Goal: Task Accomplishment & Management: Manage account settings

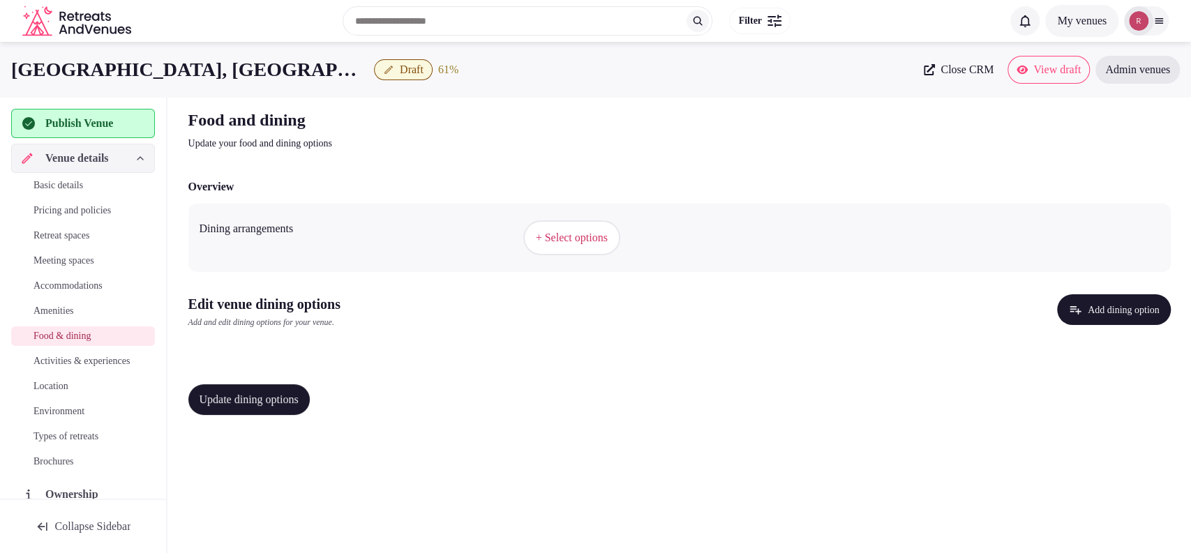
click at [584, 230] on span "+ Select options" at bounding box center [572, 237] width 72 height 15
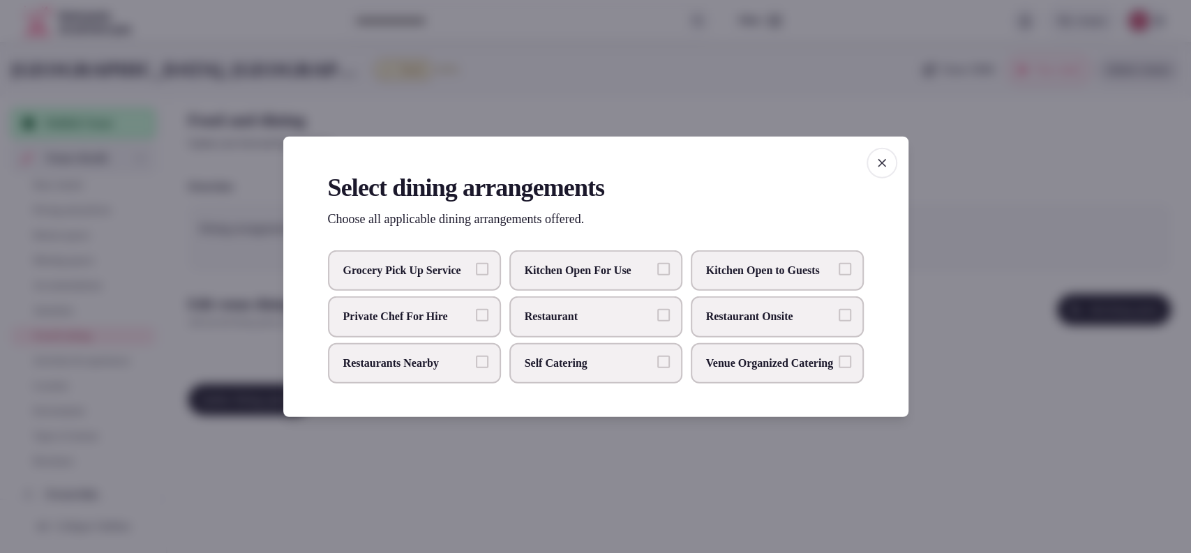
click at [770, 318] on span "Restaurant Onsite" at bounding box center [770, 316] width 128 height 15
click at [839, 318] on button "Restaurant Onsite" at bounding box center [845, 315] width 13 height 13
click at [996, 381] on div at bounding box center [595, 276] width 1191 height 553
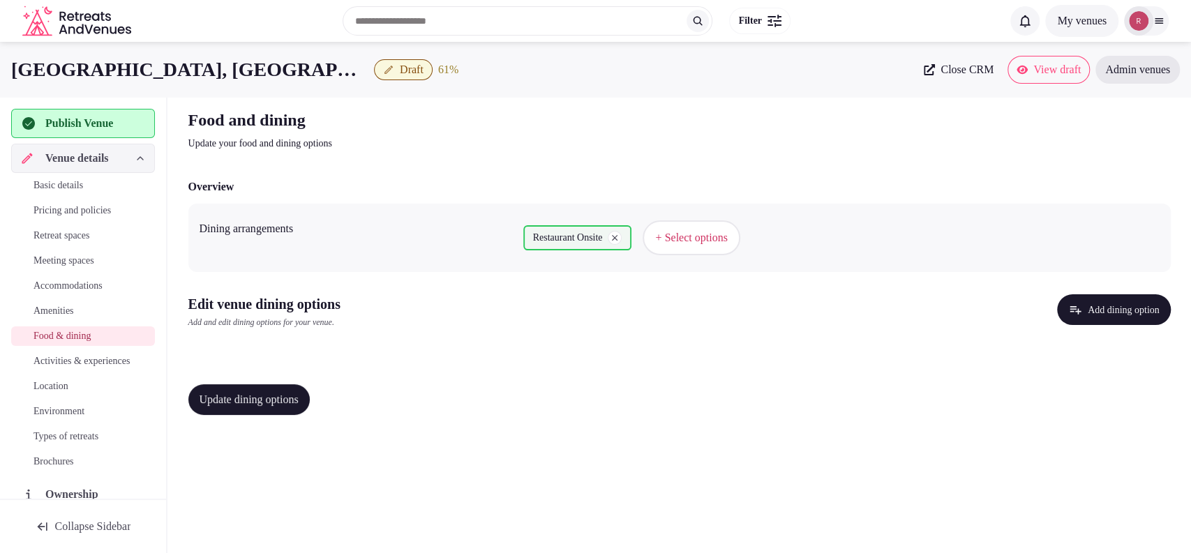
click at [1079, 297] on button "Add dining option" at bounding box center [1114, 309] width 114 height 31
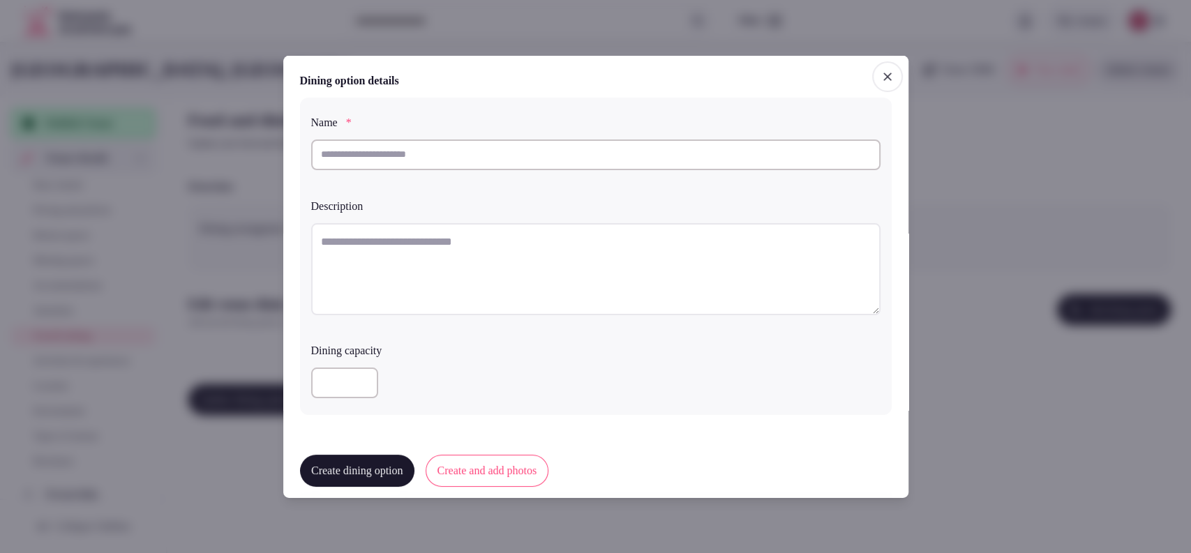
click at [409, 168] on input "text" at bounding box center [595, 154] width 569 height 31
click at [438, 269] on textarea at bounding box center [595, 269] width 569 height 92
paste textarea "**********"
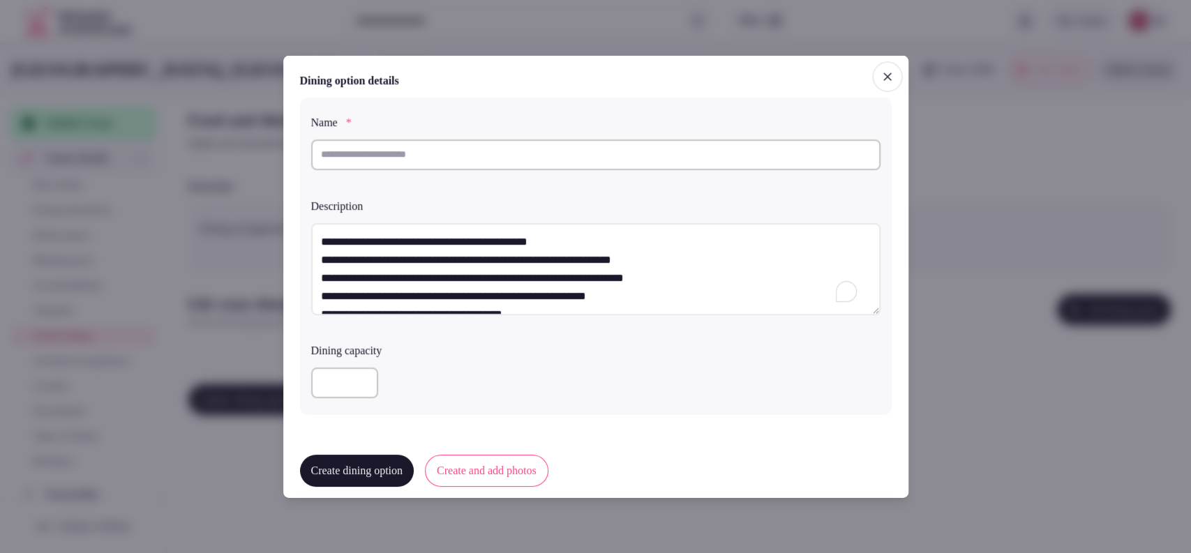
scroll to position [7, 0]
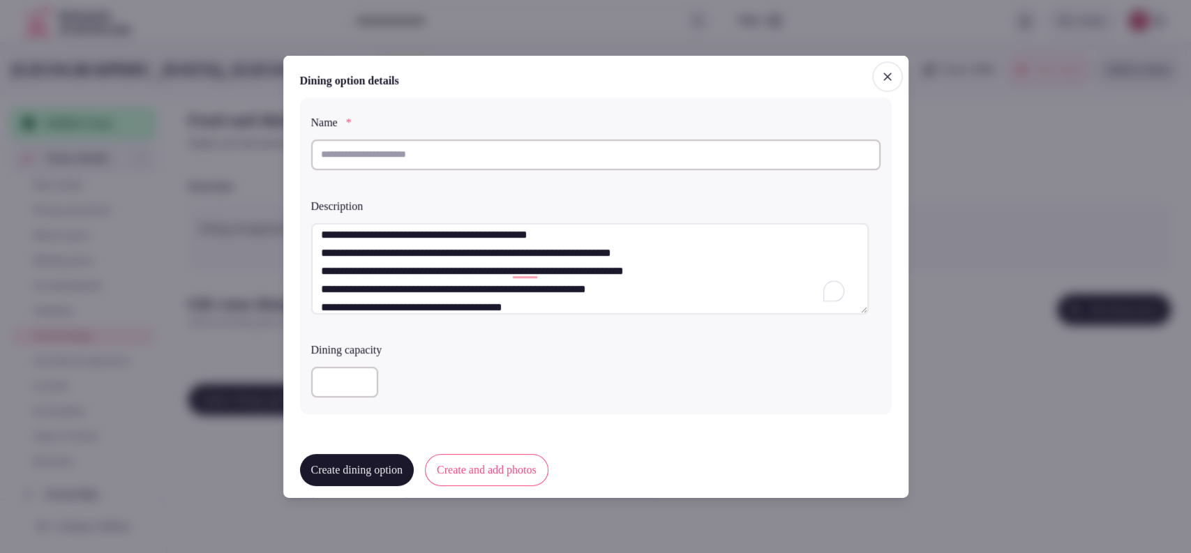
click at [320, 250] on textarea "**********" at bounding box center [590, 269] width 558 height 92
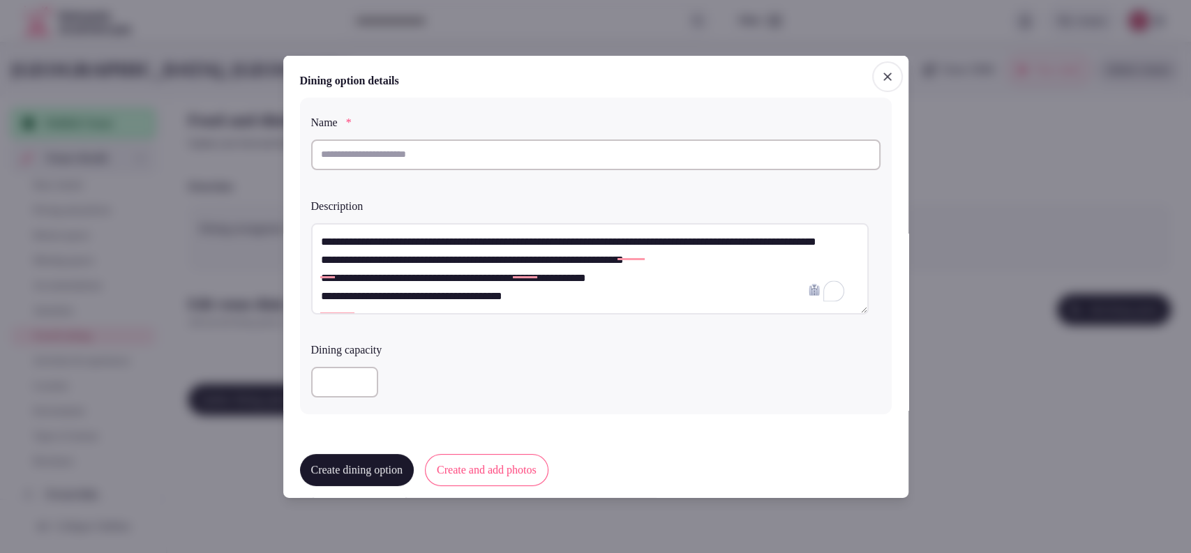
scroll to position [0, 0]
click at [318, 259] on textarea "**********" at bounding box center [590, 269] width 558 height 92
click at [312, 279] on textarea "**********" at bounding box center [590, 269] width 558 height 92
click at [319, 276] on textarea "**********" at bounding box center [590, 269] width 558 height 92
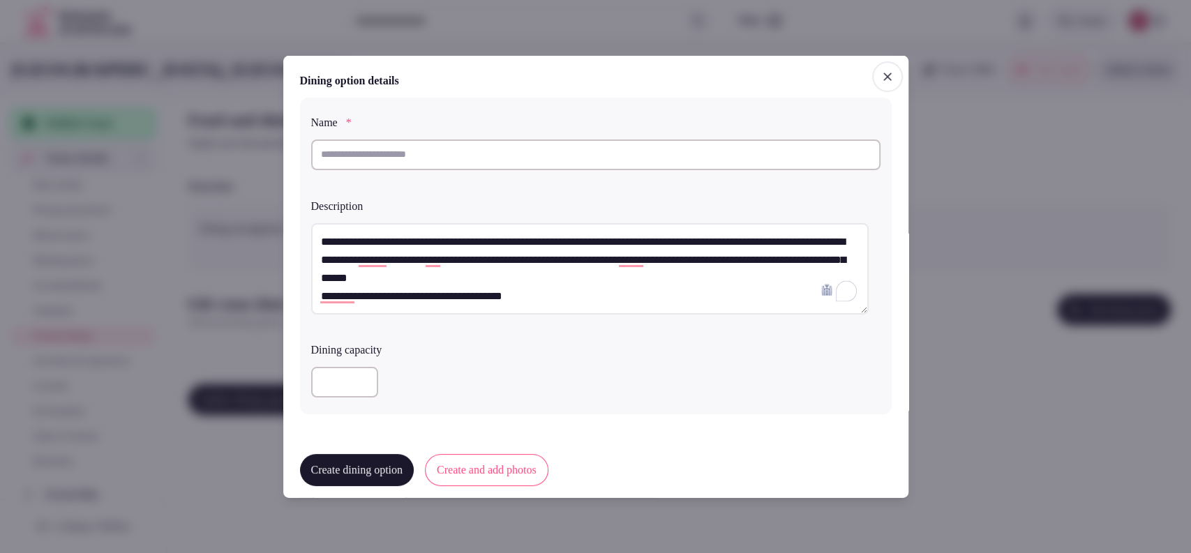
click at [318, 274] on textarea "**********" at bounding box center [590, 269] width 558 height 92
click at [313, 301] on textarea "**********" at bounding box center [590, 269] width 558 height 92
drag, startPoint x: 387, startPoint y: 239, endPoint x: 322, endPoint y: 241, distance: 65.0
click at [322, 241] on textarea "**********" at bounding box center [590, 269] width 558 height 92
type textarea "**********"
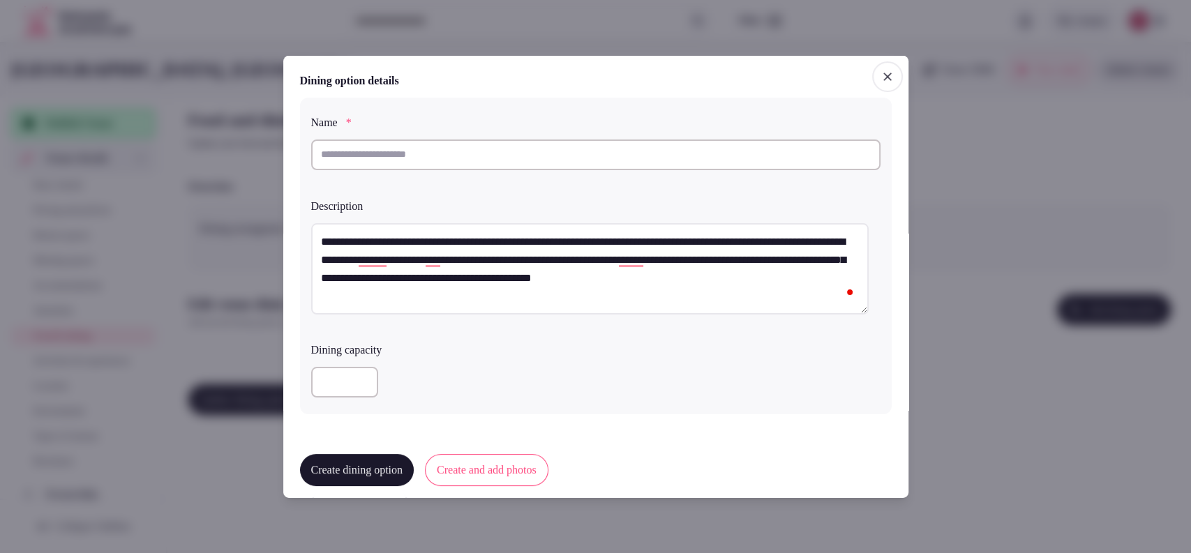
click at [412, 151] on input "text" at bounding box center [595, 154] width 569 height 31
paste input "**********"
type input "**********"
click at [346, 368] on input "number" at bounding box center [344, 382] width 67 height 31
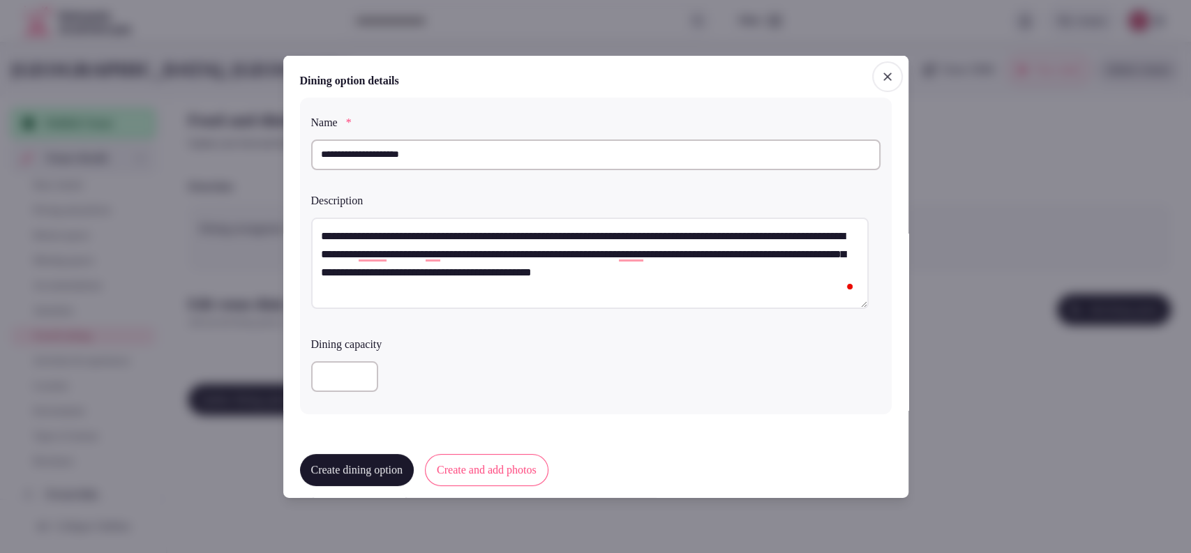
type input "***"
click at [479, 386] on div "***" at bounding box center [595, 376] width 569 height 31
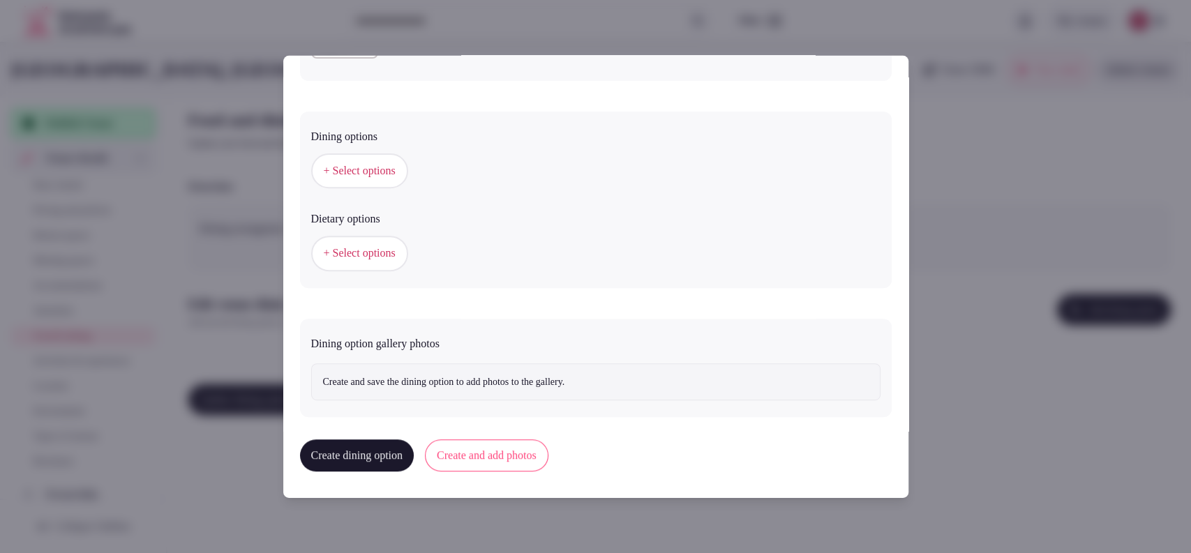
click at [375, 172] on span "+ Select options" at bounding box center [360, 170] width 72 height 15
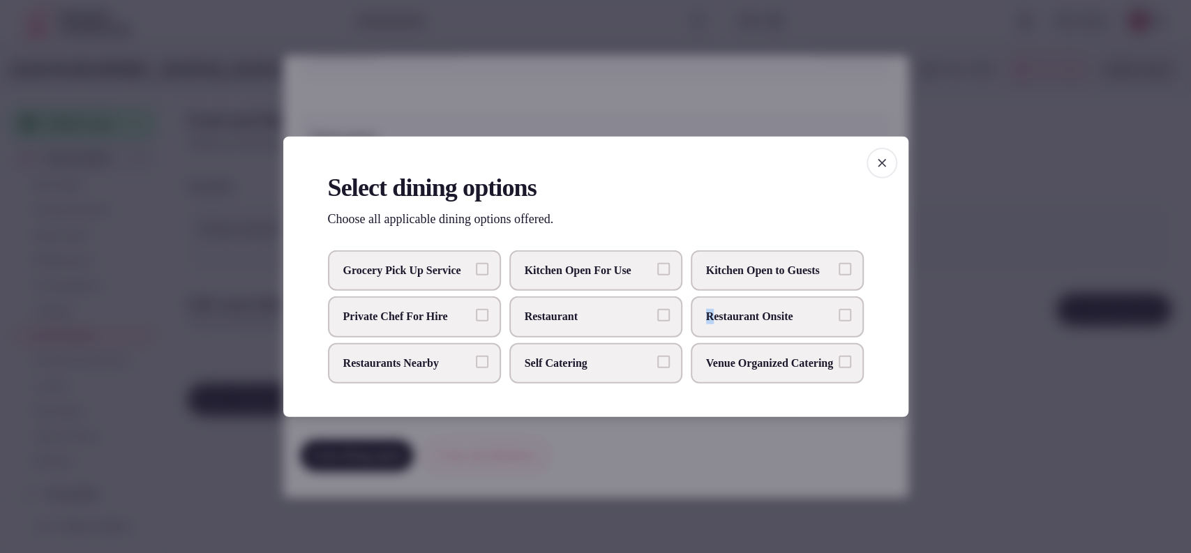
click at [710, 325] on label "Restaurant Onsite" at bounding box center [777, 317] width 173 height 40
click at [761, 186] on h2 "Select dining options" at bounding box center [596, 187] width 536 height 35
click at [825, 322] on span "Restaurant Onsite" at bounding box center [770, 316] width 128 height 15
click at [839, 322] on button "Restaurant Onsite" at bounding box center [845, 315] width 13 height 13
click at [957, 230] on div at bounding box center [595, 276] width 1191 height 553
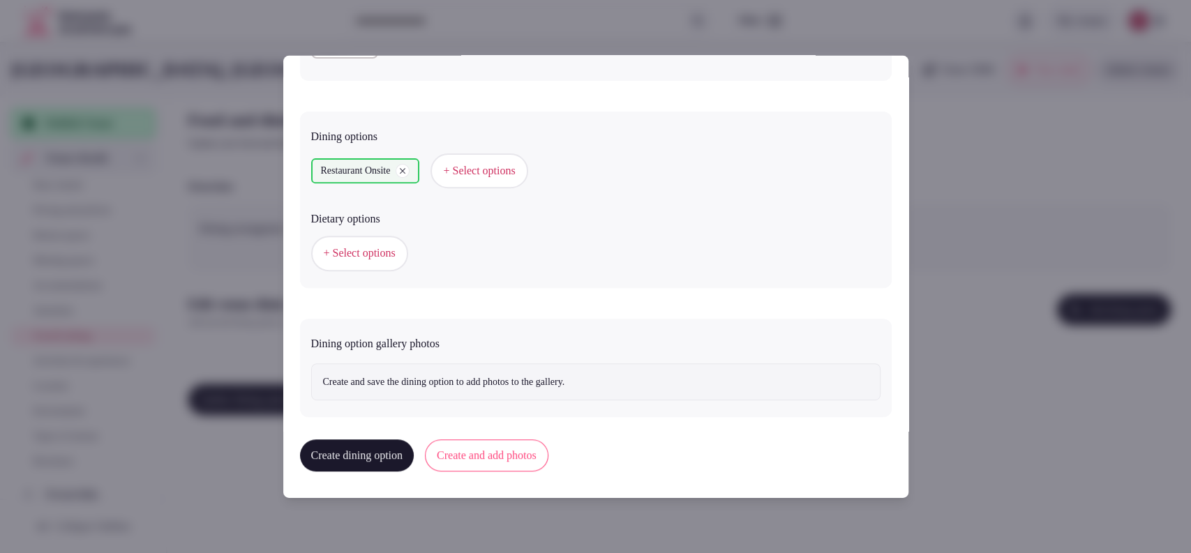
click at [516, 447] on button "Create and add photos" at bounding box center [487, 456] width 124 height 32
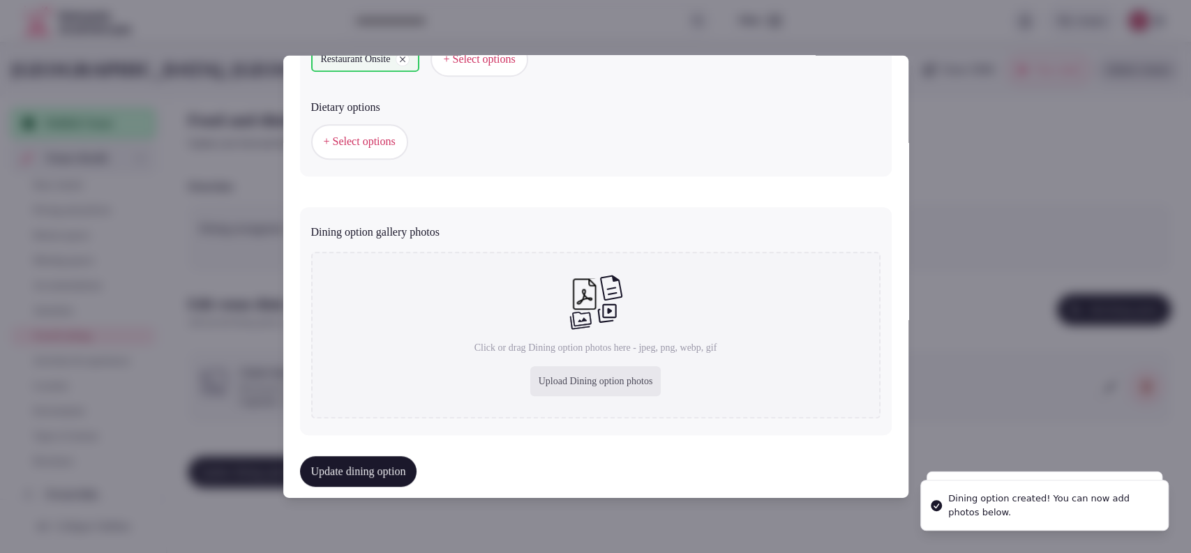
scroll to position [462, 0]
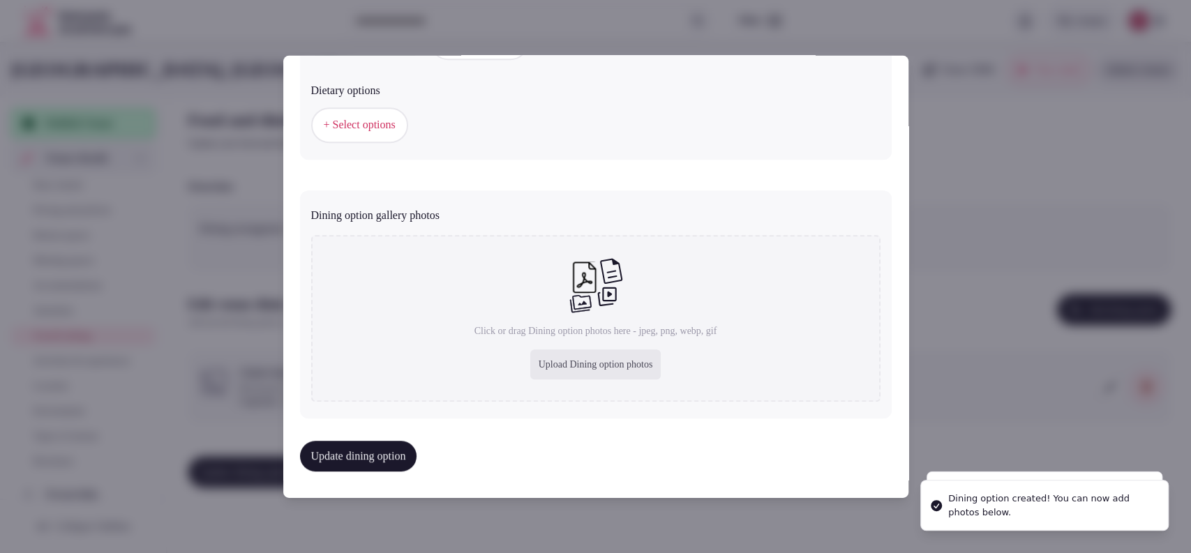
click at [557, 361] on div "Upload Dining option photos" at bounding box center [595, 365] width 131 height 31
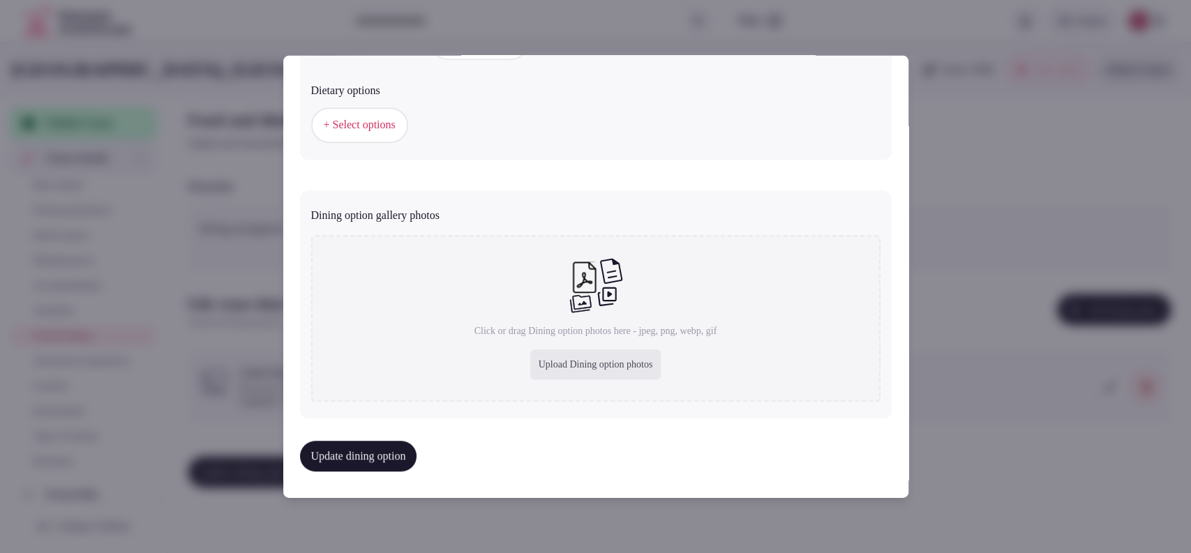
type input "**********"
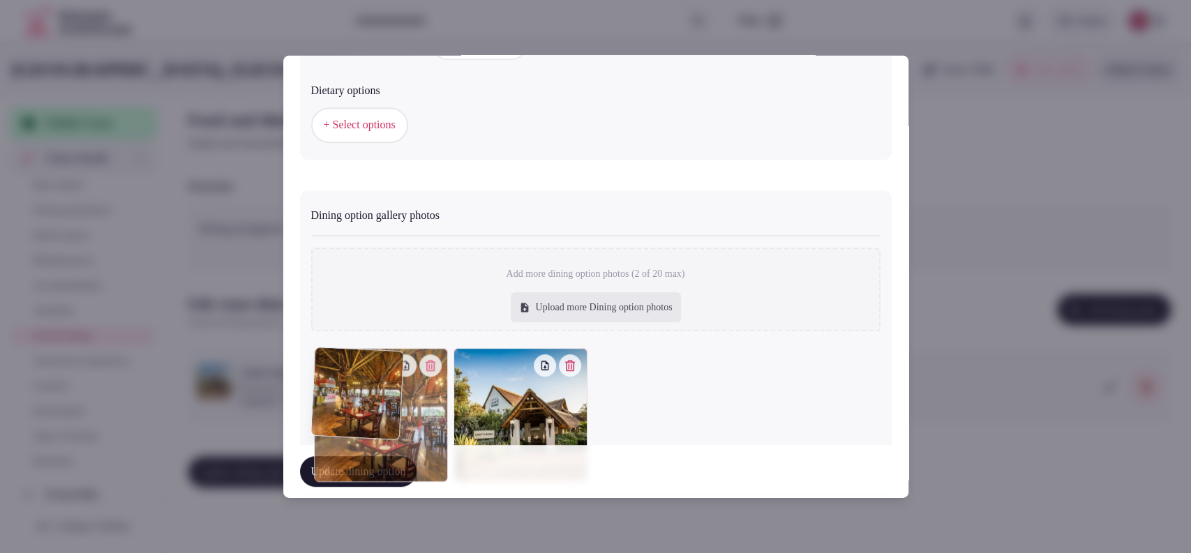
drag, startPoint x: 480, startPoint y: 406, endPoint x: 346, endPoint y: 405, distance: 134.0
click at [346, 405] on div at bounding box center [381, 415] width 134 height 134
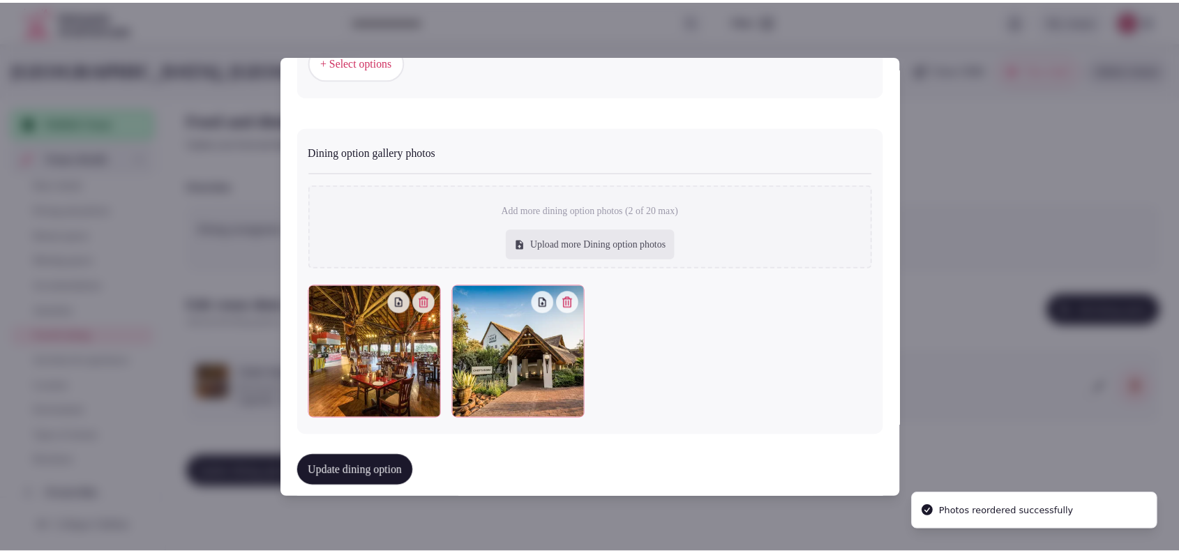
scroll to position [539, 0]
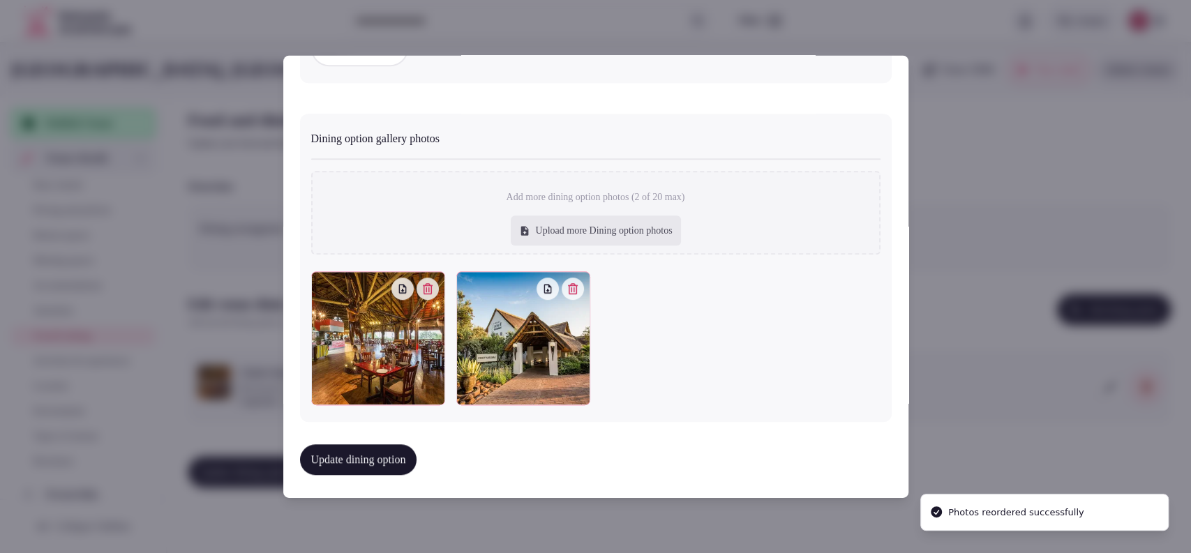
click at [378, 471] on div "Update dining option" at bounding box center [596, 459] width 592 height 53
click at [378, 463] on button "Update dining option" at bounding box center [358, 460] width 117 height 31
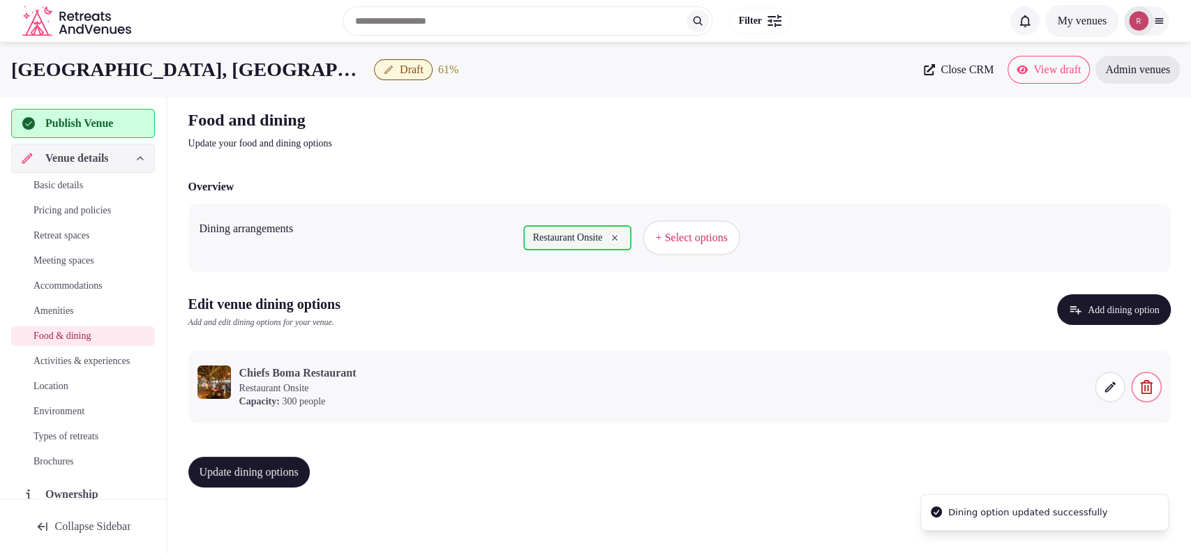
click at [272, 475] on span "Update dining options" at bounding box center [249, 472] width 99 height 14
click at [67, 361] on span "Activities & experiences" at bounding box center [81, 362] width 96 height 14
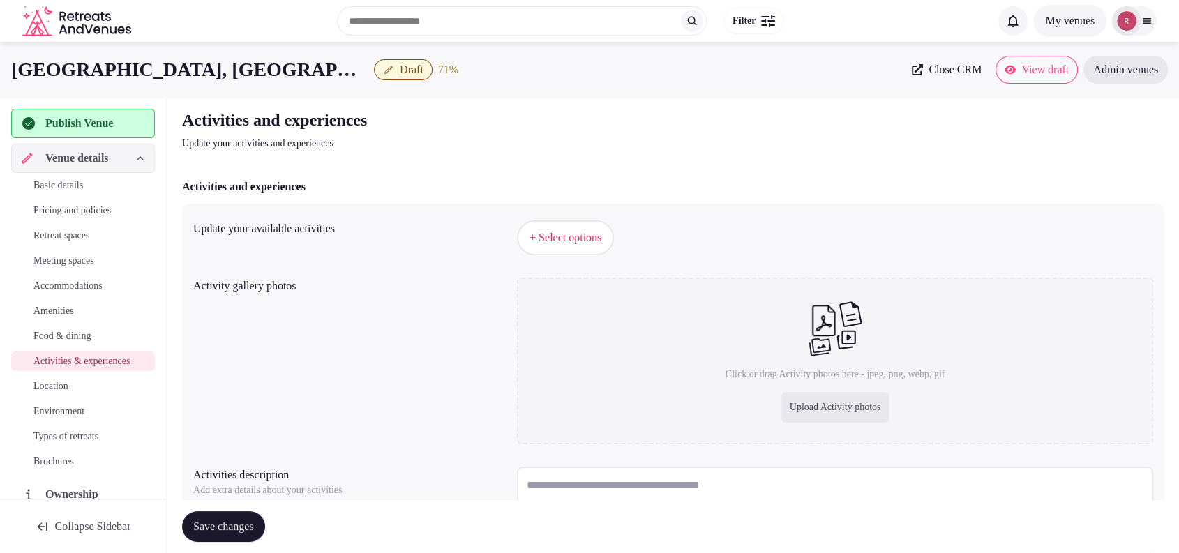
scroll to position [112, 0]
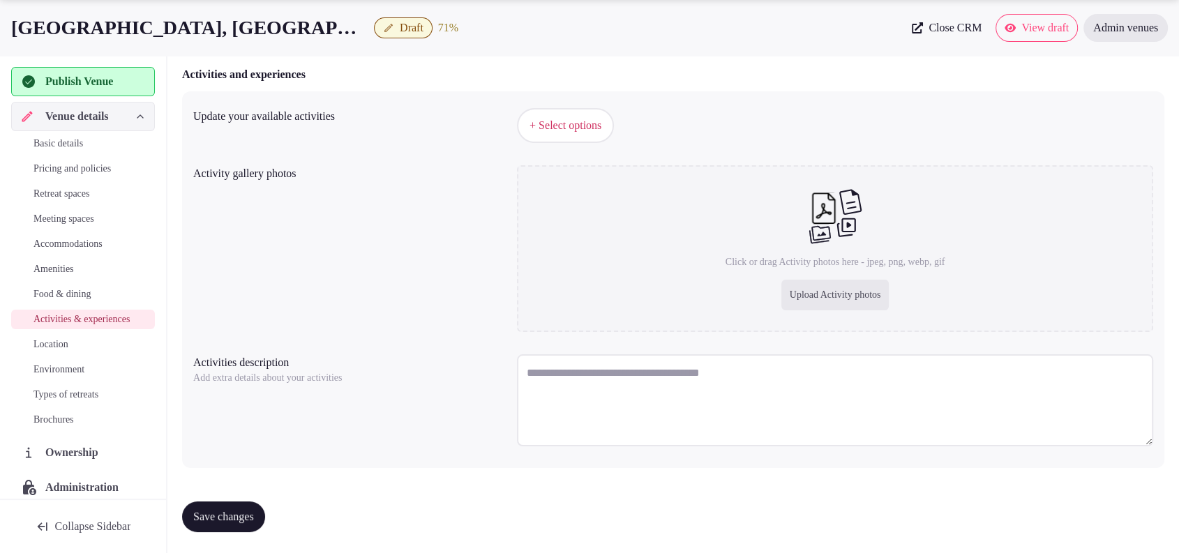
click at [45, 288] on span "Food & dining" at bounding box center [61, 295] width 57 height 14
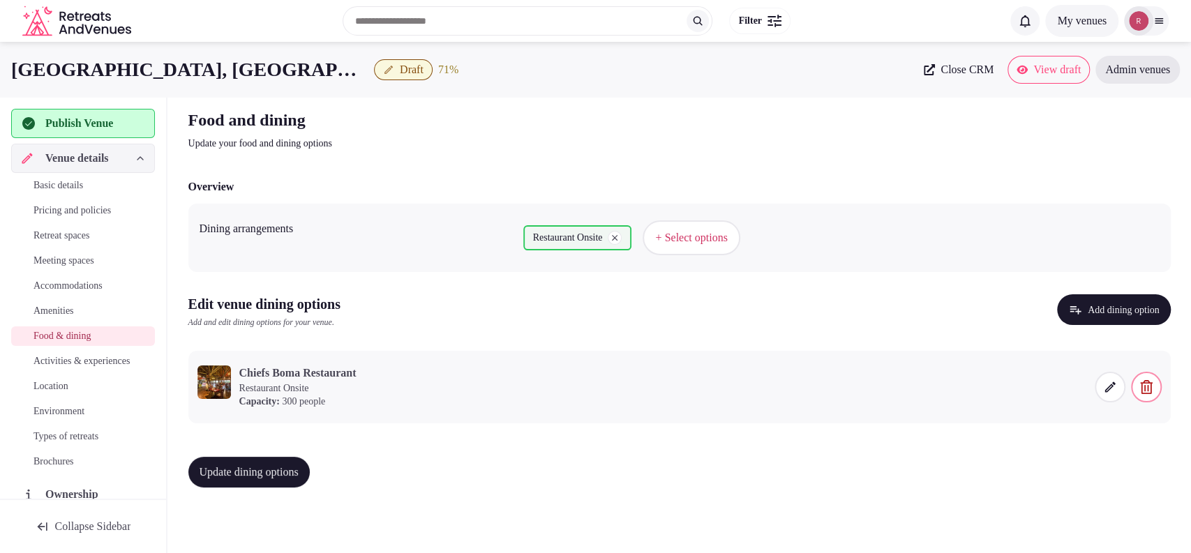
click at [1099, 387] on span at bounding box center [1110, 387] width 31 height 31
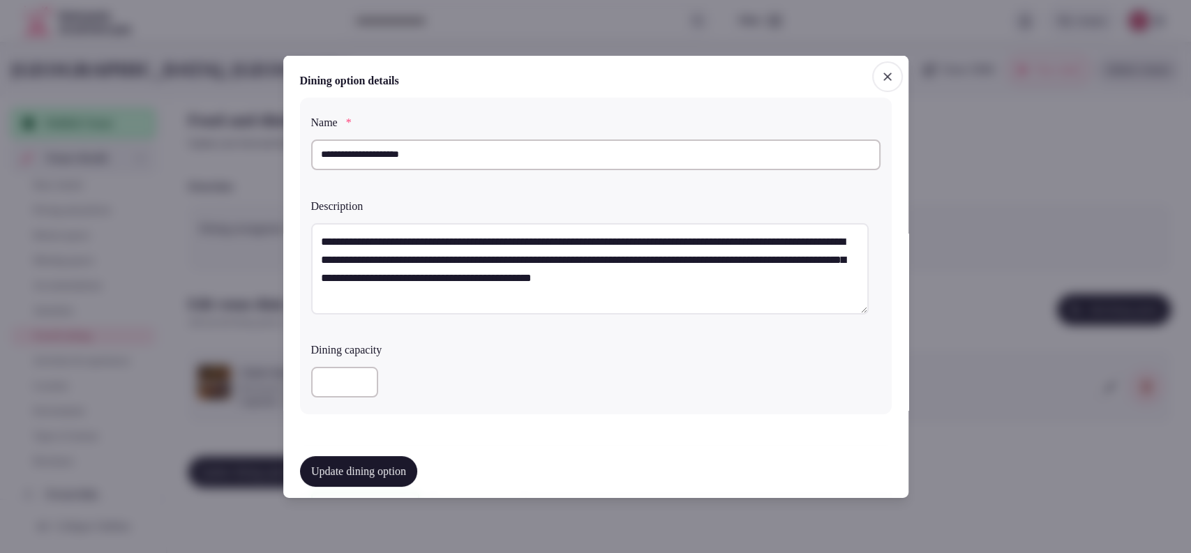
click at [345, 152] on input "**********" at bounding box center [595, 154] width 569 height 31
type input "**********"
click at [331, 465] on button "Update dining option" at bounding box center [358, 471] width 117 height 31
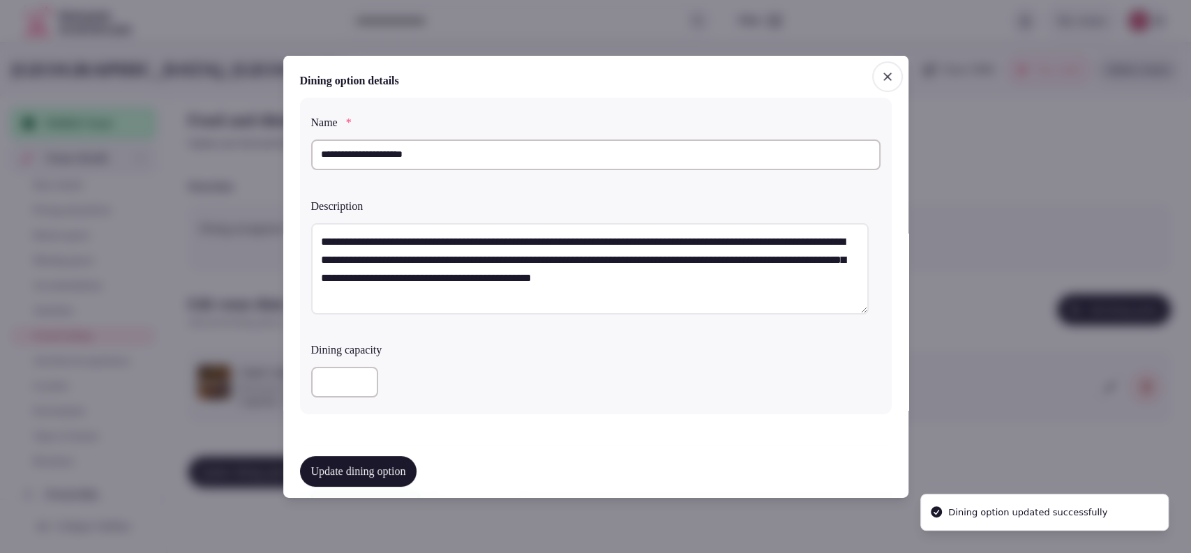
click at [331, 465] on button "Update dining option" at bounding box center [358, 471] width 117 height 31
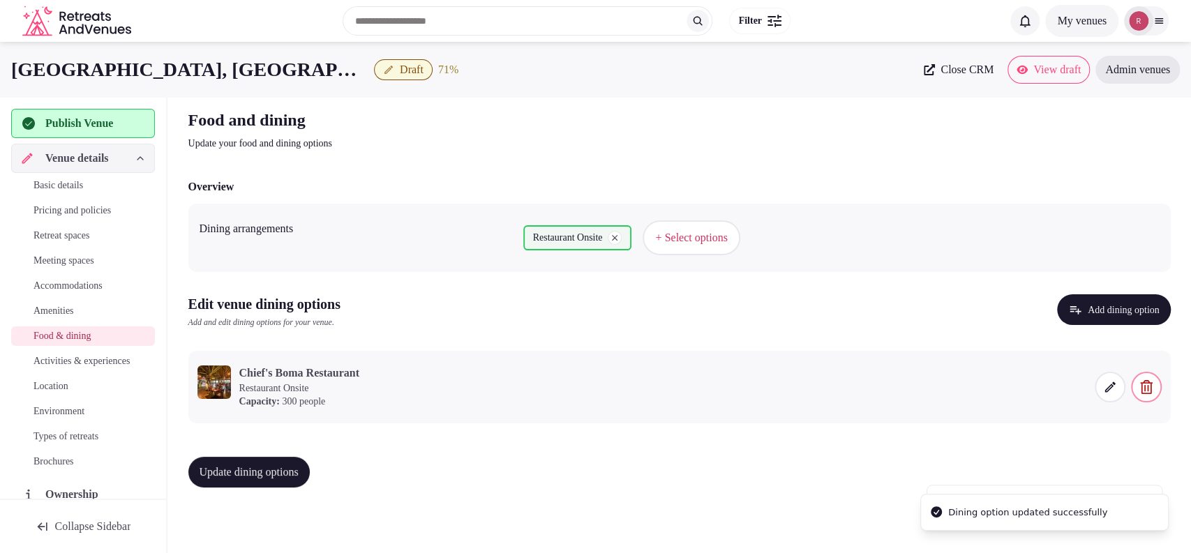
click at [310, 469] on button "Update dining options" at bounding box center [248, 472] width 121 height 31
click at [55, 367] on span "Activities & experiences" at bounding box center [81, 362] width 96 height 14
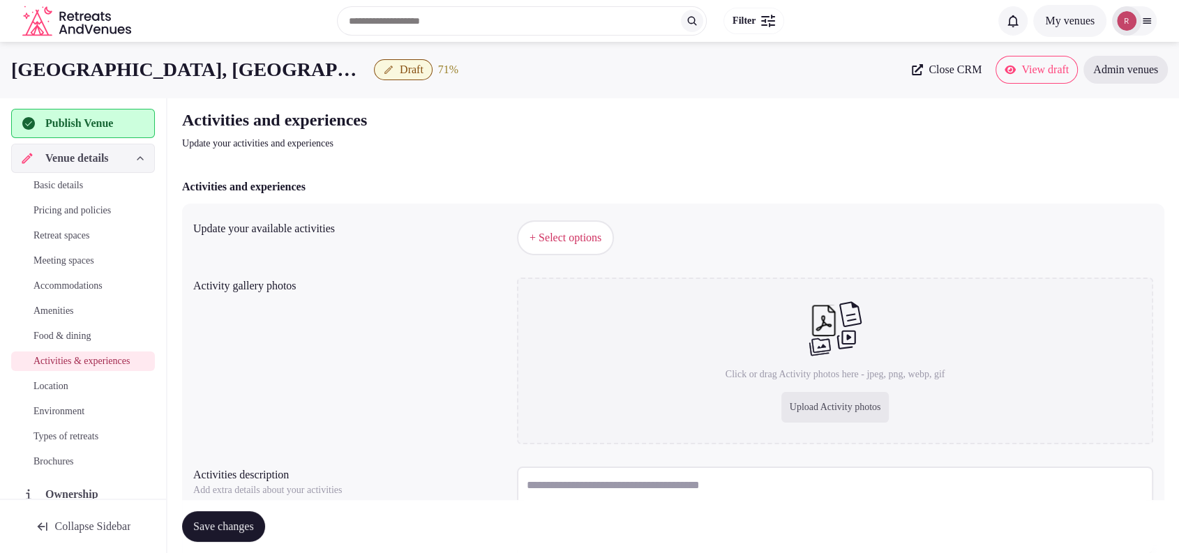
click at [598, 232] on span "+ Select options" at bounding box center [566, 237] width 72 height 15
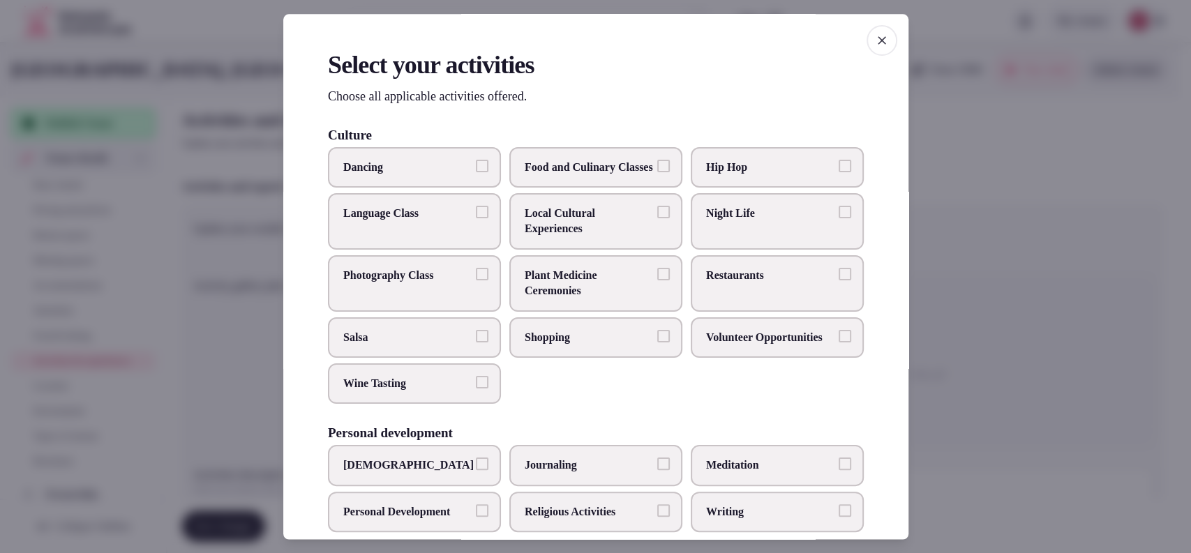
click at [579, 174] on span "Food and Culinary Classes" at bounding box center [589, 166] width 128 height 15
click at [657, 172] on button "Food and Culinary Classes" at bounding box center [663, 165] width 13 height 13
click at [407, 391] on span "Wine Tasting" at bounding box center [407, 383] width 128 height 15
click at [476, 389] on button "Wine Tasting" at bounding box center [482, 382] width 13 height 13
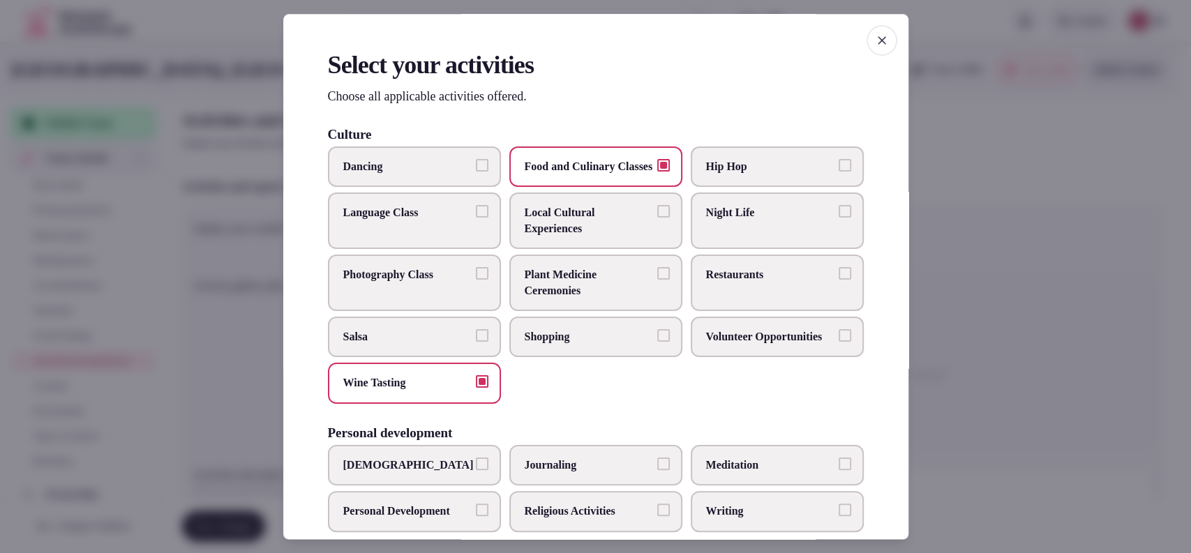
click at [728, 301] on label "Restaurants" at bounding box center [777, 283] width 173 height 57
click at [839, 281] on button "Restaurants" at bounding box center [845, 274] width 13 height 13
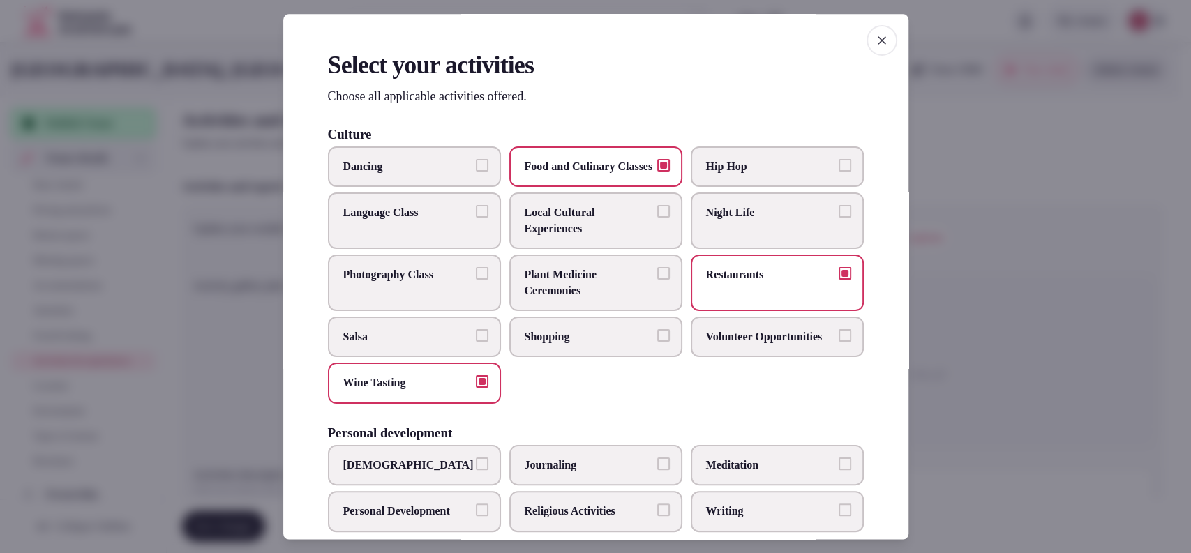
click at [740, 241] on label "Night Life" at bounding box center [777, 221] width 173 height 57
click at [839, 218] on button "Night Life" at bounding box center [845, 212] width 13 height 13
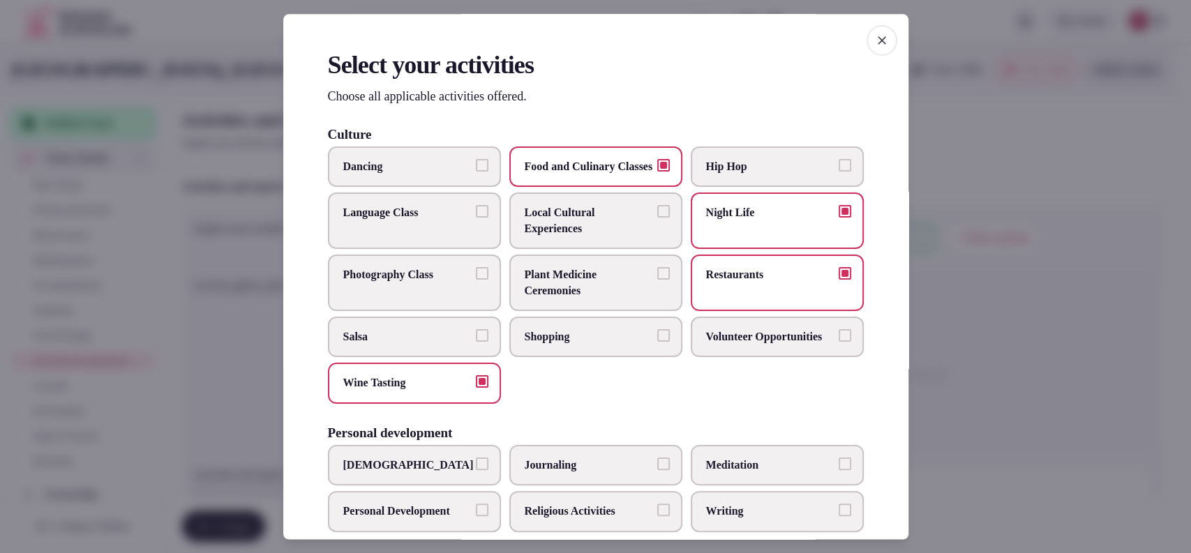
click at [585, 357] on label "Shopping" at bounding box center [595, 337] width 173 height 40
click at [657, 342] on button "Shopping" at bounding box center [663, 335] width 13 height 13
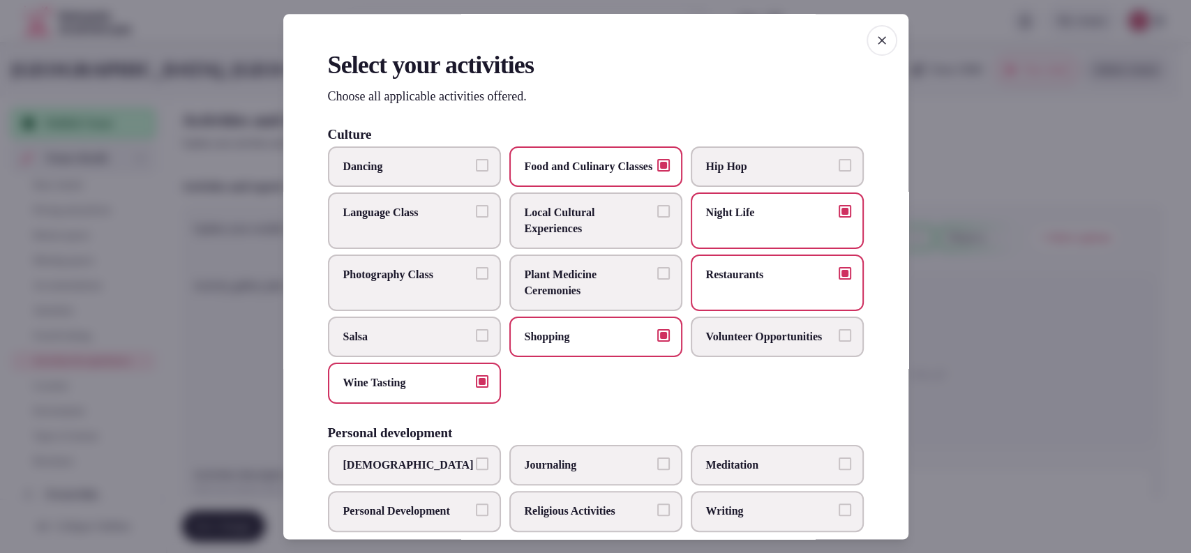
drag, startPoint x: 727, startPoint y: 251, endPoint x: 706, endPoint y: 251, distance: 21.6
click at [726, 250] on label "Night Life" at bounding box center [777, 221] width 173 height 57
click at [839, 218] on button "Night Life" at bounding box center [845, 212] width 13 height 13
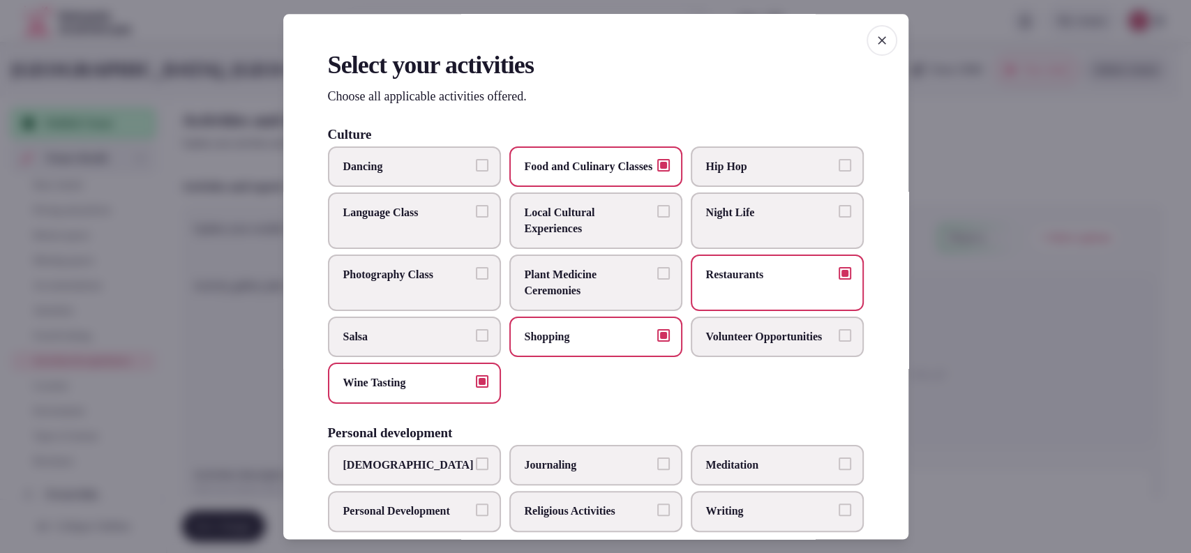
click at [594, 237] on span "Local Cultural Experiences" at bounding box center [589, 221] width 128 height 31
click at [657, 218] on button "Local Cultural Experiences" at bounding box center [663, 212] width 13 height 13
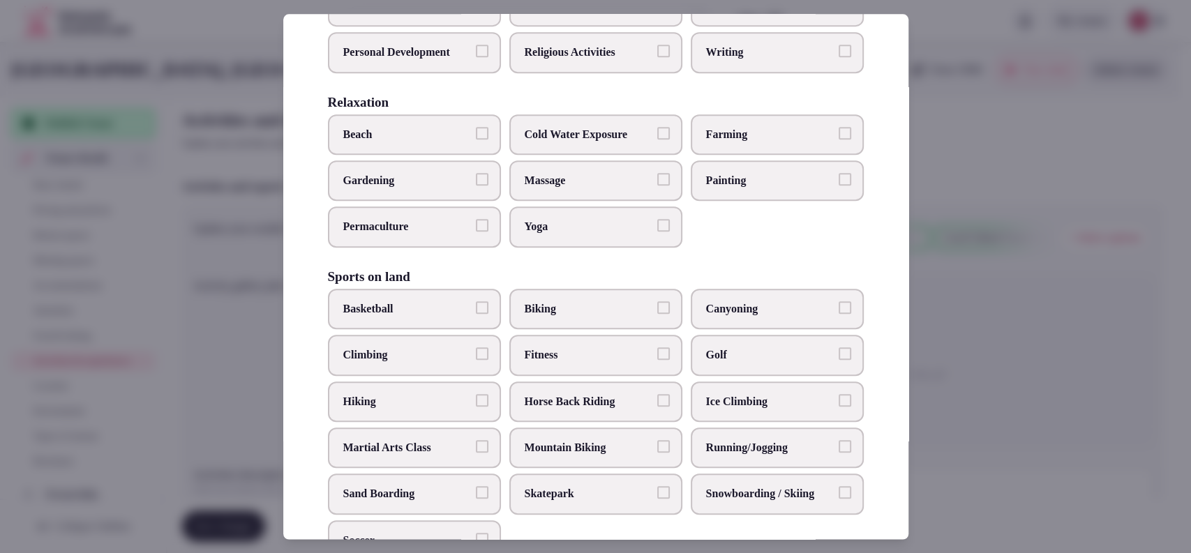
scroll to position [919, 0]
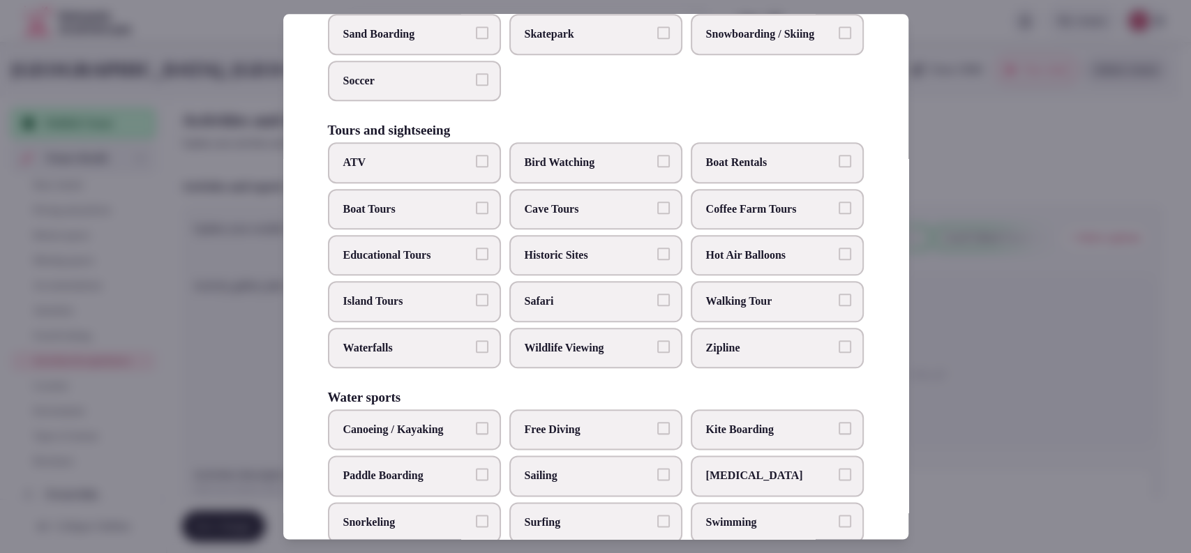
click at [585, 263] on span "Historic Sites" at bounding box center [589, 255] width 128 height 15
click at [657, 260] on button "Historic Sites" at bounding box center [663, 254] width 13 height 13
click at [724, 310] on span "Walking Tour" at bounding box center [770, 301] width 128 height 15
click at [839, 307] on button "Walking Tour" at bounding box center [845, 300] width 13 height 13
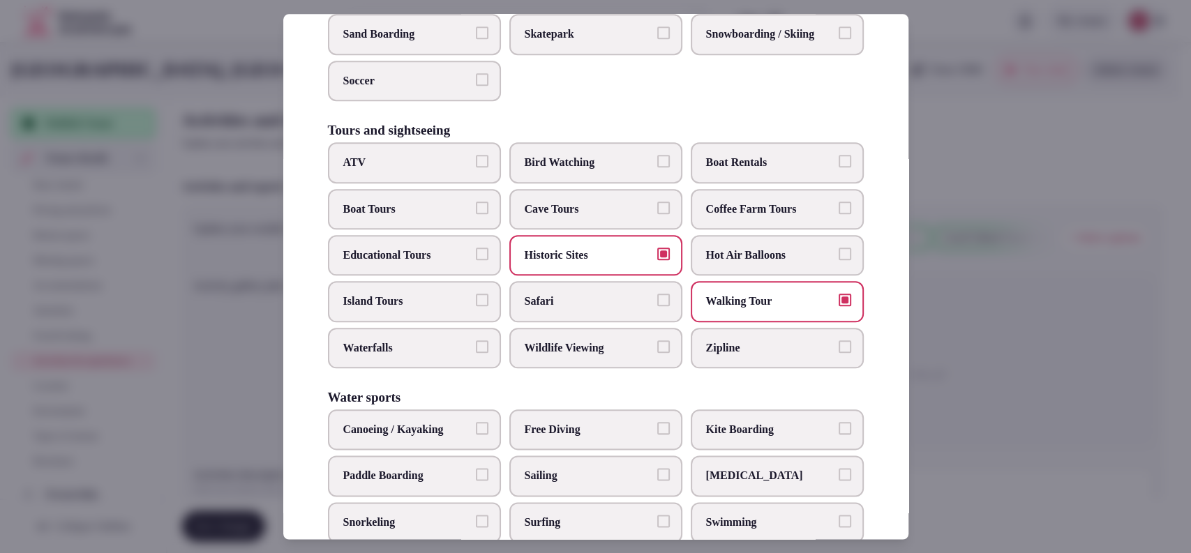
click at [719, 310] on span "Walking Tour" at bounding box center [770, 301] width 128 height 15
click at [839, 307] on button "Walking Tour" at bounding box center [845, 300] width 13 height 13
click at [382, 263] on span "Educational Tours" at bounding box center [407, 255] width 128 height 15
click at [476, 260] on button "Educational Tours" at bounding box center [482, 254] width 13 height 13
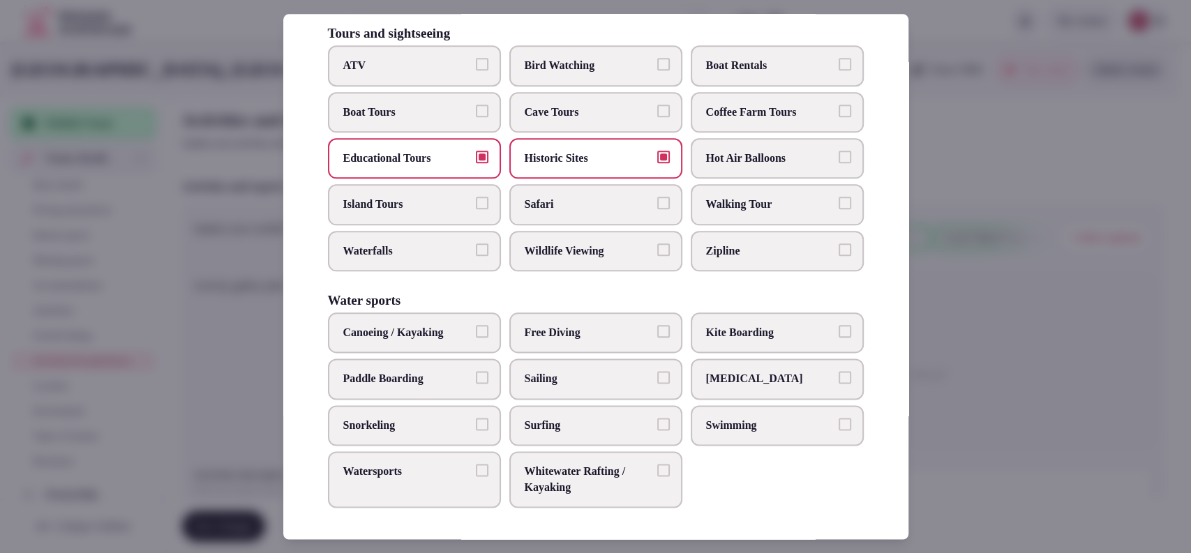
scroll to position [1042, 0]
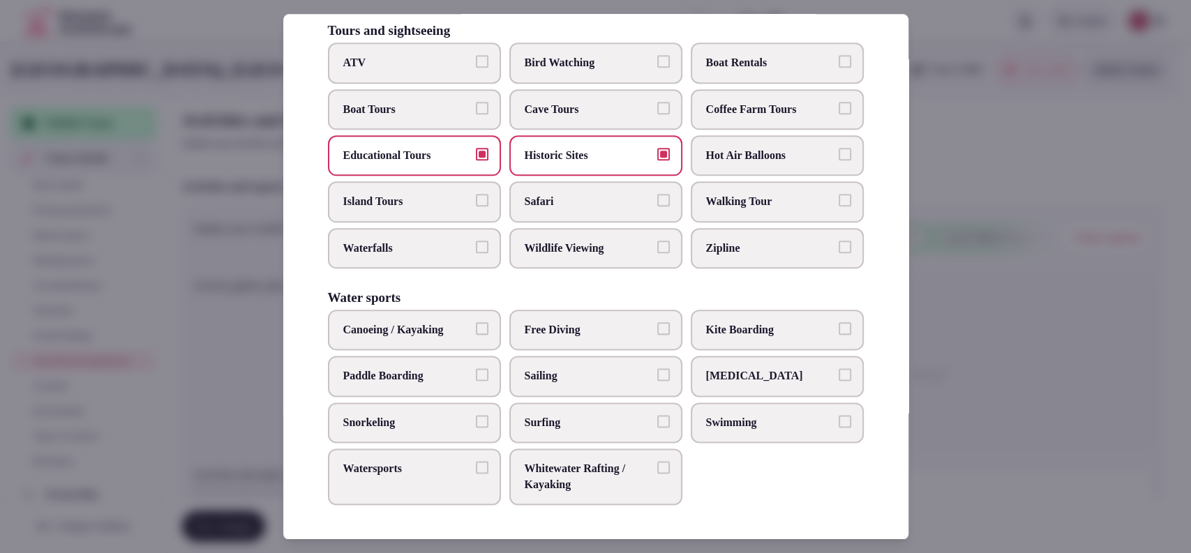
click at [839, 417] on button "Swimming" at bounding box center [845, 421] width 13 height 13
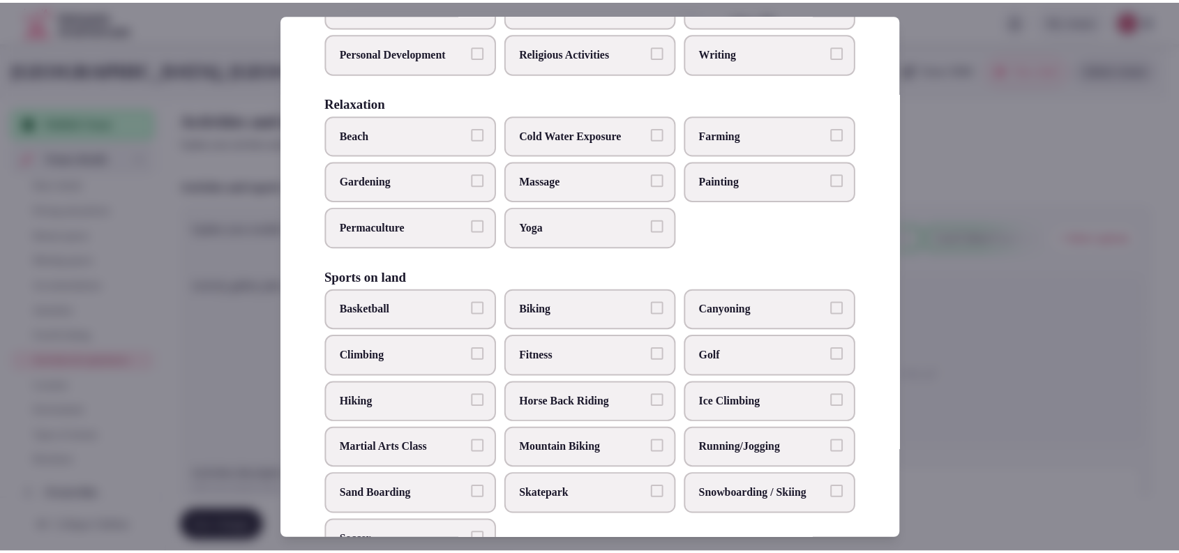
scroll to position [919, 0]
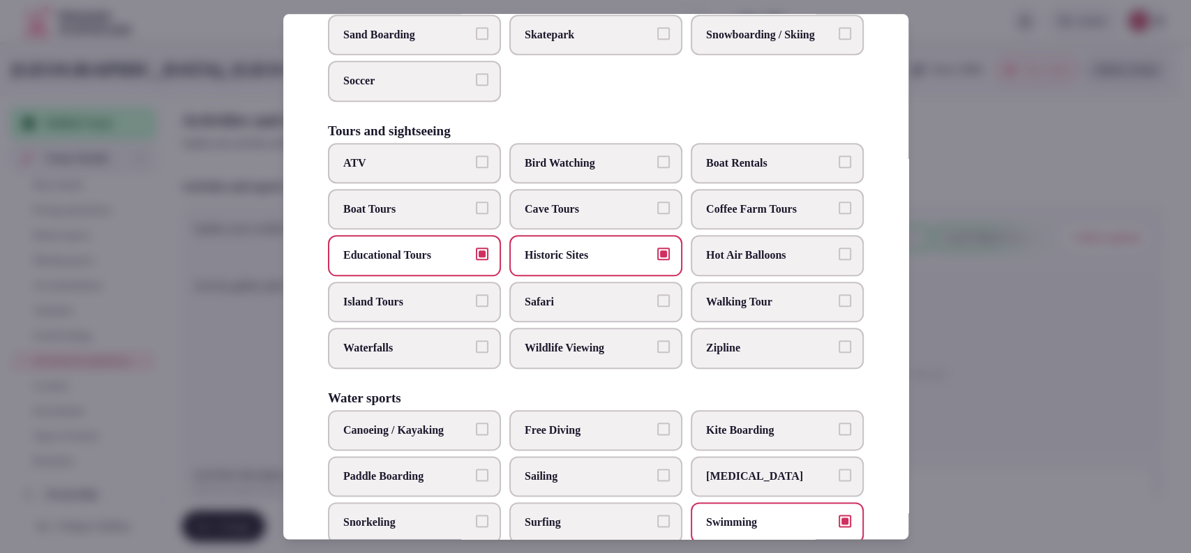
click at [999, 322] on div at bounding box center [595, 276] width 1191 height 553
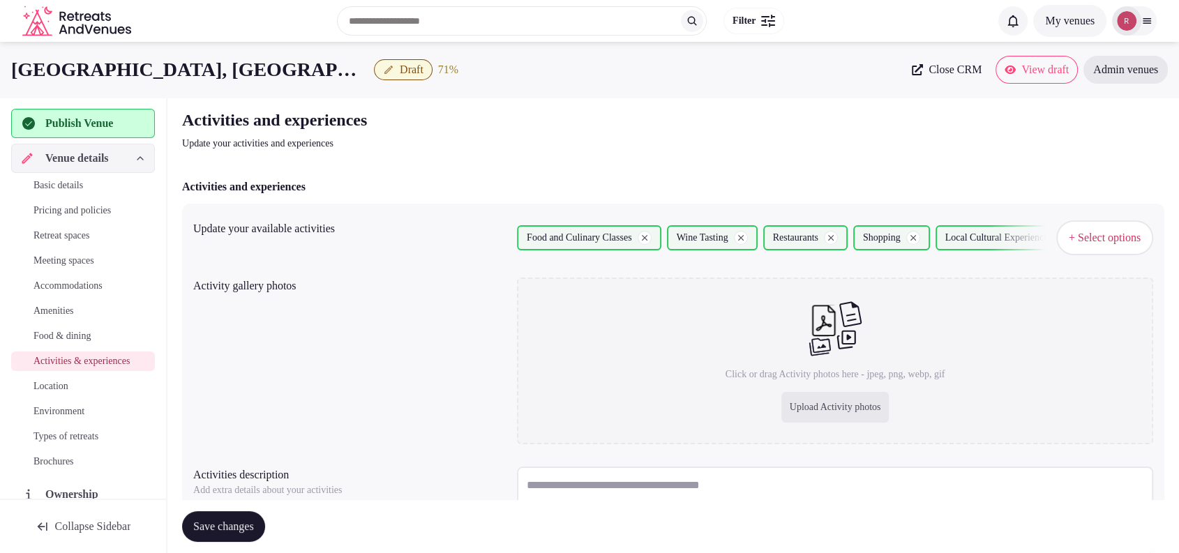
click at [1066, 226] on button "+ Select options" at bounding box center [1105, 238] width 97 height 35
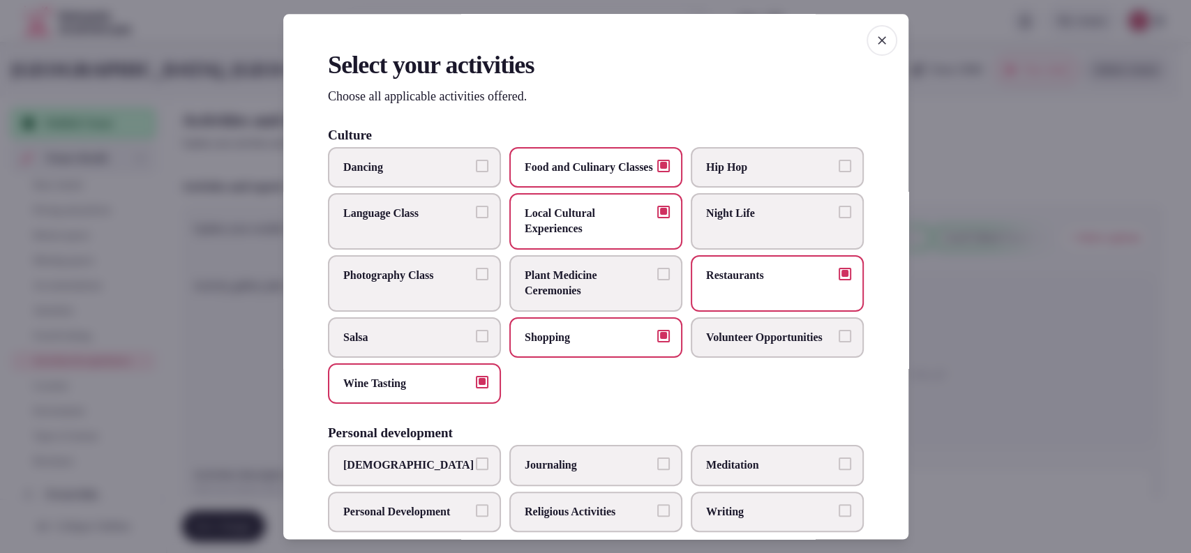
click at [759, 221] on span "Night Life" at bounding box center [770, 213] width 128 height 15
click at [839, 218] on button "Night Life" at bounding box center [845, 212] width 13 height 13
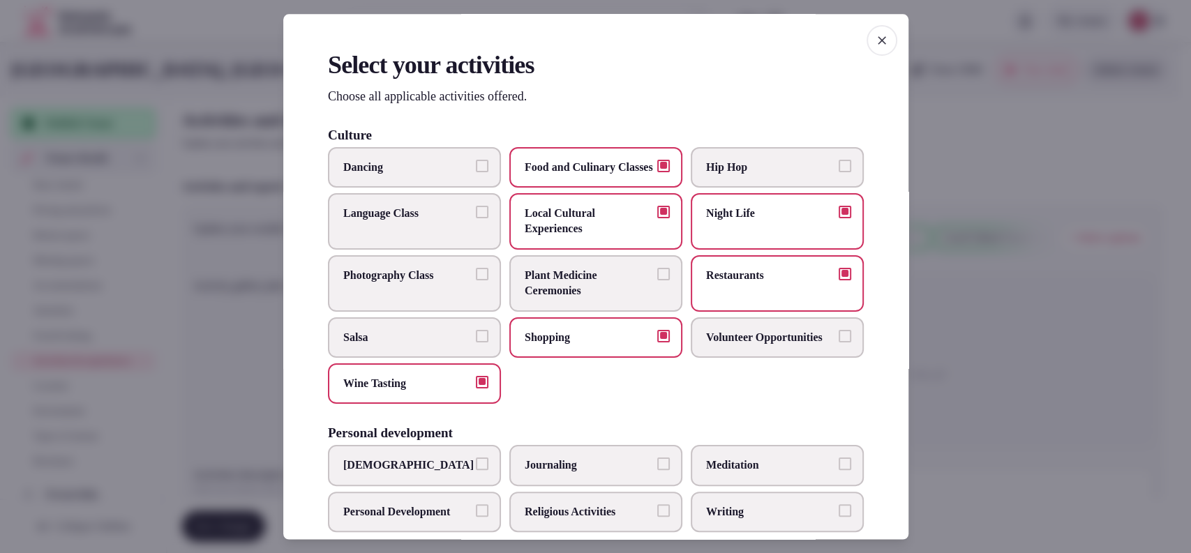
click at [994, 209] on div at bounding box center [595, 276] width 1191 height 553
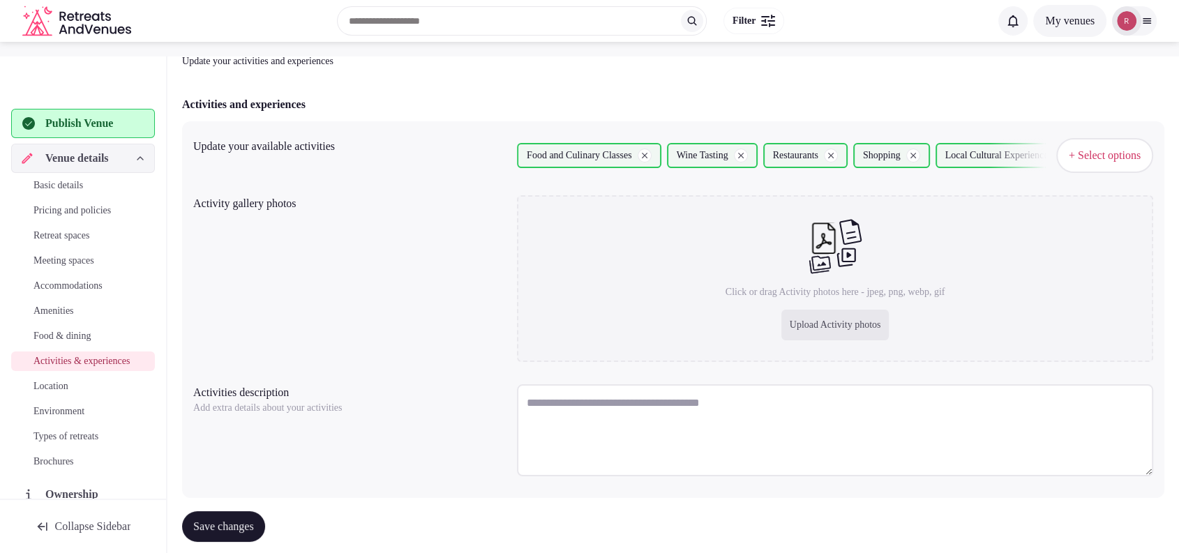
scroll to position [112, 0]
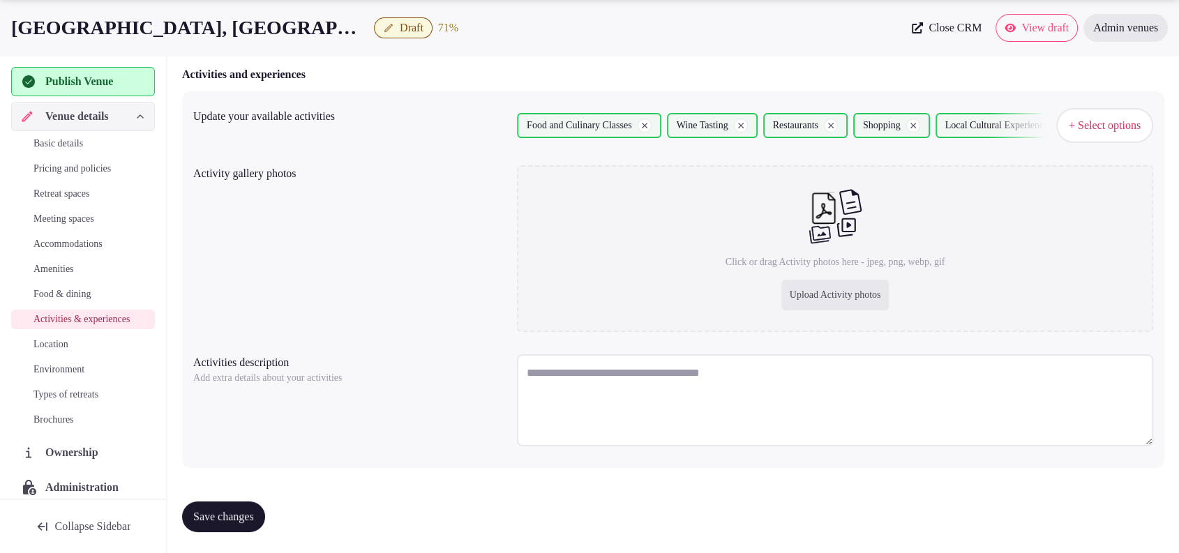
click at [799, 289] on div "Upload Activity photos" at bounding box center [836, 295] width 108 height 31
type input "**********"
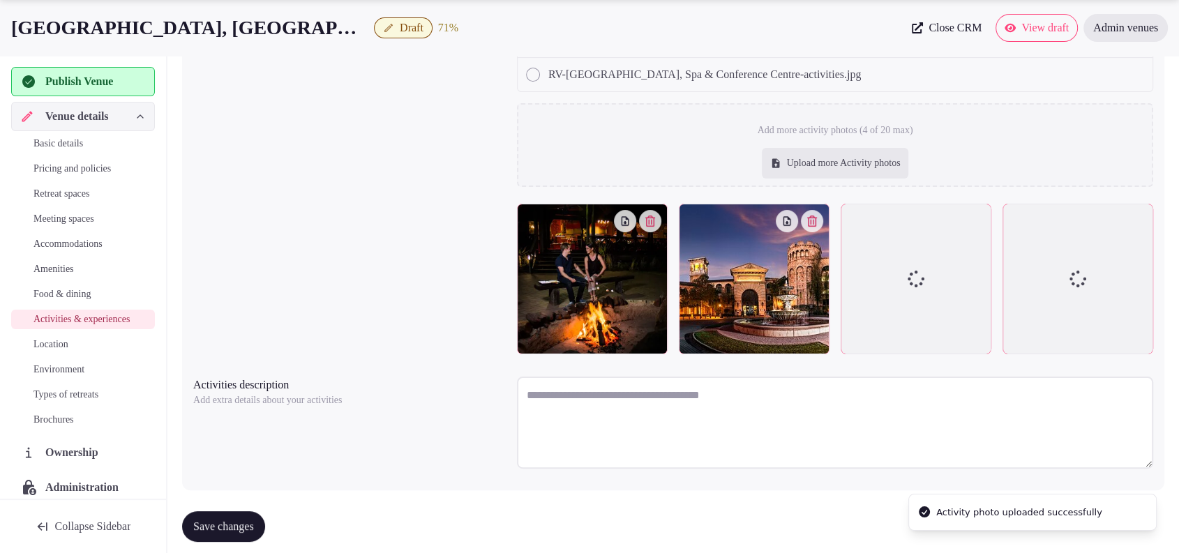
scroll to position [277, 0]
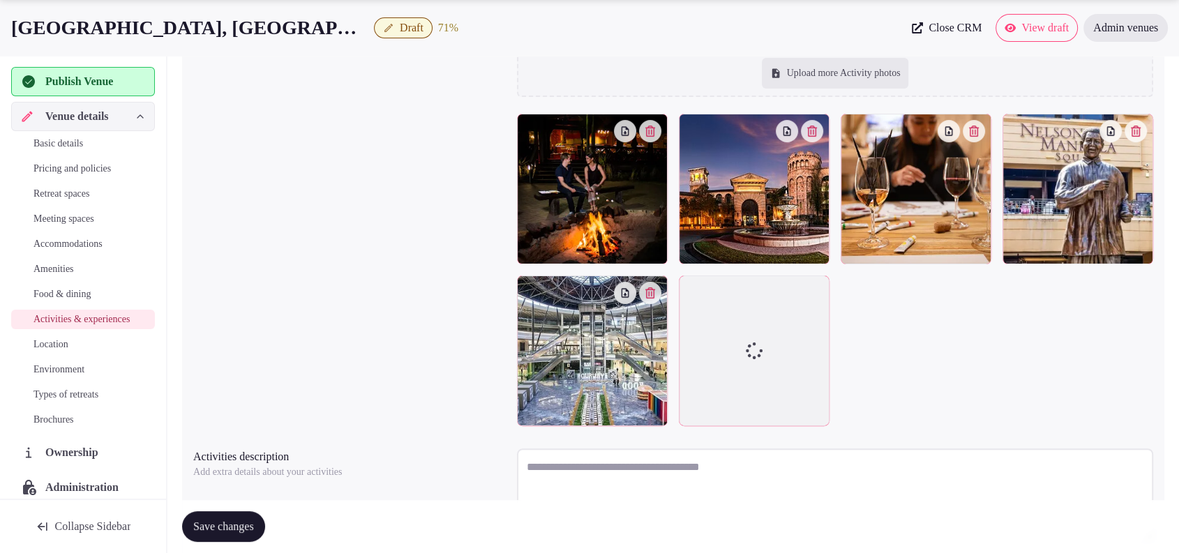
click at [652, 475] on textarea at bounding box center [835, 495] width 636 height 92
paste textarea "**********"
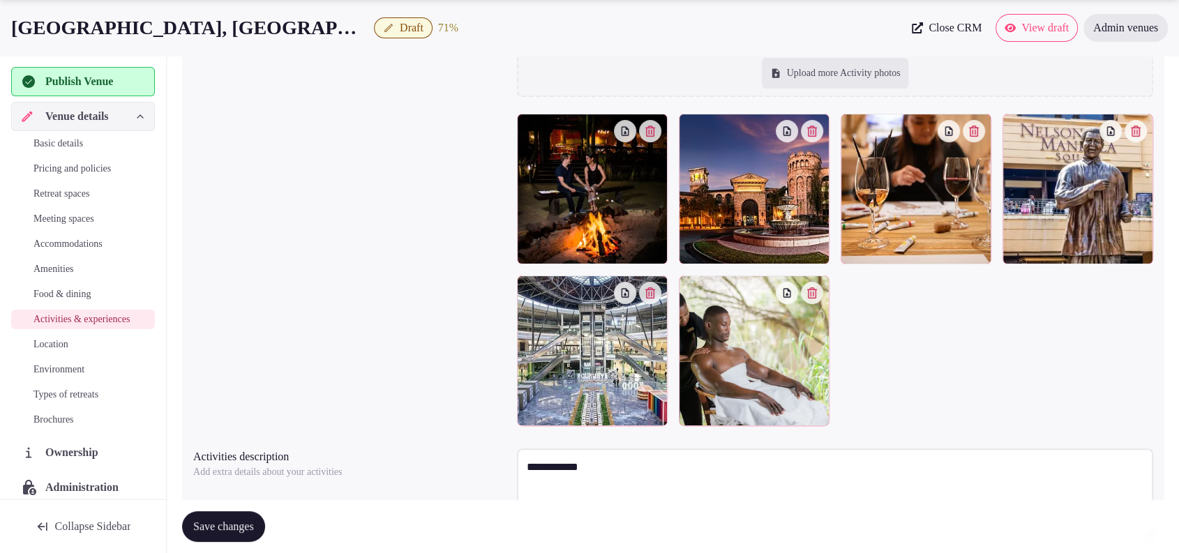
drag, startPoint x: 622, startPoint y: 462, endPoint x: 498, endPoint y: 458, distance: 124.3
click at [498, 458] on div "**********" at bounding box center [673, 497] width 960 height 108
paste textarea "**********"
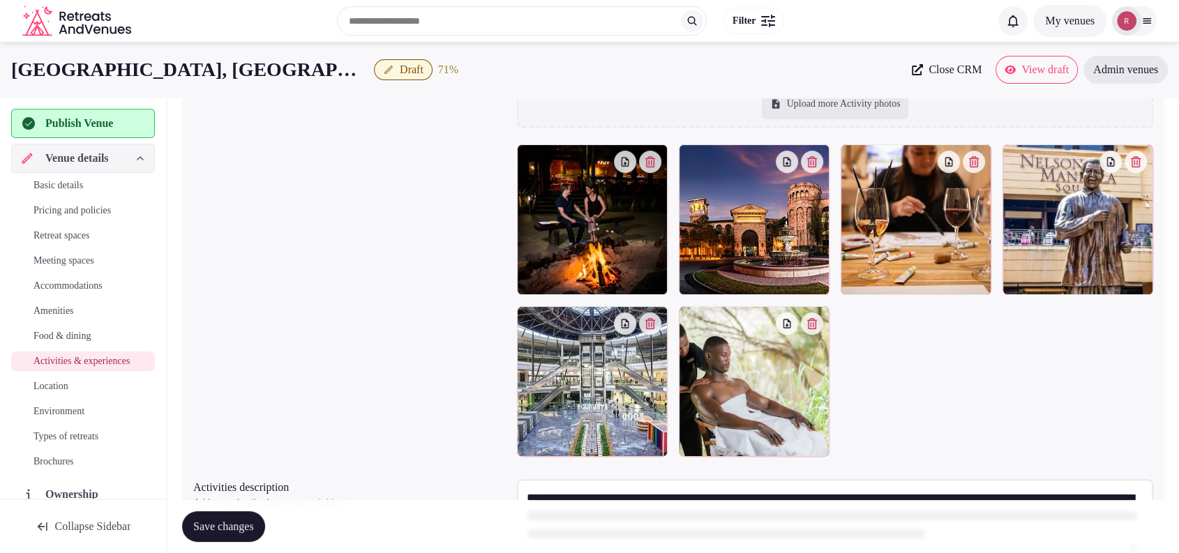
scroll to position [246, 0]
type textarea "**********"
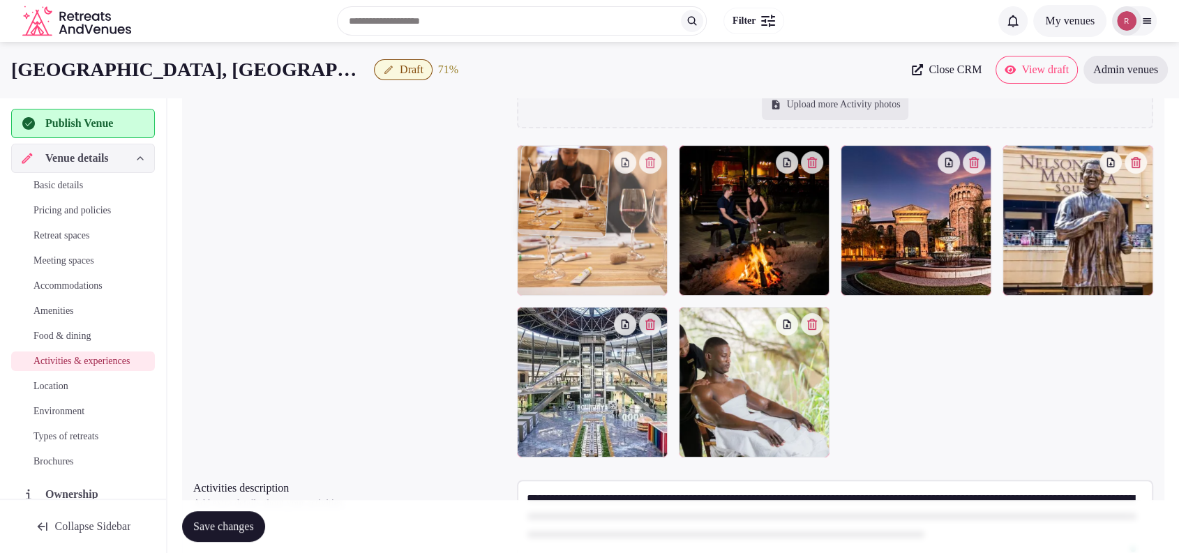
drag, startPoint x: 916, startPoint y: 239, endPoint x: 666, endPoint y: 225, distance: 250.2
click at [597, 201] on body "Search Popular Destinations Toscana, Italy Riviera Maya, Mexico Indonesia, Bali…" at bounding box center [589, 217] width 1179 height 926
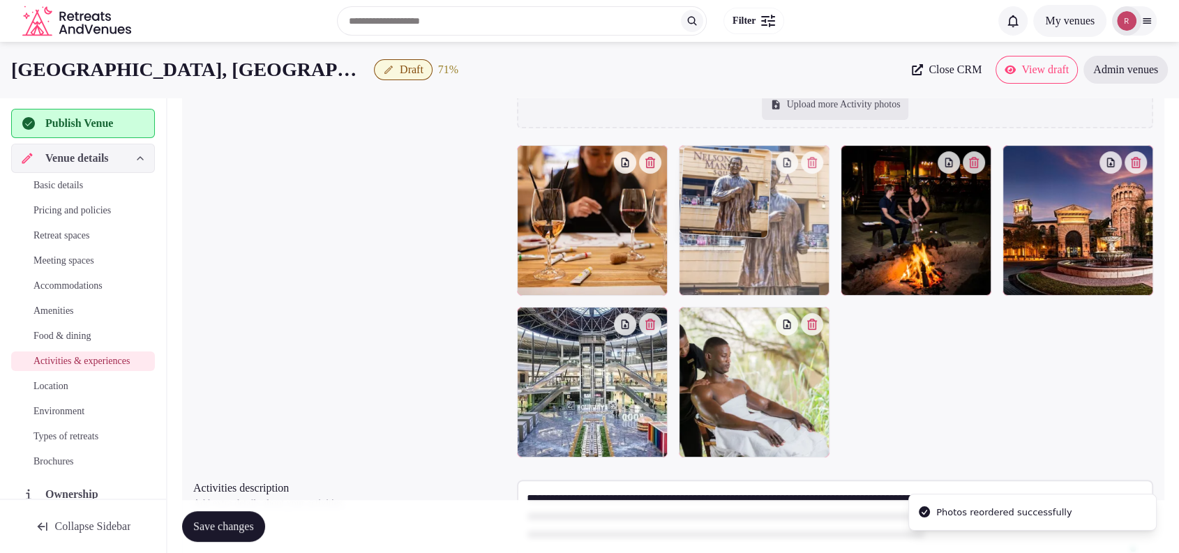
drag, startPoint x: 1084, startPoint y: 270, endPoint x: 775, endPoint y: 269, distance: 309.2
click at [775, 269] on body "Search Popular Destinations Toscana, Italy Riviera Maya, Mexico Indonesia, Bali…" at bounding box center [589, 217] width 1179 height 926
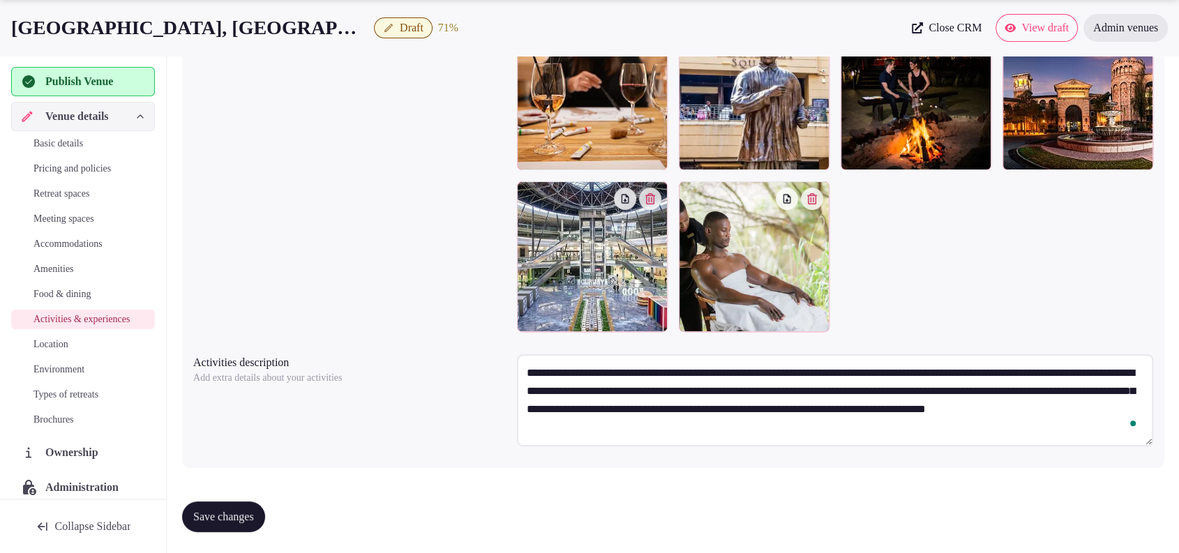
scroll to position [0, 0]
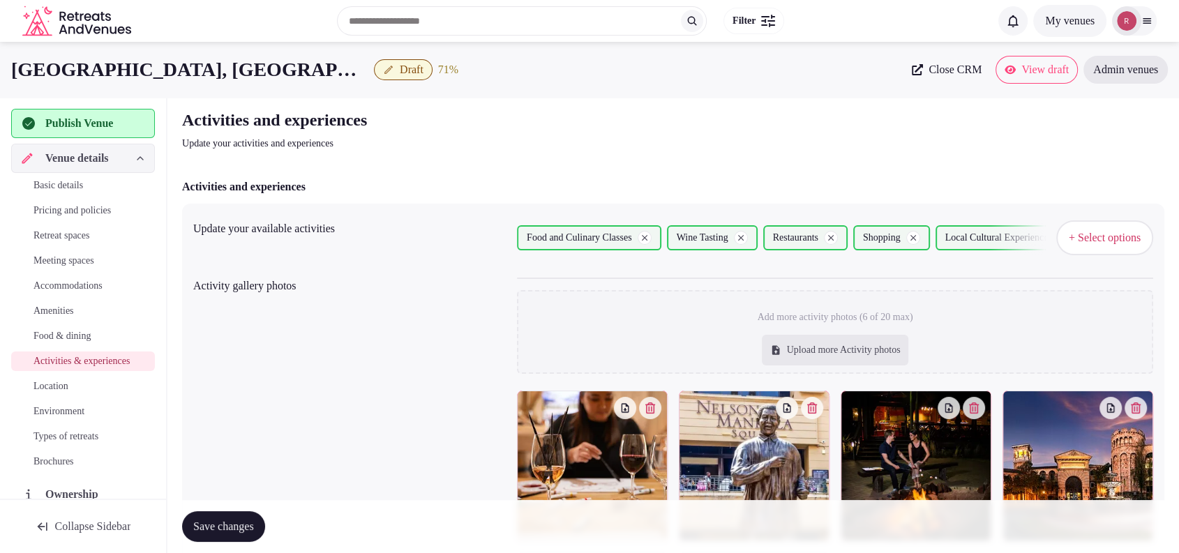
click at [222, 529] on span "Save changes" at bounding box center [223, 527] width 61 height 14
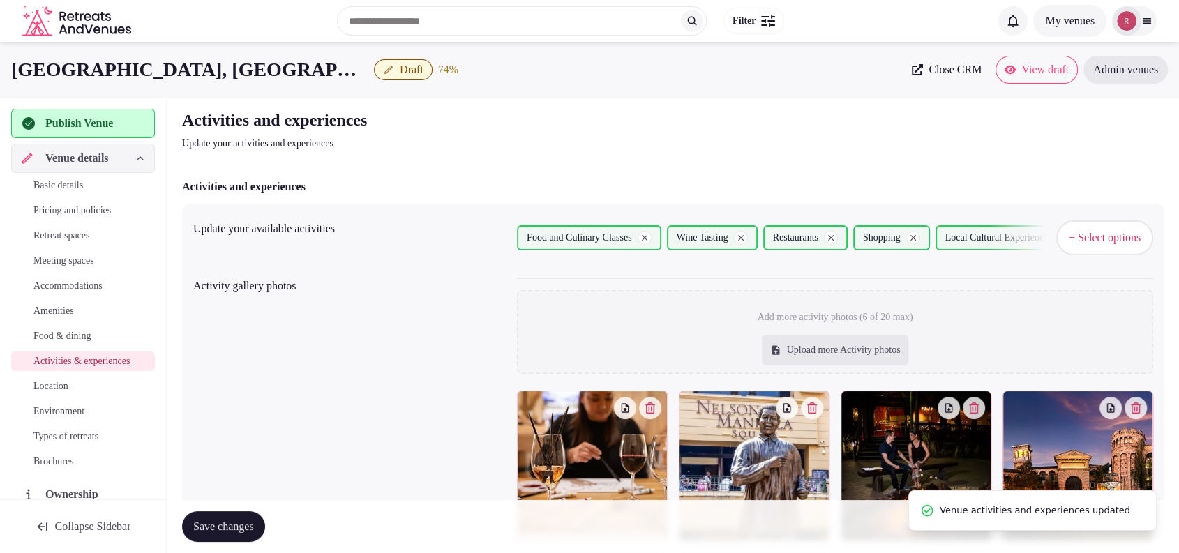
click at [44, 392] on link "Location" at bounding box center [83, 387] width 144 height 20
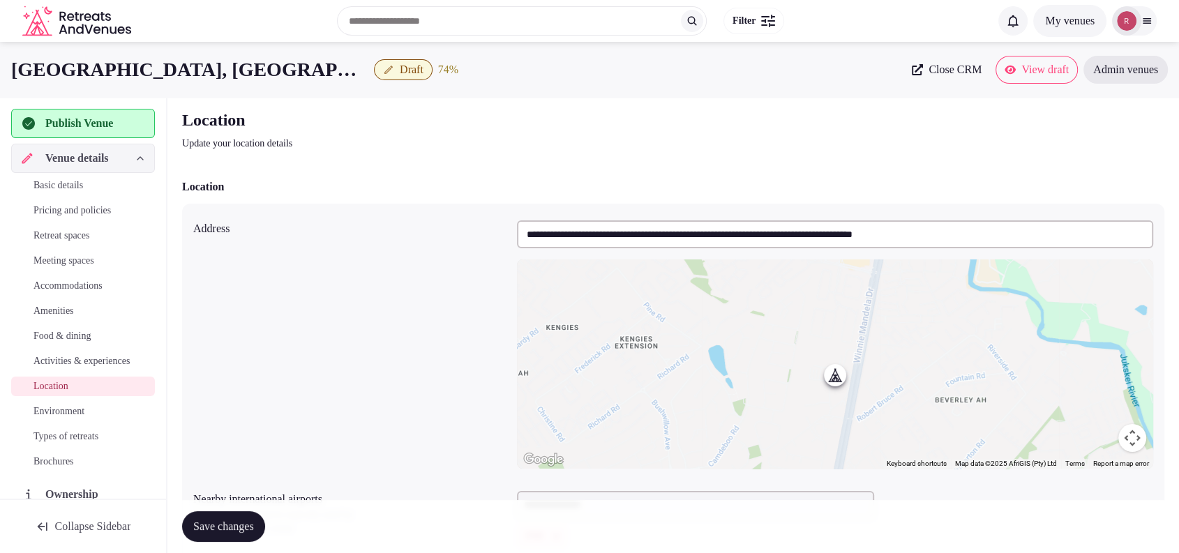
scroll to position [278, 0]
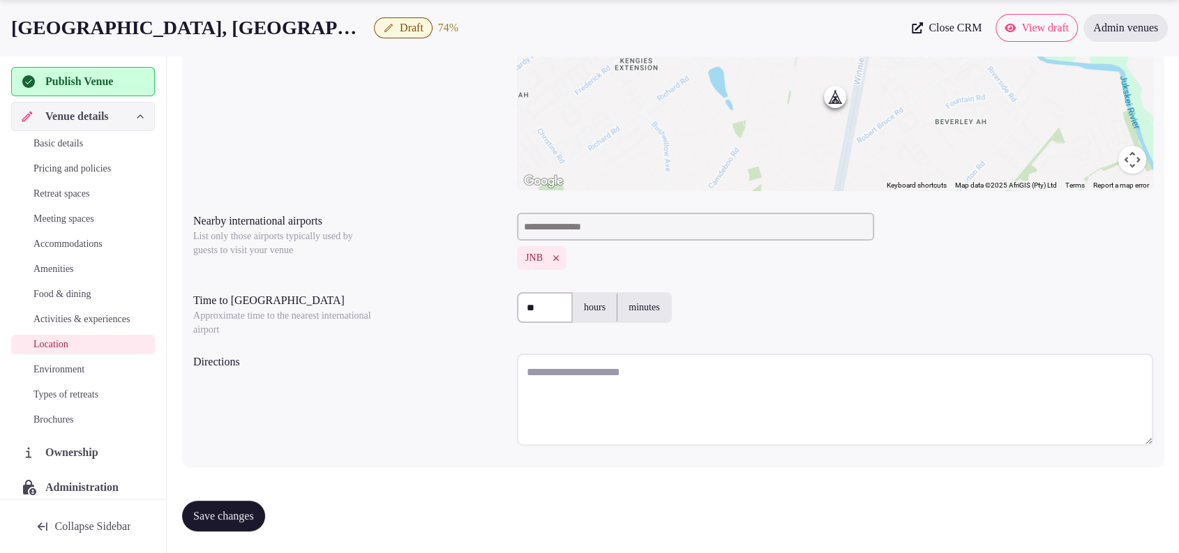
click at [595, 389] on textarea at bounding box center [835, 400] width 636 height 92
paste textarea "**********"
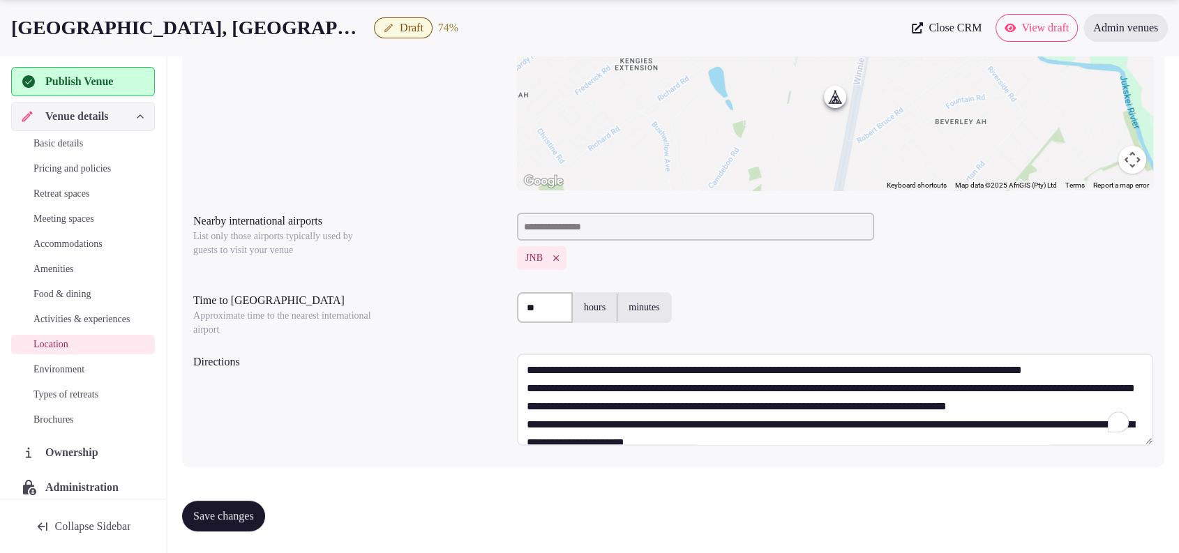
scroll to position [0, 0]
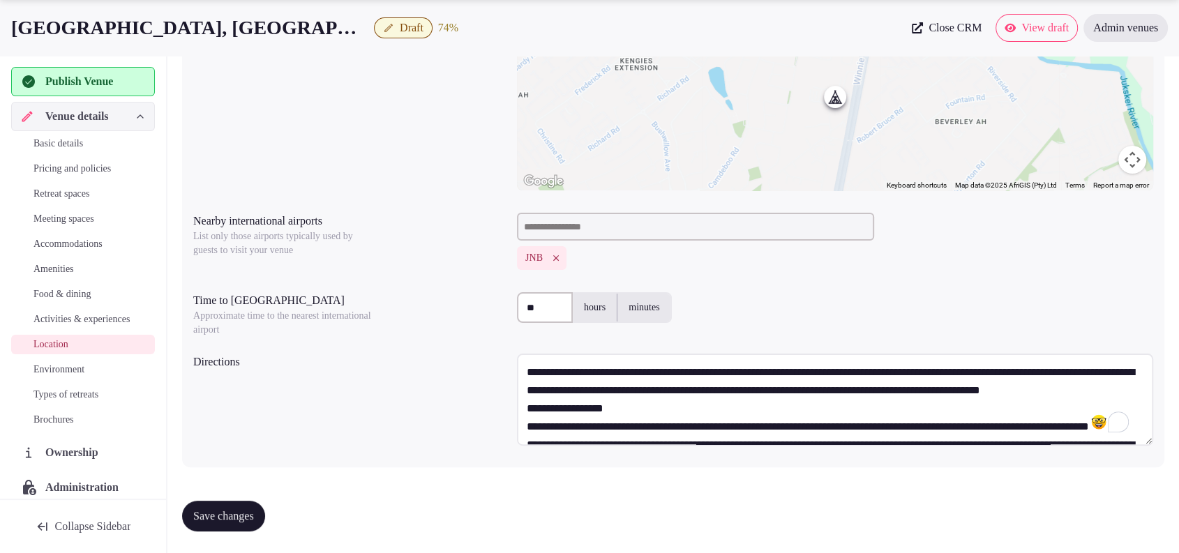
click at [705, 406] on textarea "To enrich screen reader interactions, please activate Accessibility in Grammarl…" at bounding box center [835, 400] width 636 height 92
click at [678, 428] on textarea "To enrich screen reader interactions, please activate Accessibility in Grammarl…" at bounding box center [835, 400] width 636 height 92
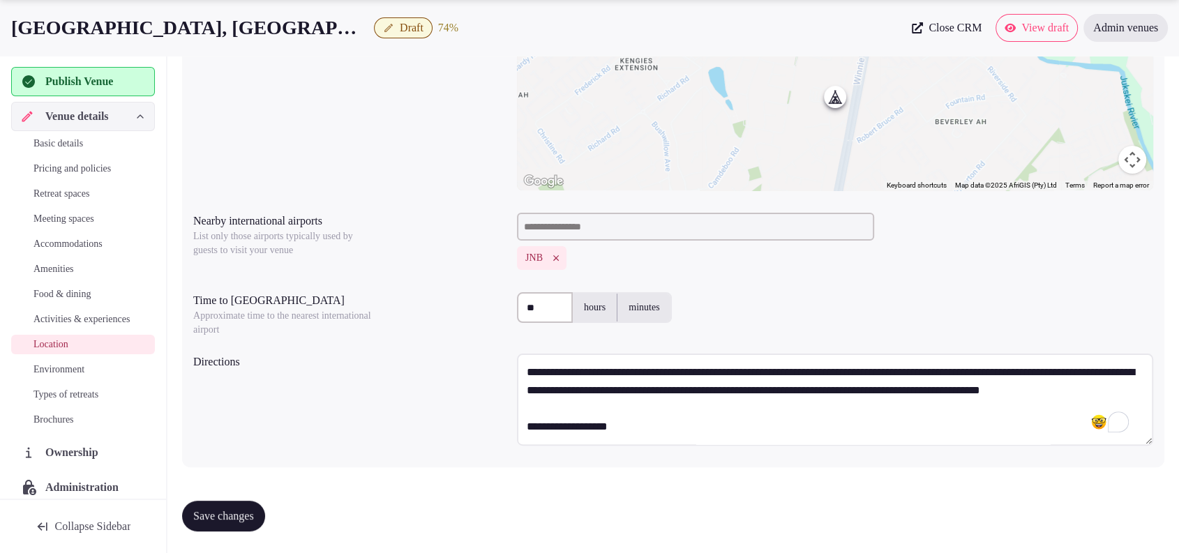
type textarea "**********"
click at [251, 512] on span "Save changes" at bounding box center [223, 516] width 61 height 14
click at [64, 377] on span "Environment" at bounding box center [58, 370] width 51 height 14
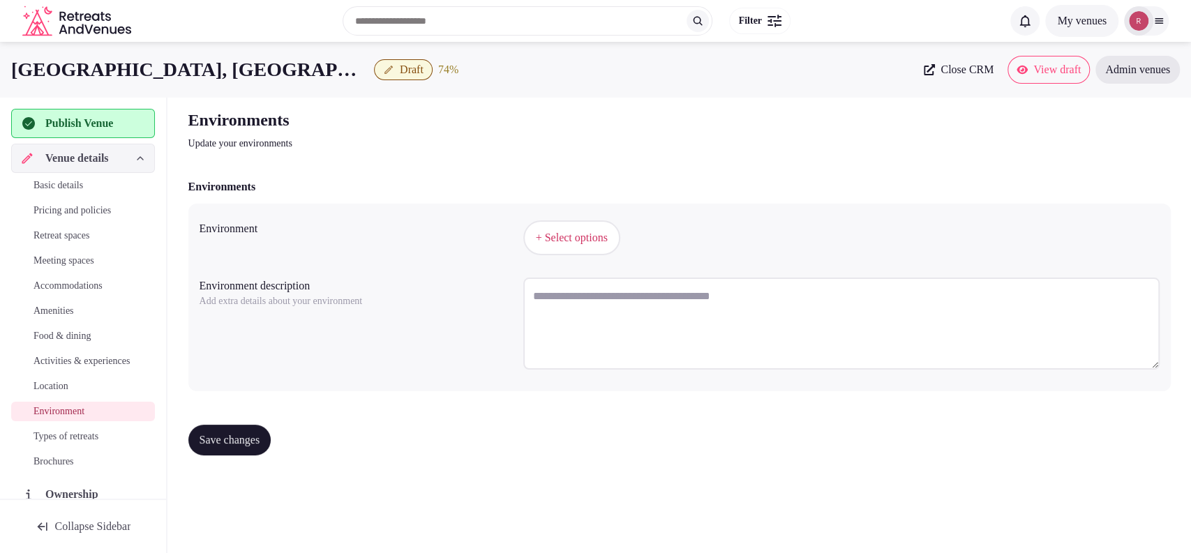
click at [573, 243] on span "+ Select options" at bounding box center [572, 237] width 72 height 15
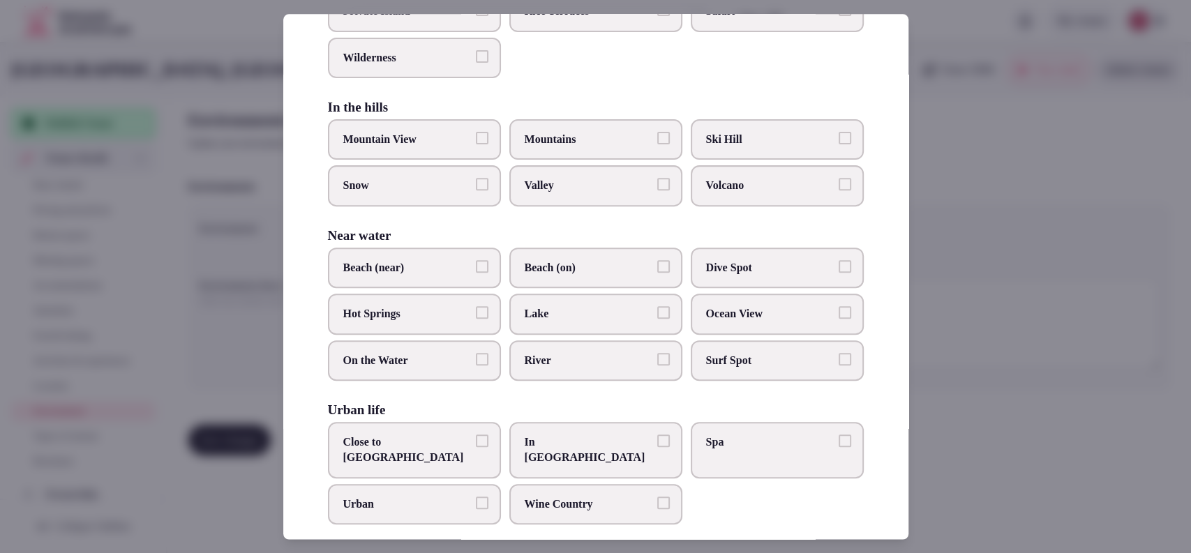
click at [419, 428] on label "Close to City Center" at bounding box center [414, 450] width 173 height 57
click at [476, 435] on button "Close to City Center" at bounding box center [482, 441] width 13 height 13
click at [936, 290] on div at bounding box center [595, 276] width 1191 height 553
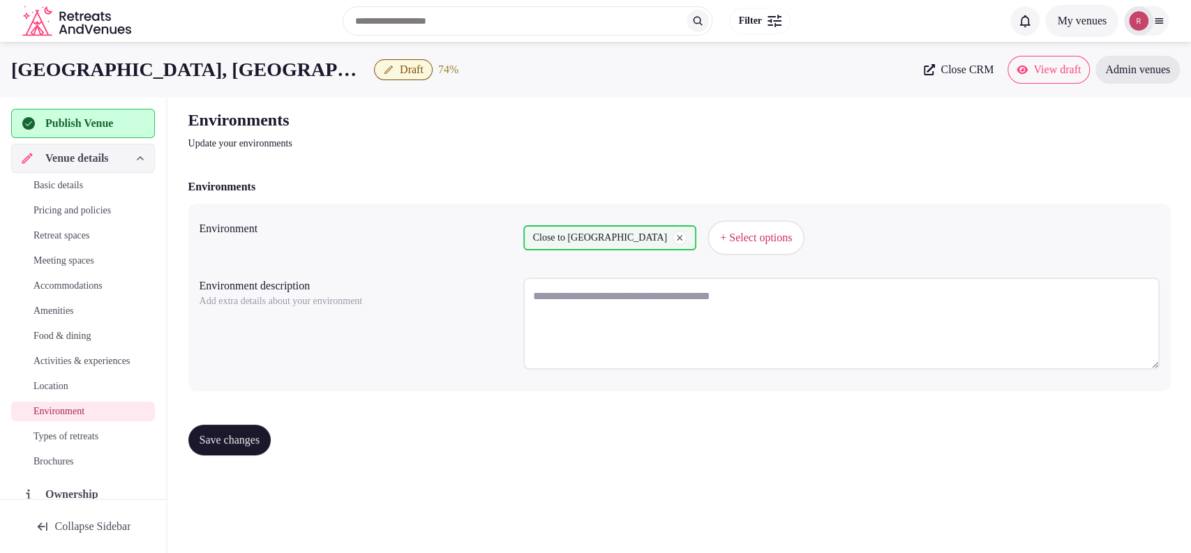
click at [244, 438] on span "Save changes" at bounding box center [230, 440] width 61 height 14
click at [95, 444] on span "Types of retreats" at bounding box center [65, 437] width 65 height 14
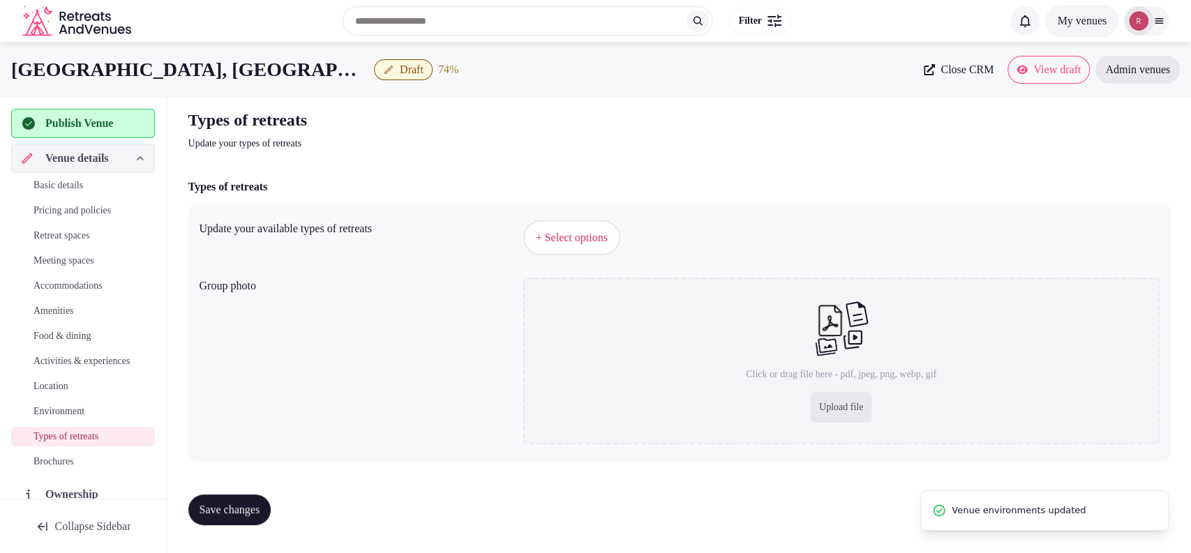
click at [549, 234] on span "+ Select options" at bounding box center [572, 237] width 72 height 15
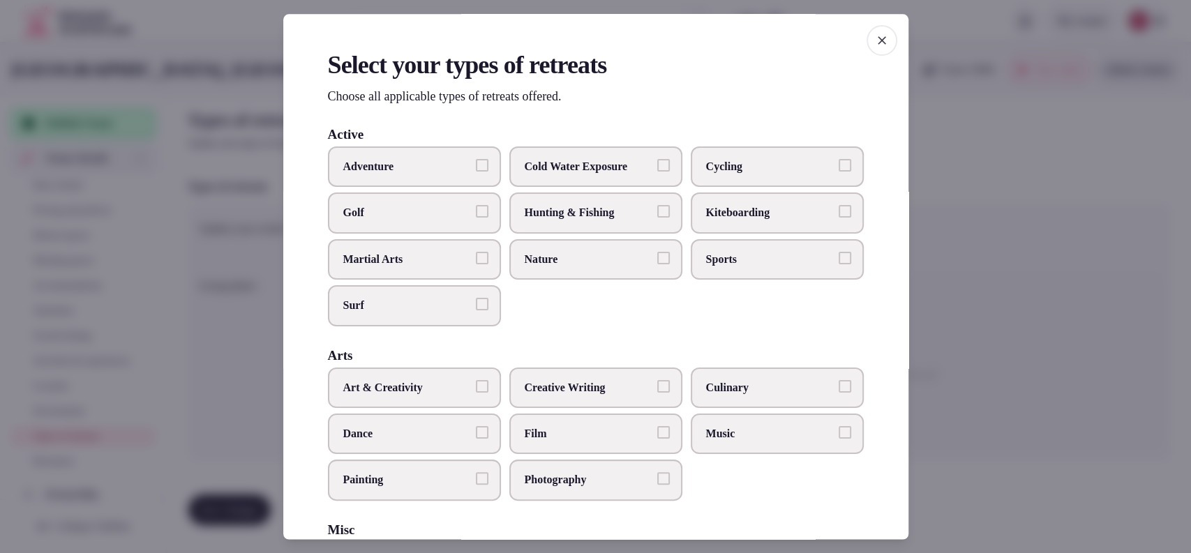
click at [706, 395] on label "Culinary" at bounding box center [777, 388] width 173 height 40
click at [839, 393] on button "Culinary" at bounding box center [845, 386] width 13 height 13
click at [729, 387] on span "Culinary" at bounding box center [770, 387] width 128 height 15
click at [839, 387] on button "Culinary" at bounding box center [845, 386] width 13 height 13
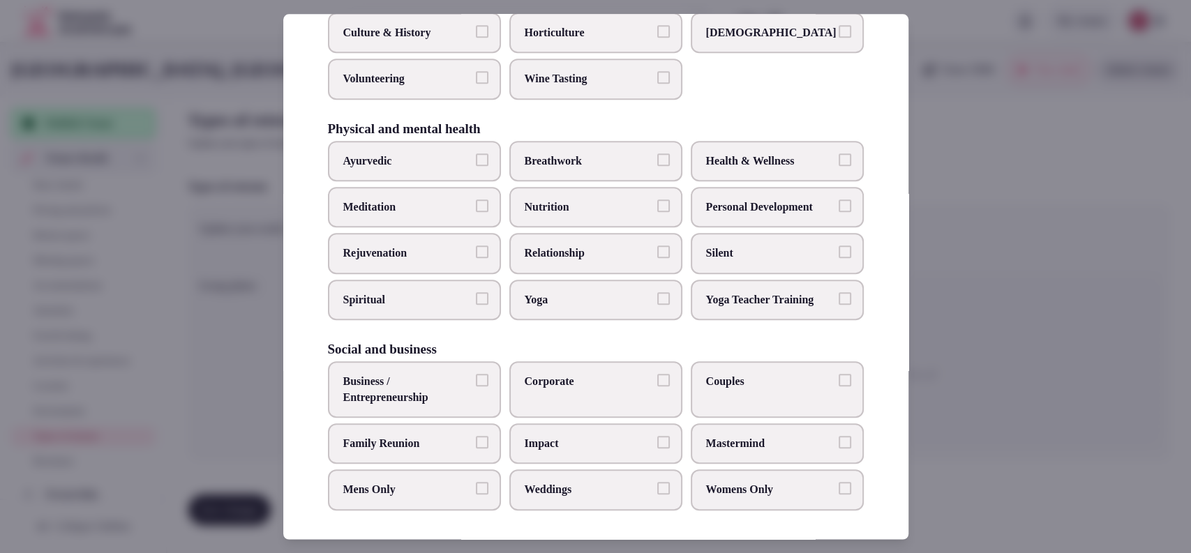
click at [729, 387] on label "Couples" at bounding box center [777, 389] width 173 height 57
click at [839, 387] on button "Couples" at bounding box center [845, 380] width 13 height 13
drag, startPoint x: 441, startPoint y: 394, endPoint x: 461, endPoint y: 392, distance: 19.7
click at [442, 394] on span "Business / Entrepreneurship" at bounding box center [407, 389] width 128 height 31
click at [476, 387] on button "Business / Entrepreneurship" at bounding box center [482, 380] width 13 height 13
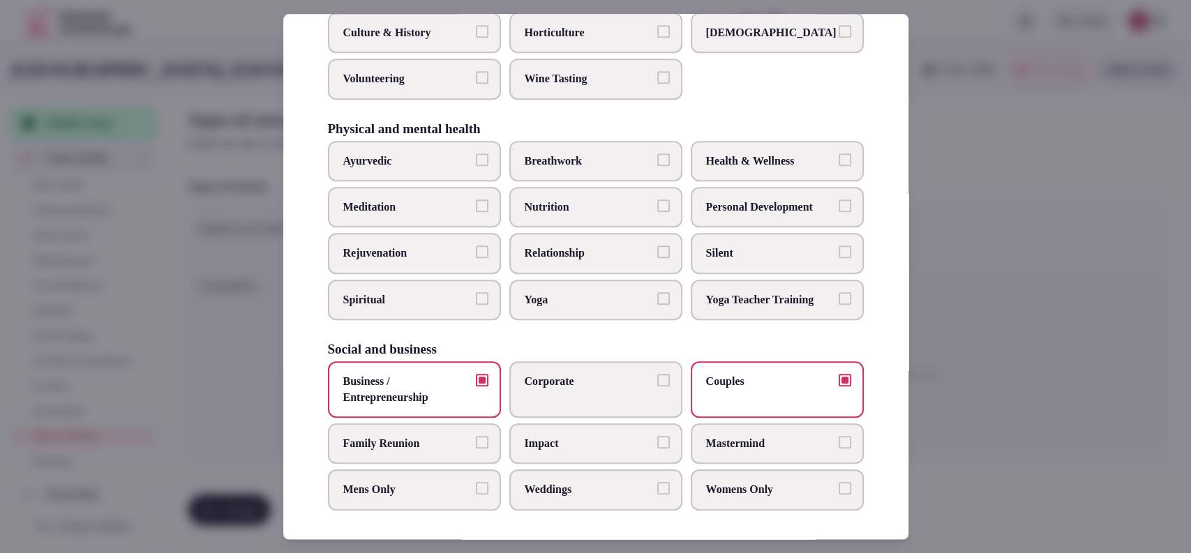
click at [561, 391] on label "Corporate" at bounding box center [595, 389] width 173 height 57
click at [657, 387] on button "Corporate" at bounding box center [663, 380] width 13 height 13
click at [642, 497] on label "Weddings" at bounding box center [595, 490] width 173 height 40
click at [657, 495] on button "Weddings" at bounding box center [663, 489] width 13 height 13
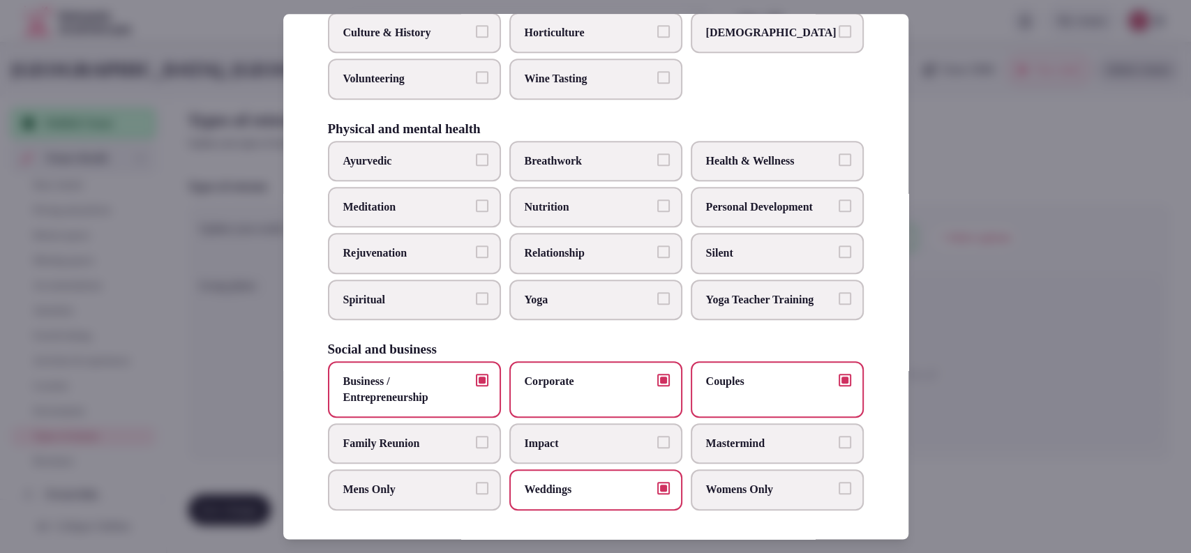
click at [446, 445] on span "Family Reunion" at bounding box center [407, 443] width 128 height 15
click at [476, 445] on button "Family Reunion" at bounding box center [482, 442] width 13 height 13
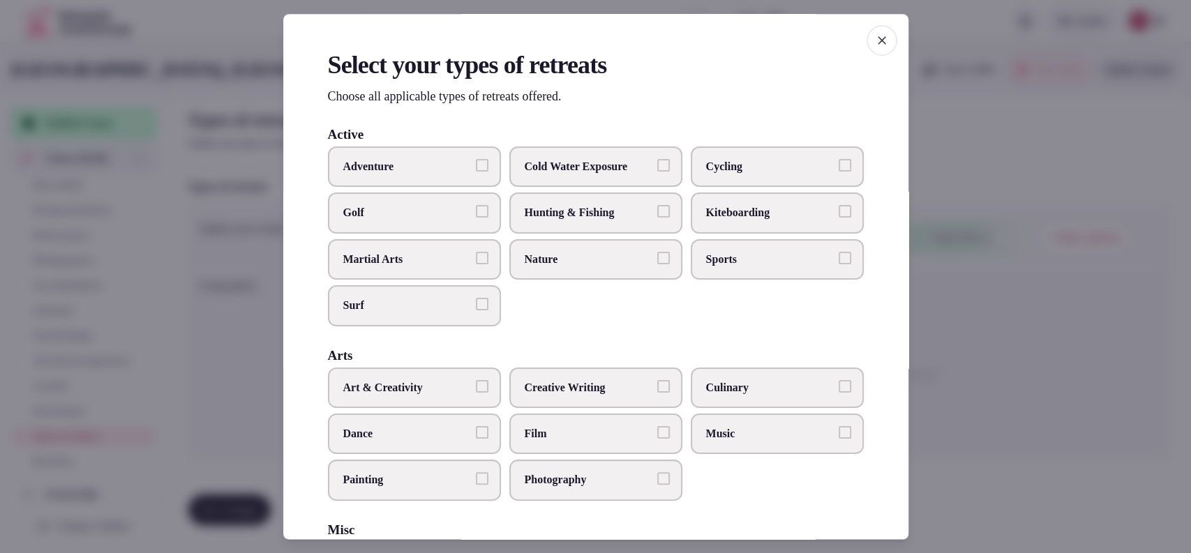
click at [957, 349] on div at bounding box center [595, 276] width 1191 height 553
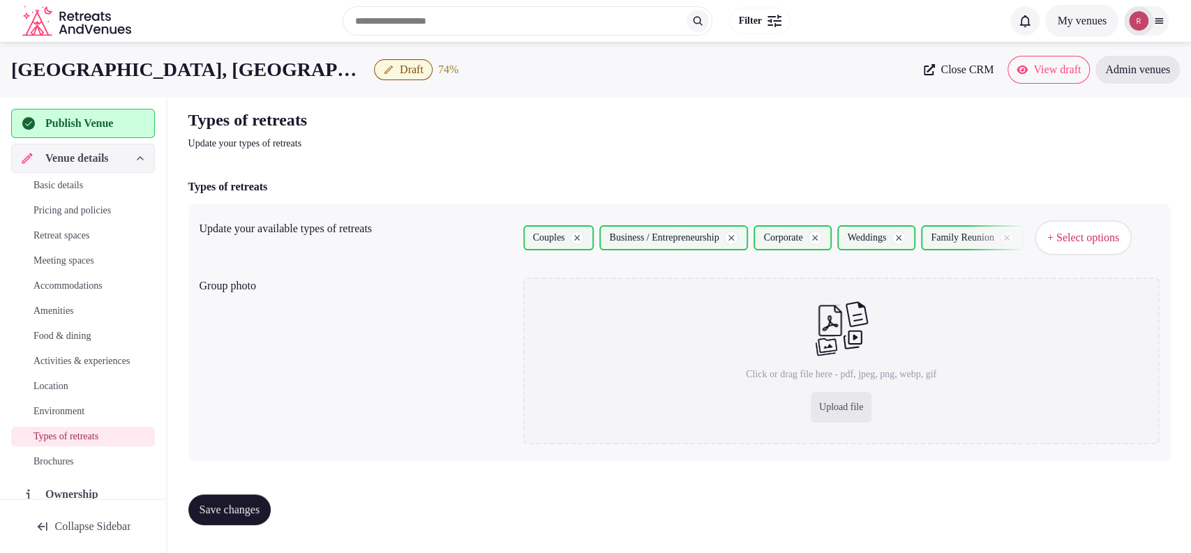
click at [246, 525] on div "Save changes" at bounding box center [679, 510] width 983 height 53
click at [248, 517] on button "Save changes" at bounding box center [229, 510] width 83 height 31
click at [60, 356] on span "Activities & experiences" at bounding box center [81, 362] width 96 height 14
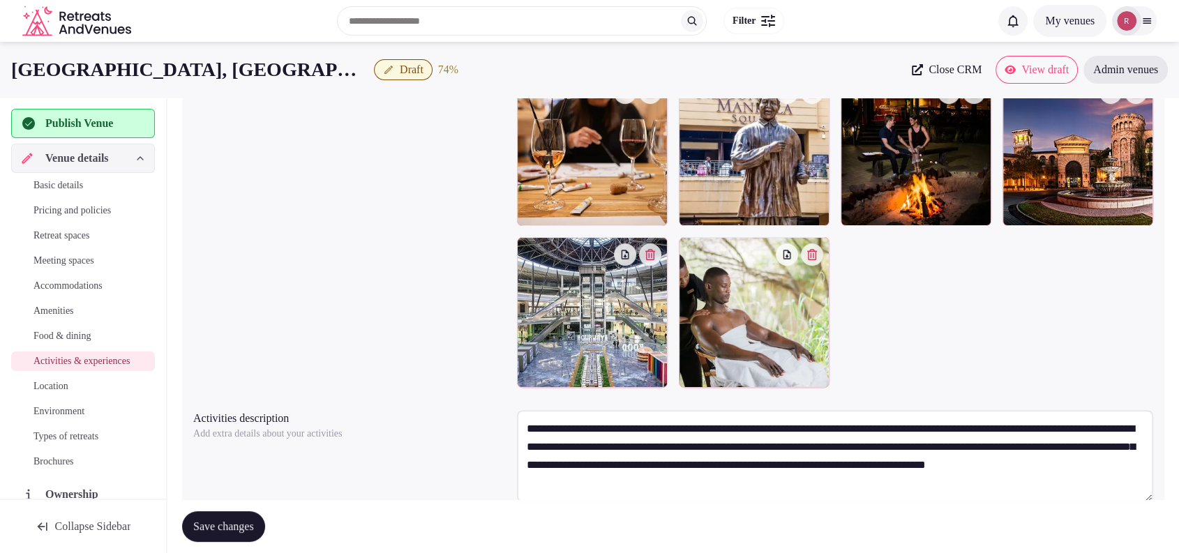
scroll to position [281, 0]
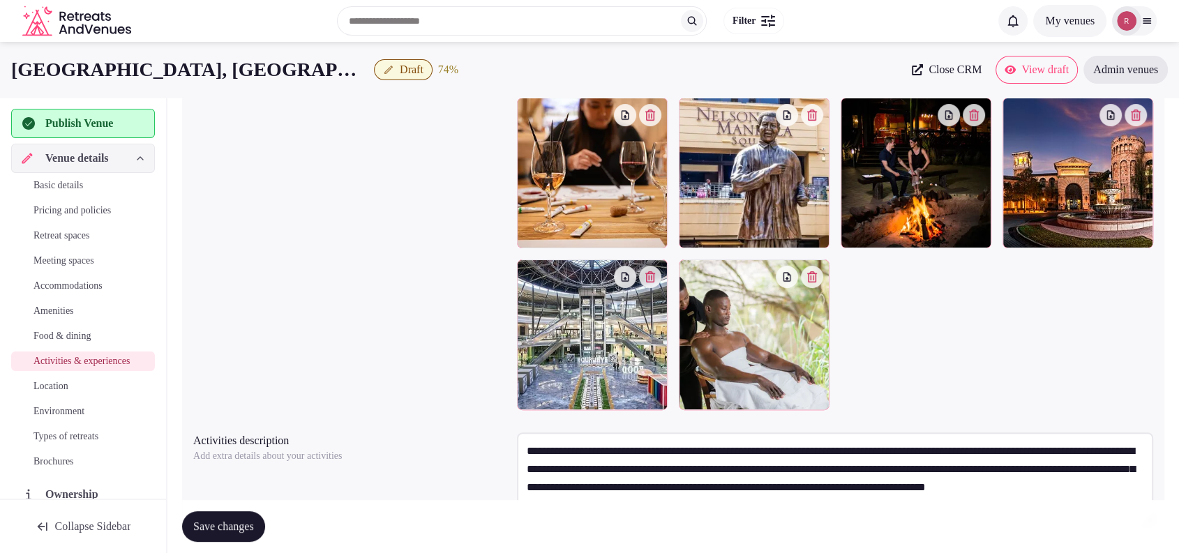
click at [1134, 111] on icon "button" at bounding box center [1136, 115] width 11 height 11
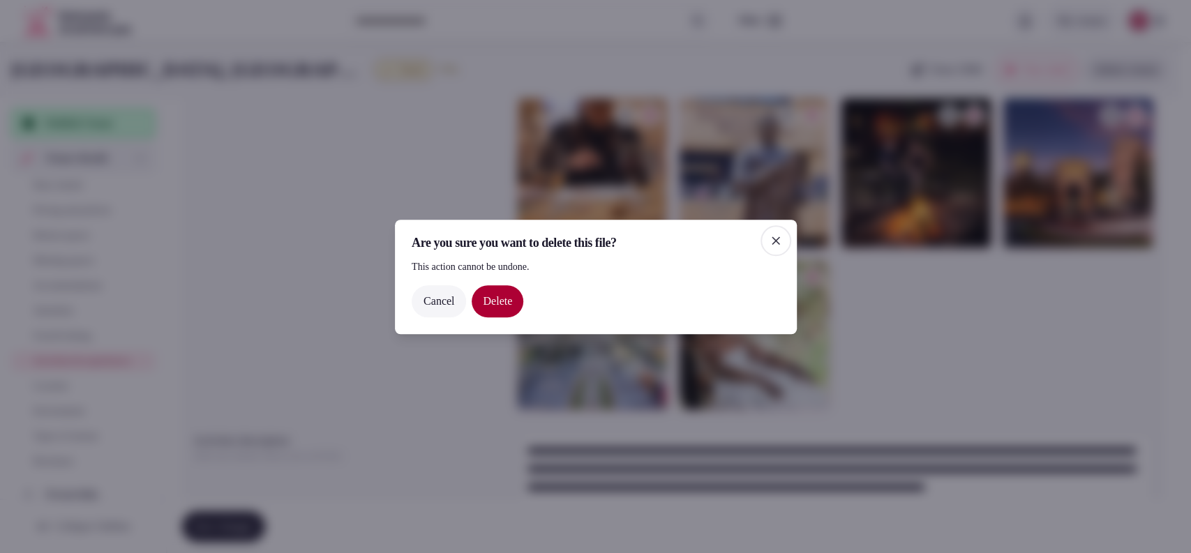
click at [489, 302] on button "Delete" at bounding box center [498, 301] width 52 height 32
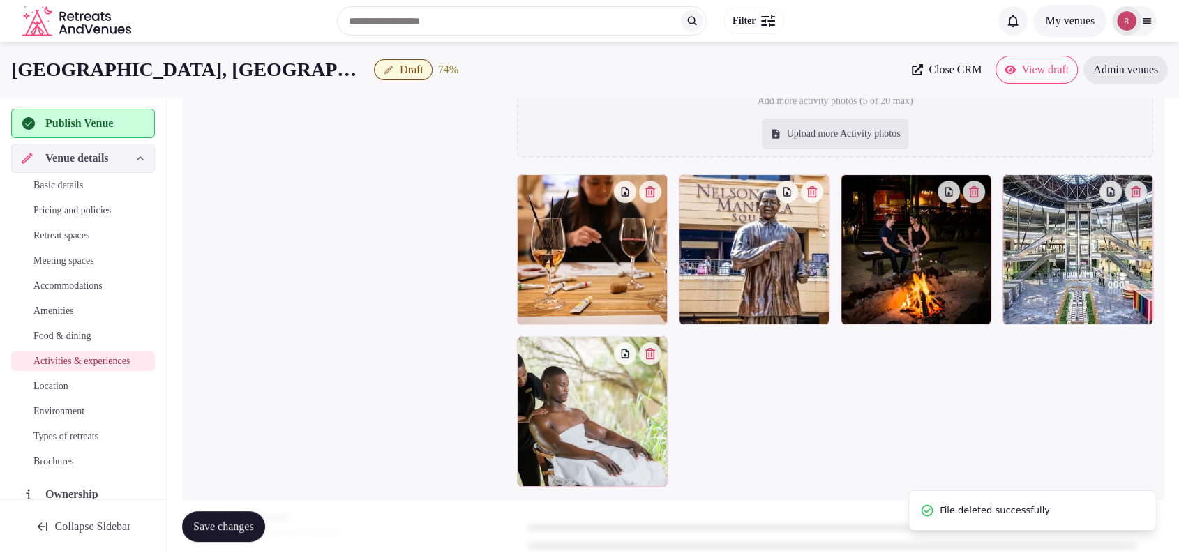
scroll to position [142, 0]
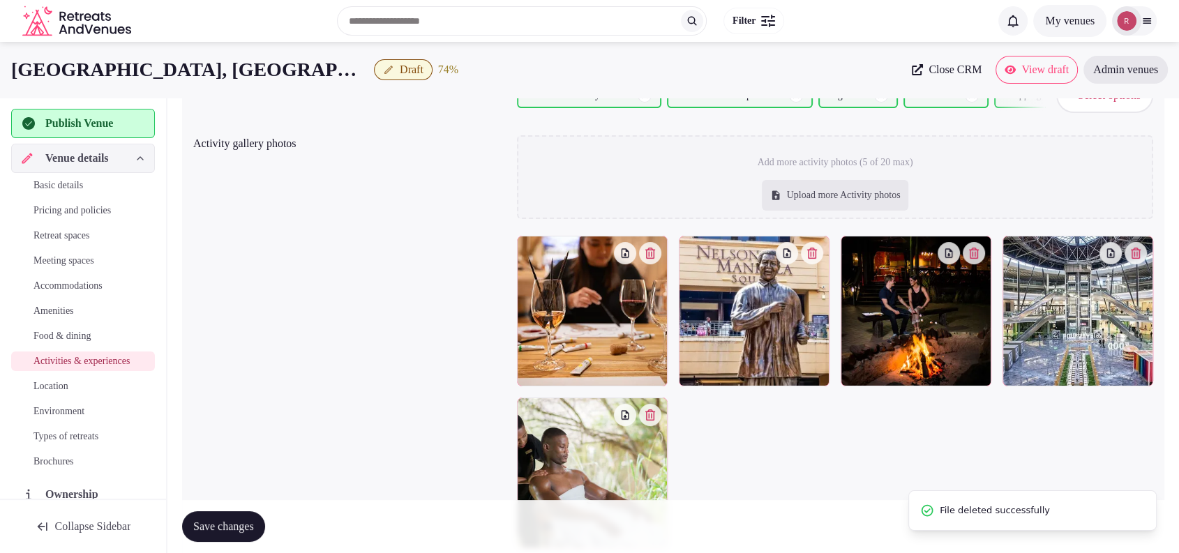
click at [872, 189] on div "Upload more Activity photos" at bounding box center [835, 195] width 147 height 31
type input "**********"
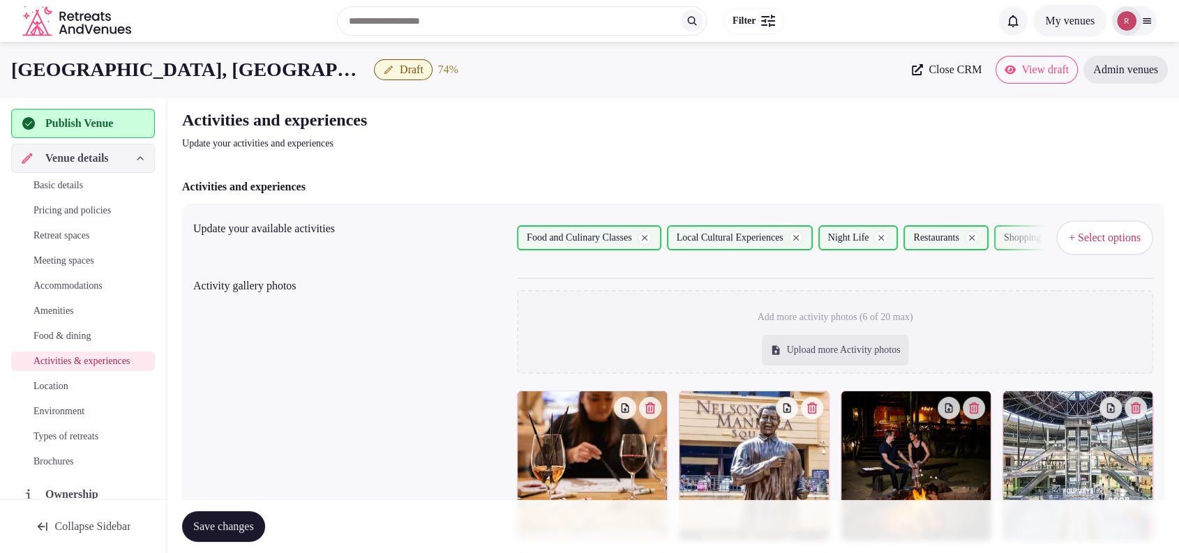
scroll to position [371, 0]
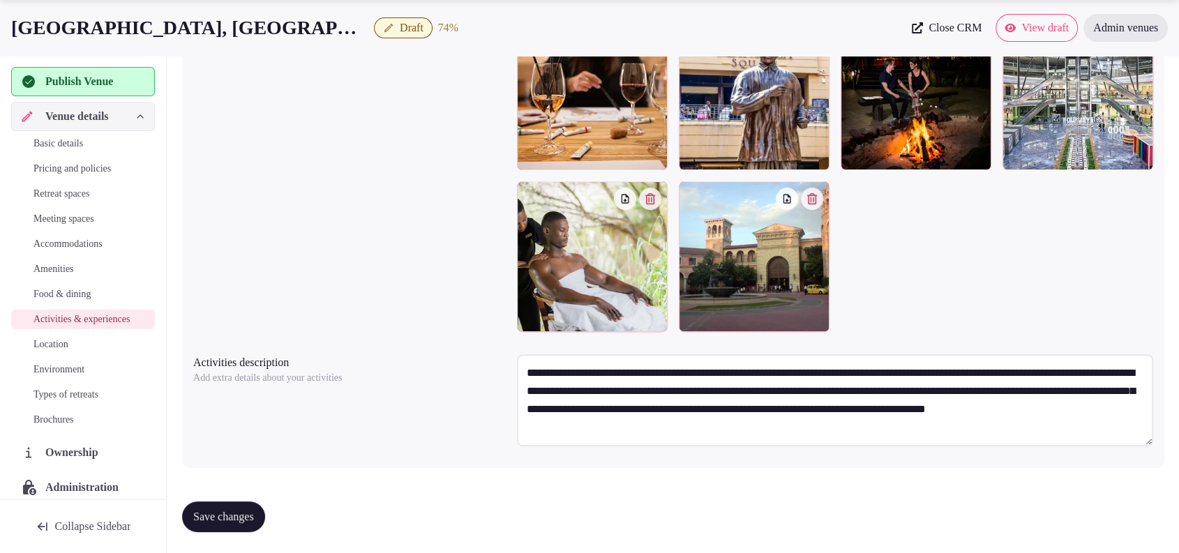
click at [1101, 238] on div at bounding box center [835, 176] width 636 height 313
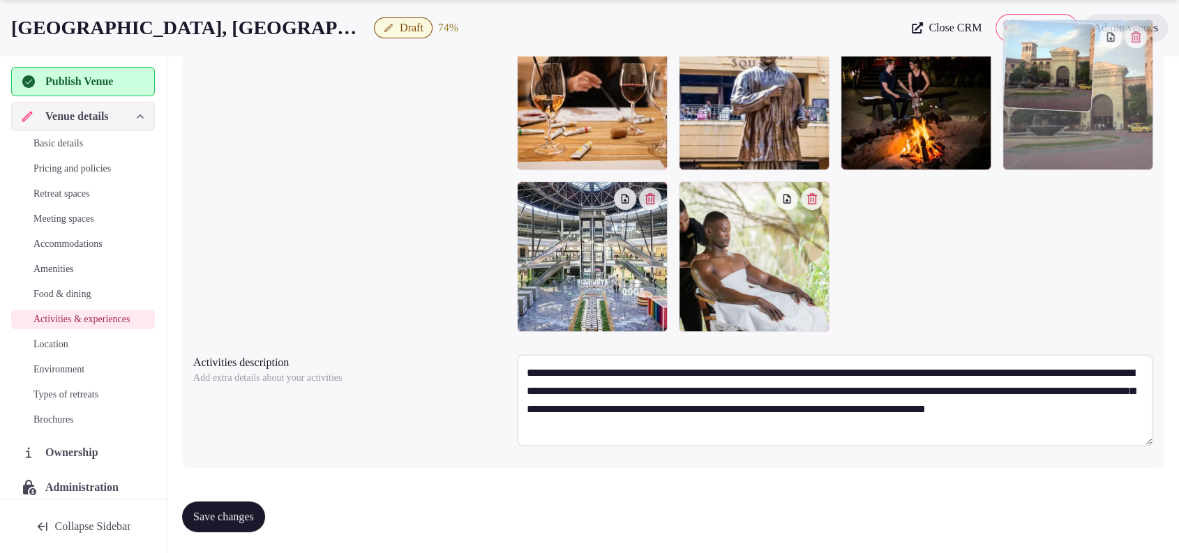
drag, startPoint x: 750, startPoint y: 245, endPoint x: 1075, endPoint y: 149, distance: 338.5
click at [1075, 149] on body "Search Popular Destinations Toscana, Italy Riviera Maya, Mexico Indonesia, Bali…" at bounding box center [589, 92] width 1179 height 926
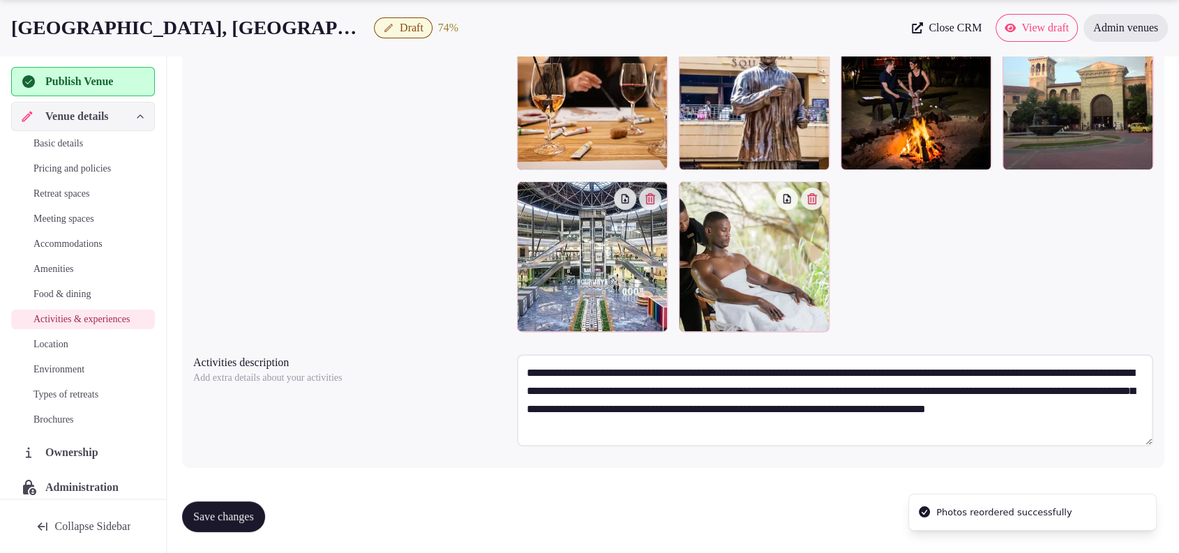
click at [254, 517] on span "Save changes" at bounding box center [223, 517] width 61 height 14
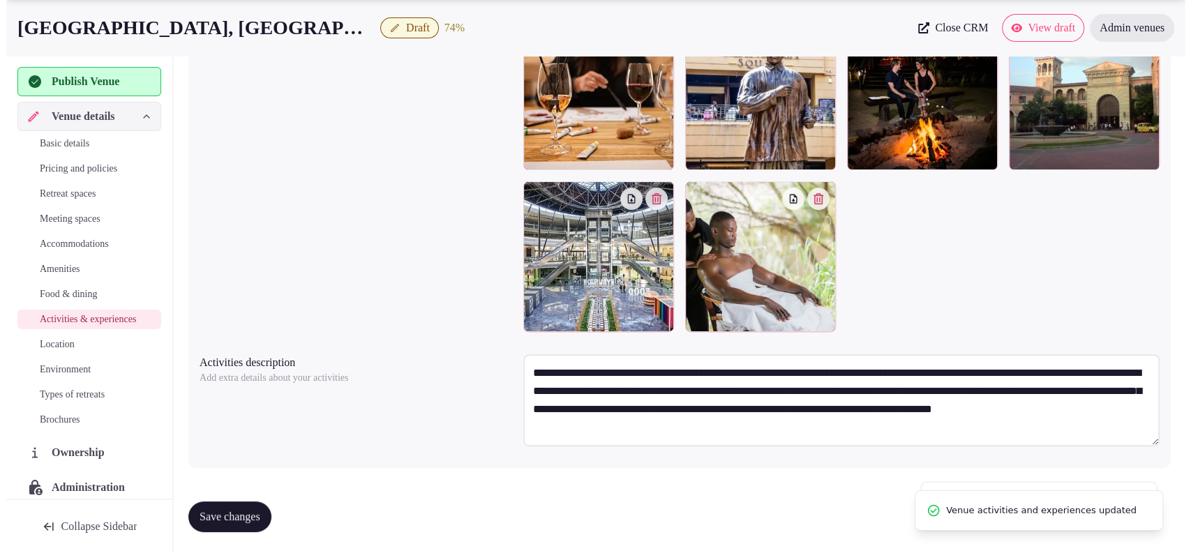
scroll to position [0, 0]
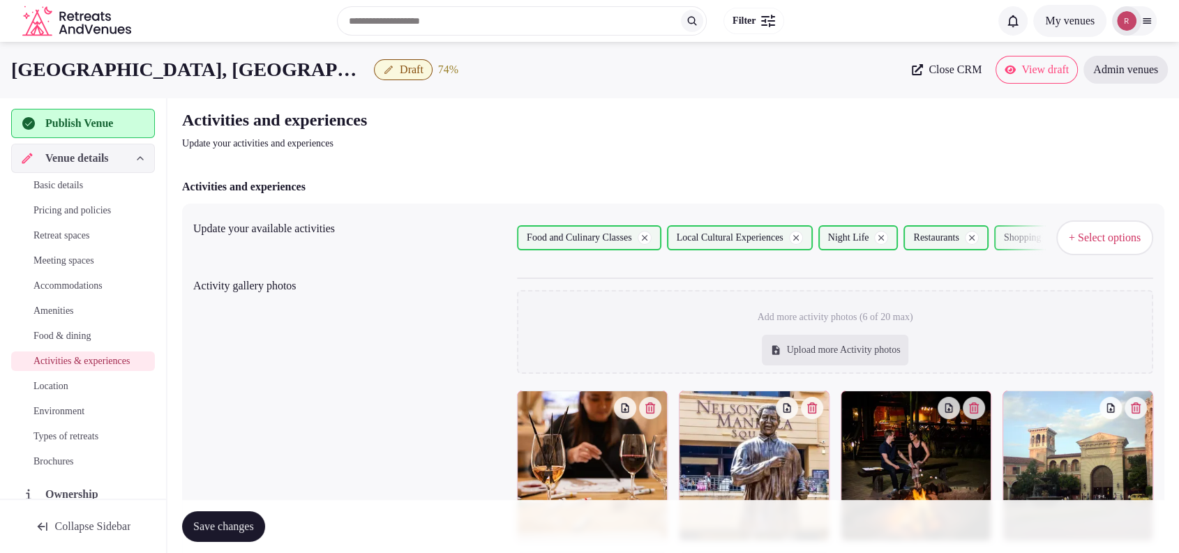
click at [1094, 240] on span "+ Select options" at bounding box center [1105, 237] width 72 height 15
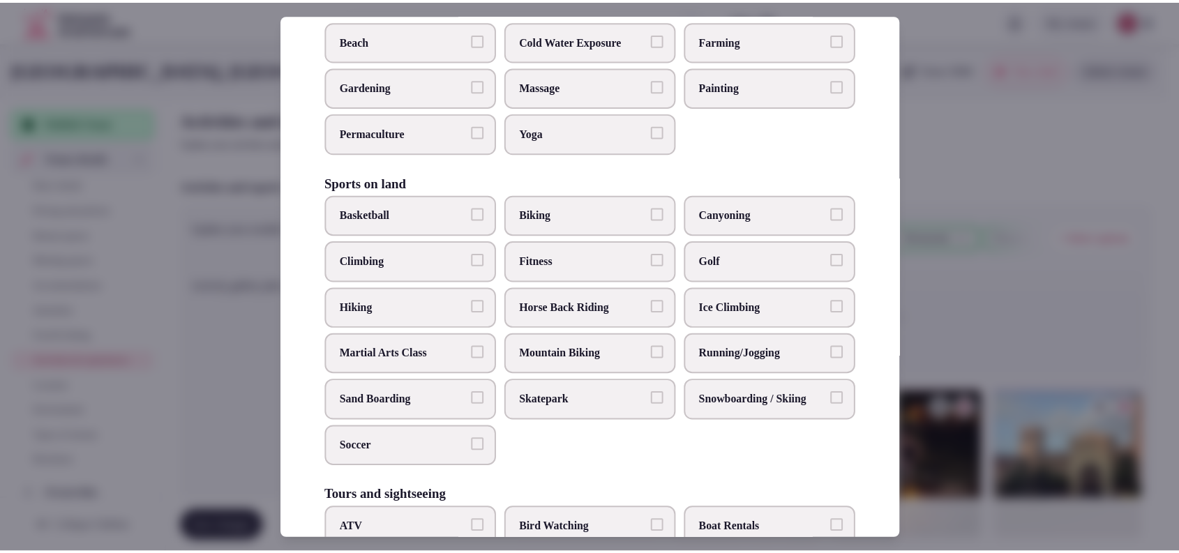
scroll to position [585, 0]
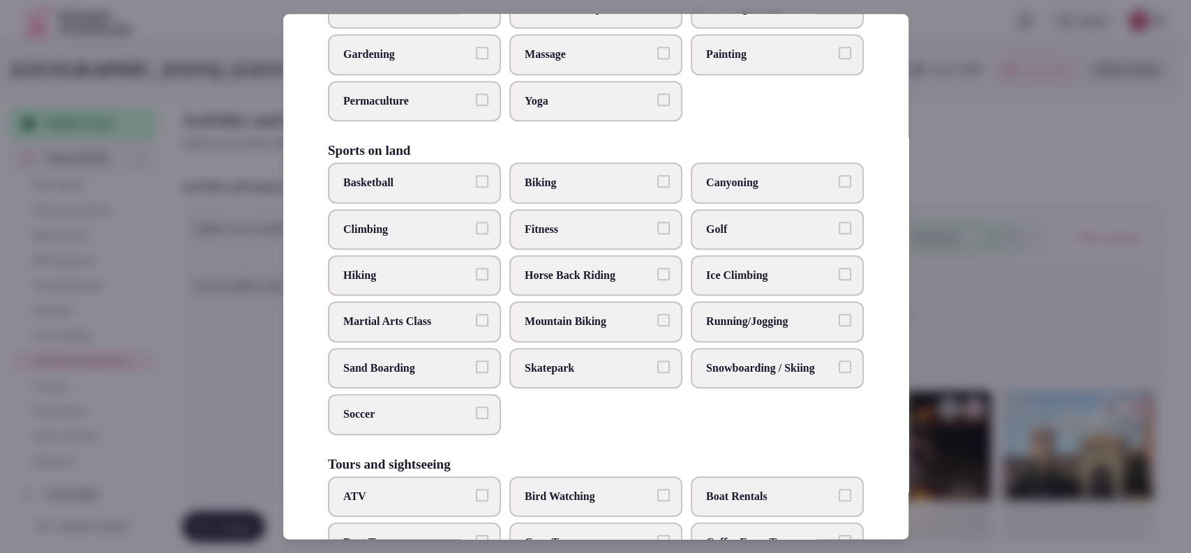
click at [1072, 173] on div at bounding box center [595, 276] width 1191 height 553
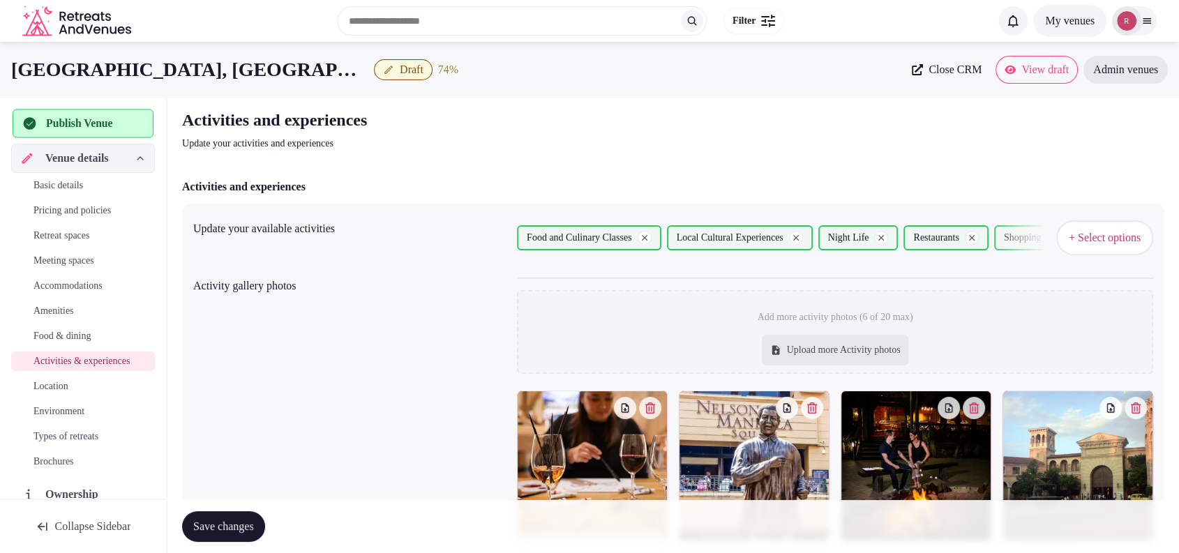
click at [110, 118] on span "Publish Venue" at bounding box center [79, 123] width 66 height 17
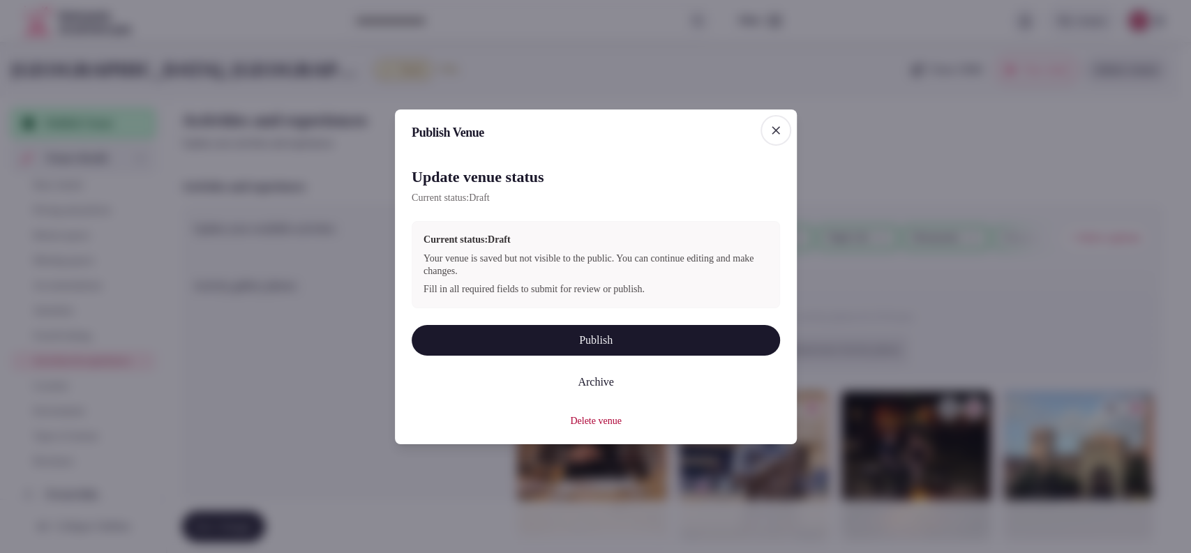
click at [560, 336] on button "Publish" at bounding box center [596, 340] width 368 height 31
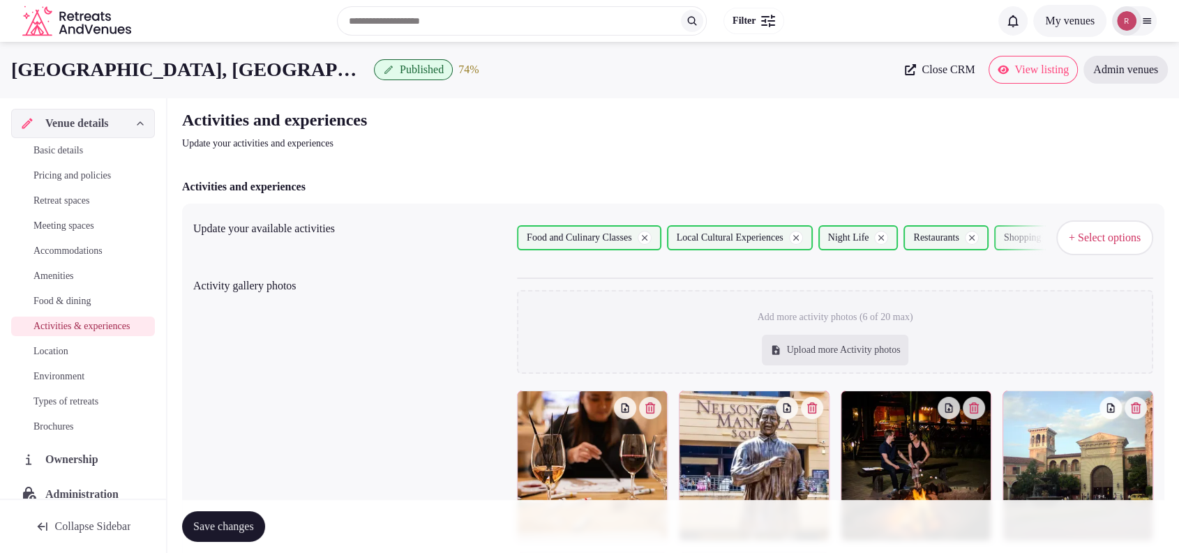
click at [1093, 128] on div "Activities and experiences Update your activities and experiences" at bounding box center [673, 130] width 983 height 42
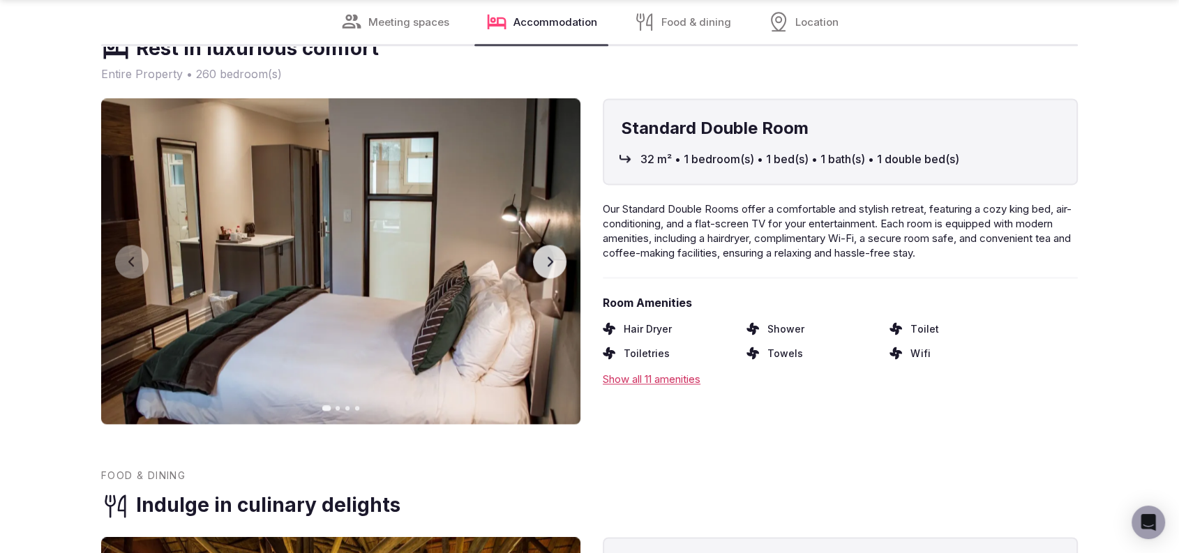
scroll to position [2421, 0]
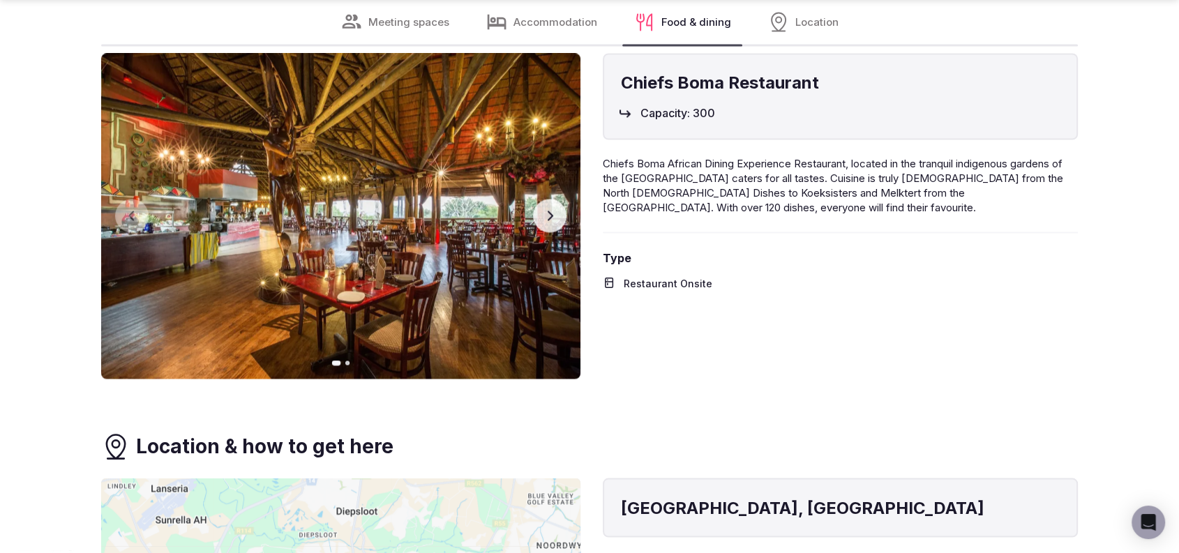
click at [554, 223] on button "Next slide" at bounding box center [549, 215] width 33 height 33
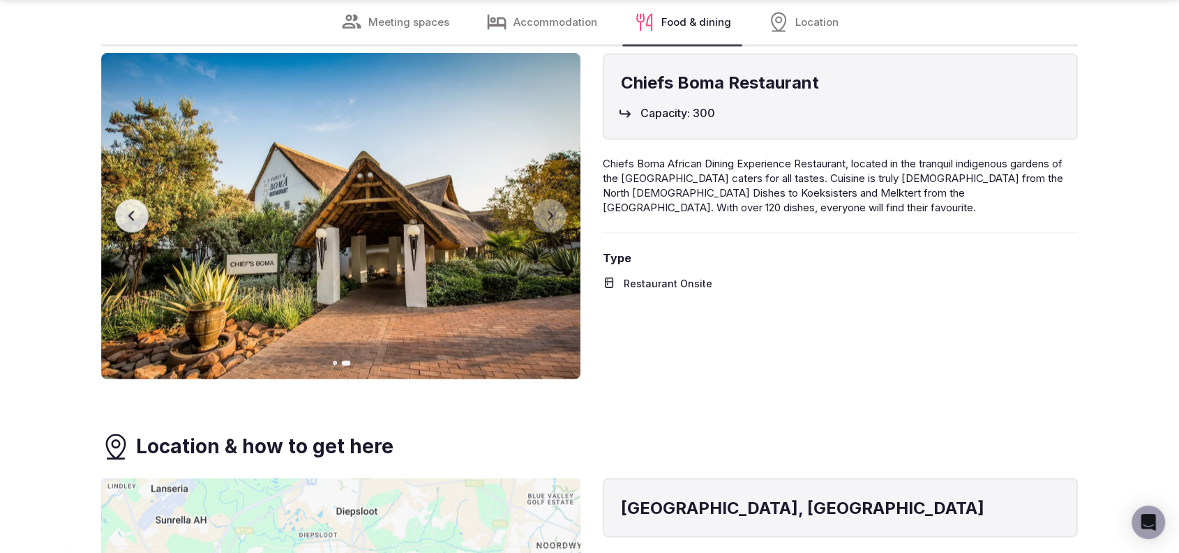
click at [134, 209] on button "Previous slide" at bounding box center [131, 215] width 33 height 33
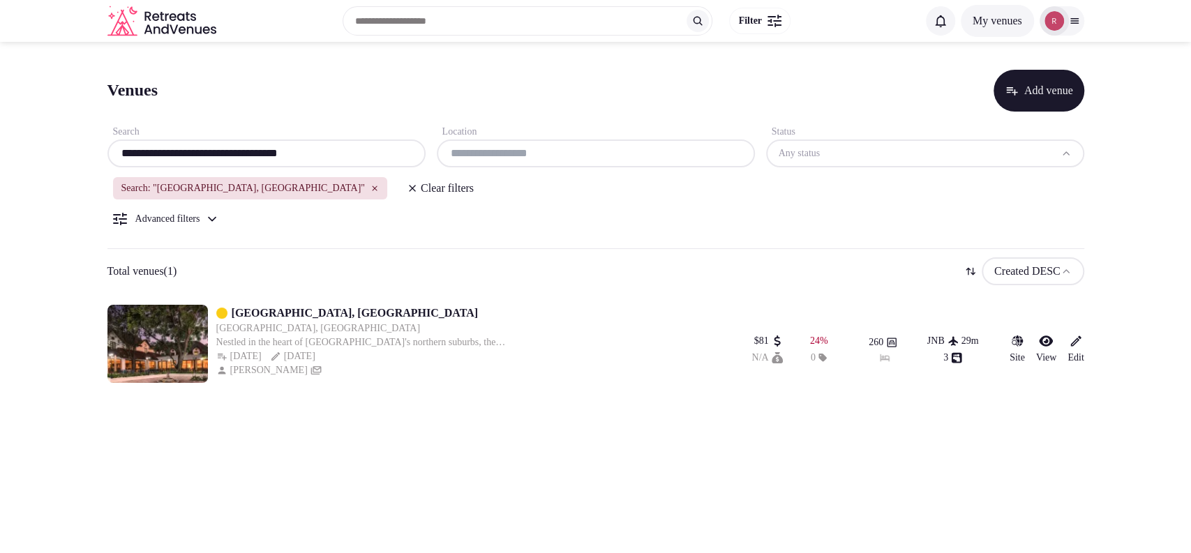
paste input "text"
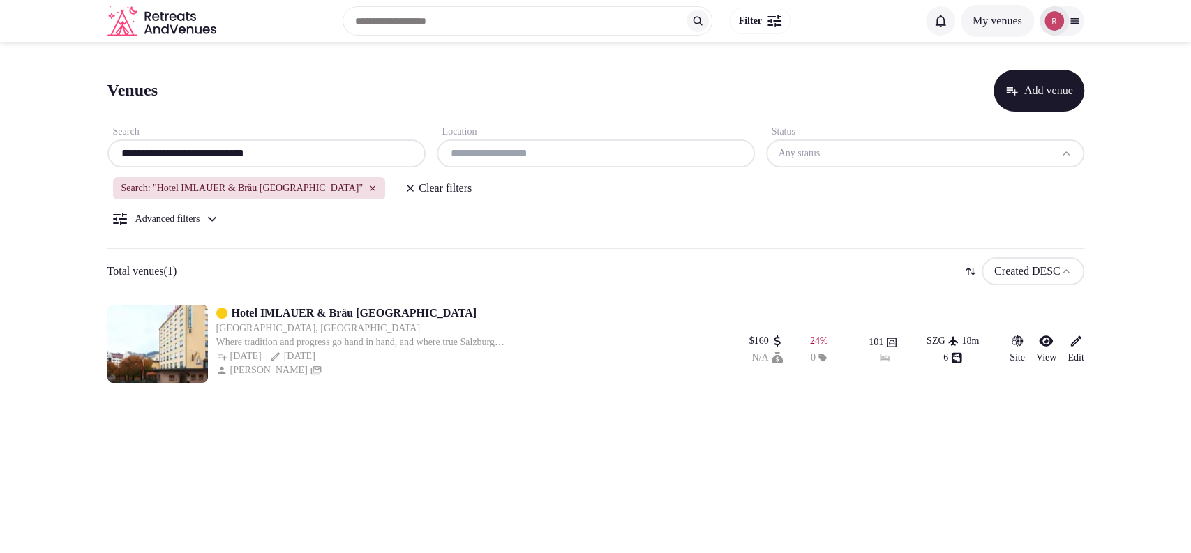
type input "**********"
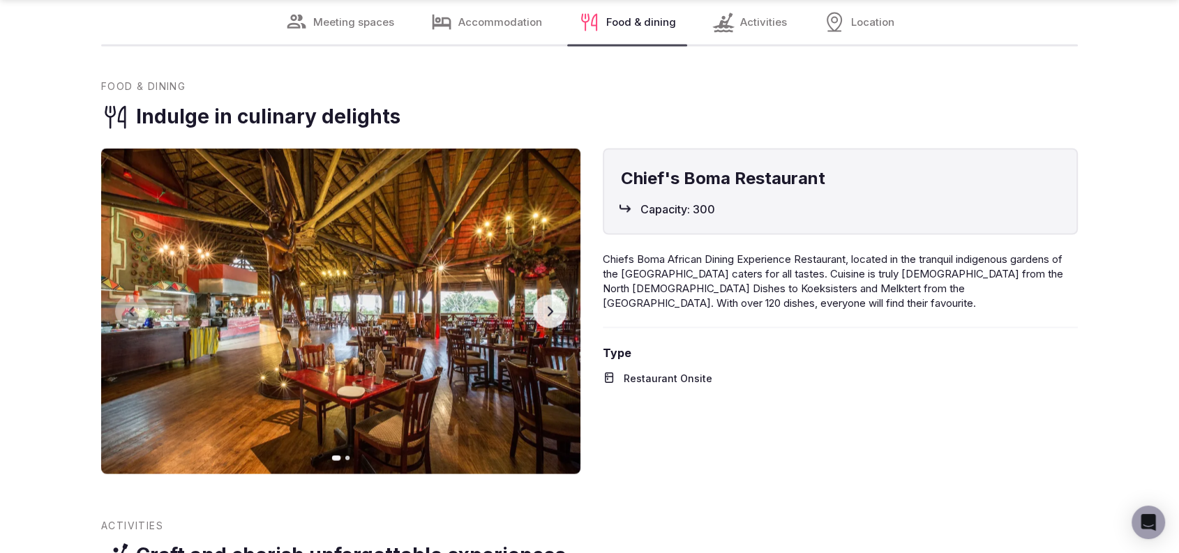
scroll to position [2727, 0]
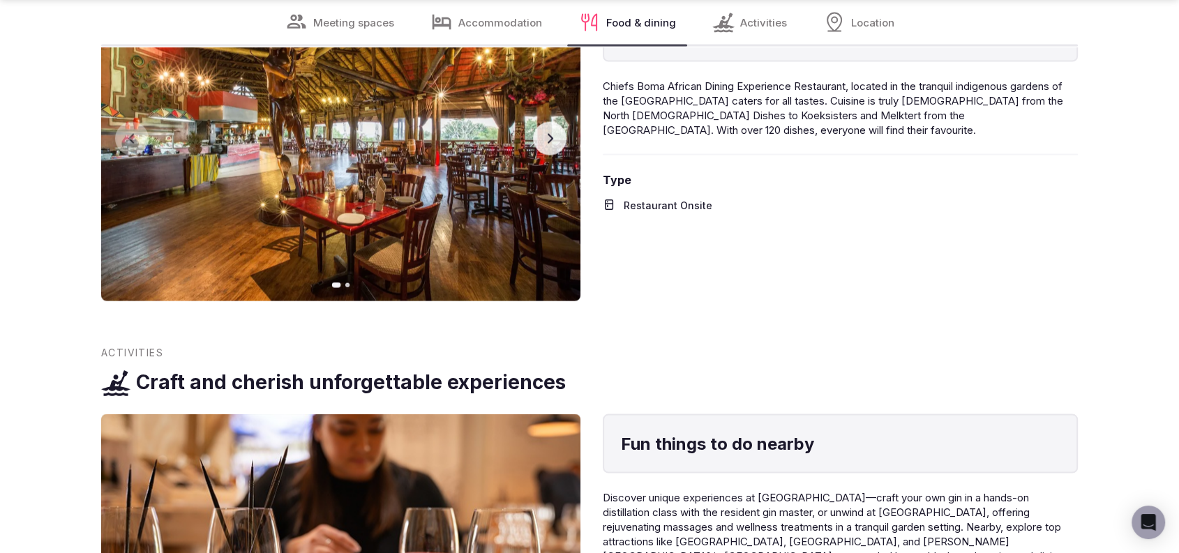
click at [553, 142] on icon "button" at bounding box center [549, 138] width 11 height 11
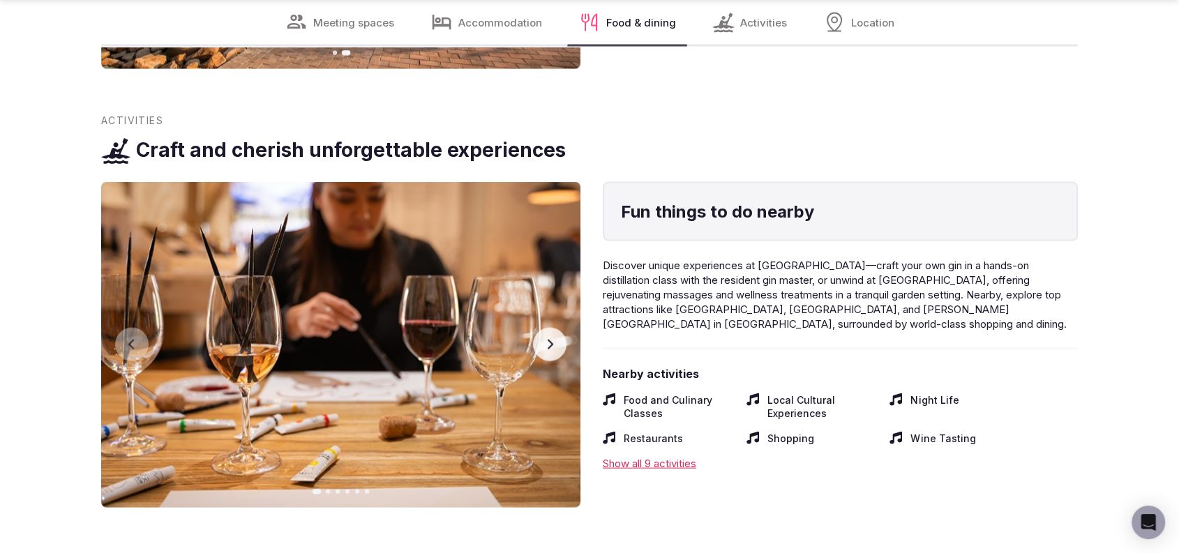
scroll to position [2977, 0]
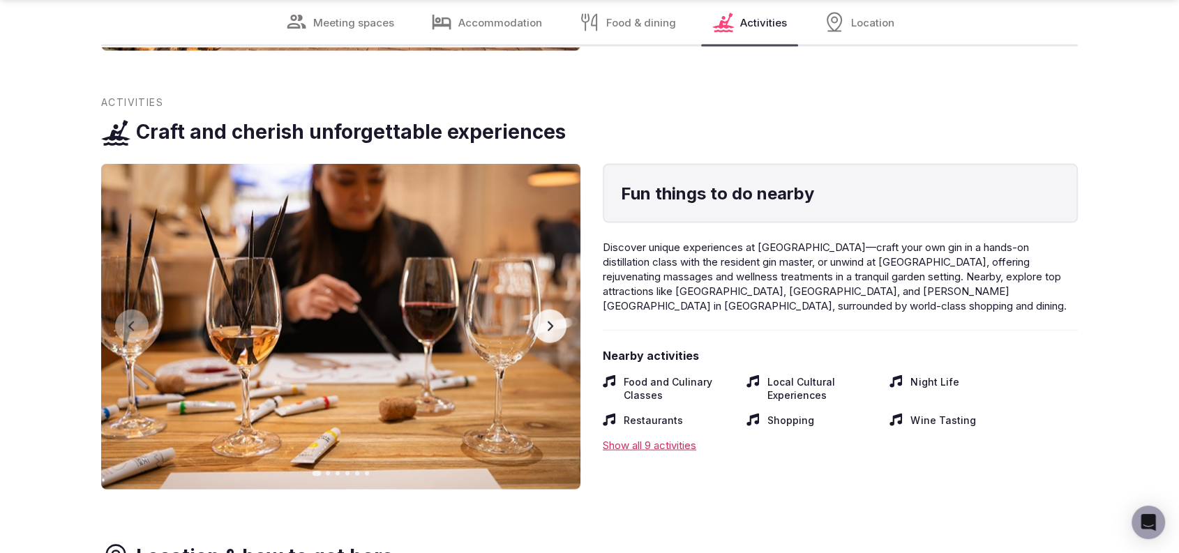
click at [551, 328] on icon "button" at bounding box center [549, 326] width 11 height 11
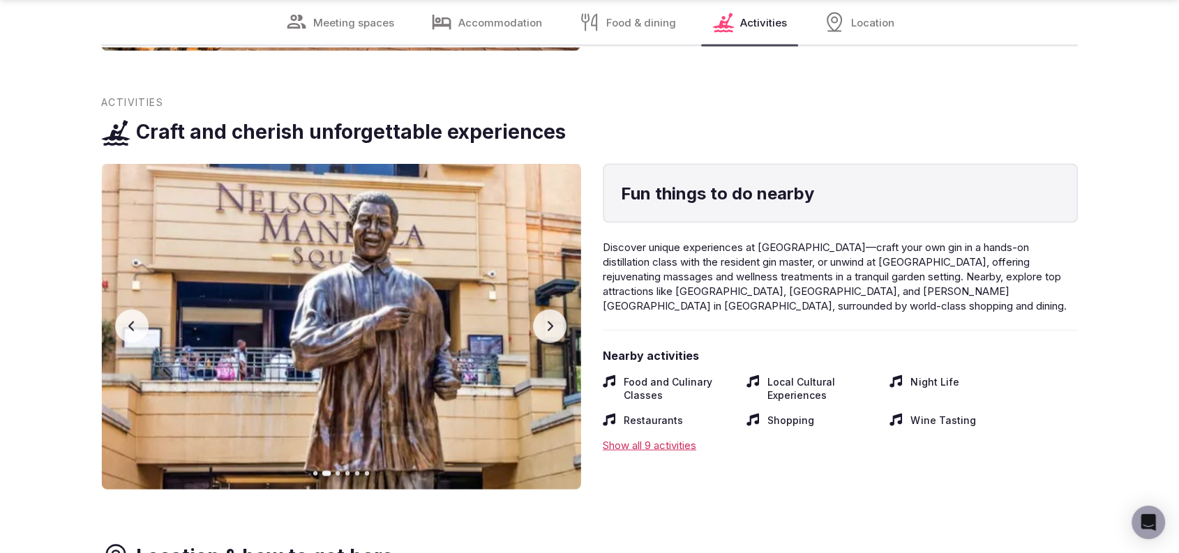
click at [551, 328] on icon "button" at bounding box center [549, 326] width 11 height 11
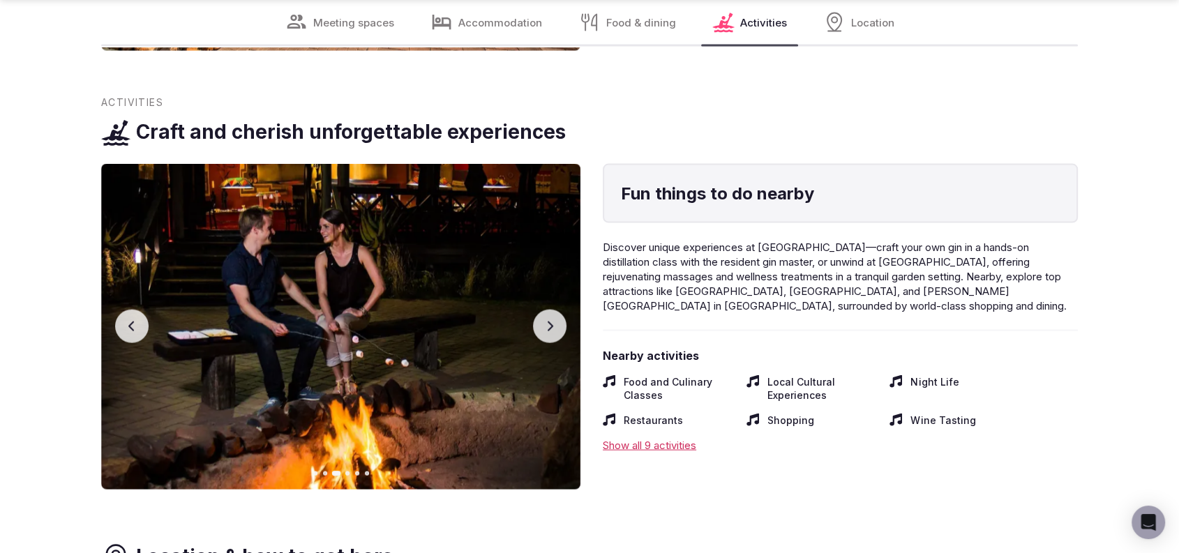
click at [141, 339] on button "Previous slide" at bounding box center [131, 326] width 33 height 33
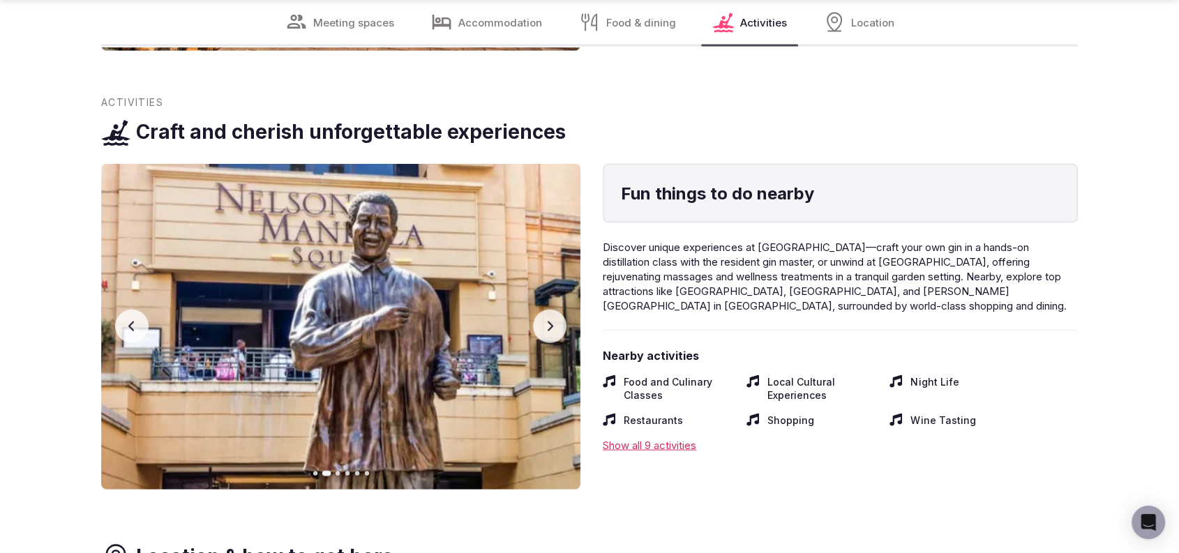
click at [560, 315] on button "Next slide" at bounding box center [549, 326] width 33 height 33
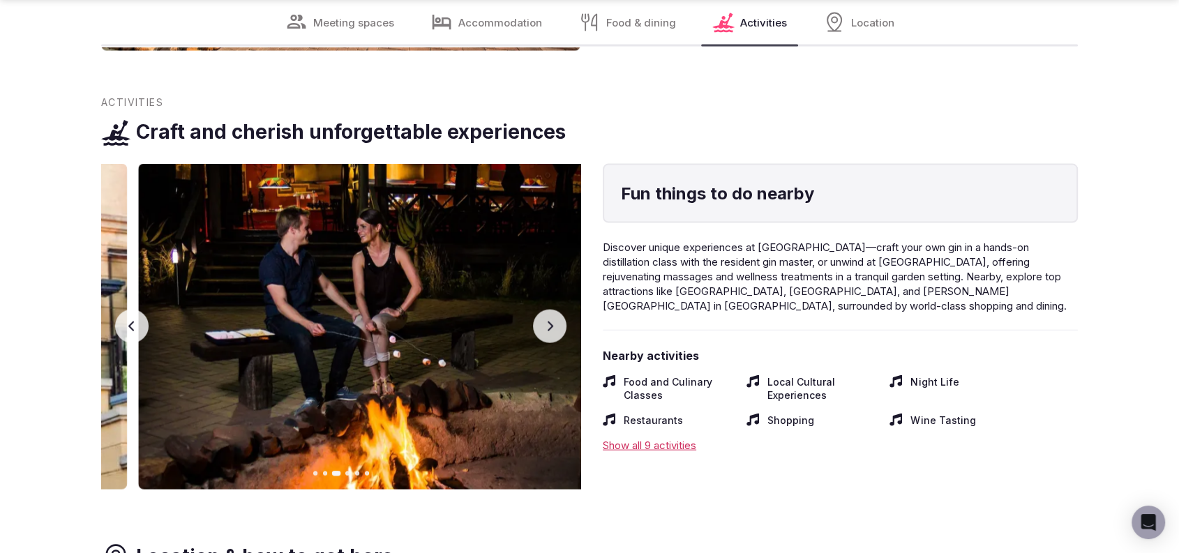
click at [560, 315] on button "Next slide" at bounding box center [549, 326] width 33 height 33
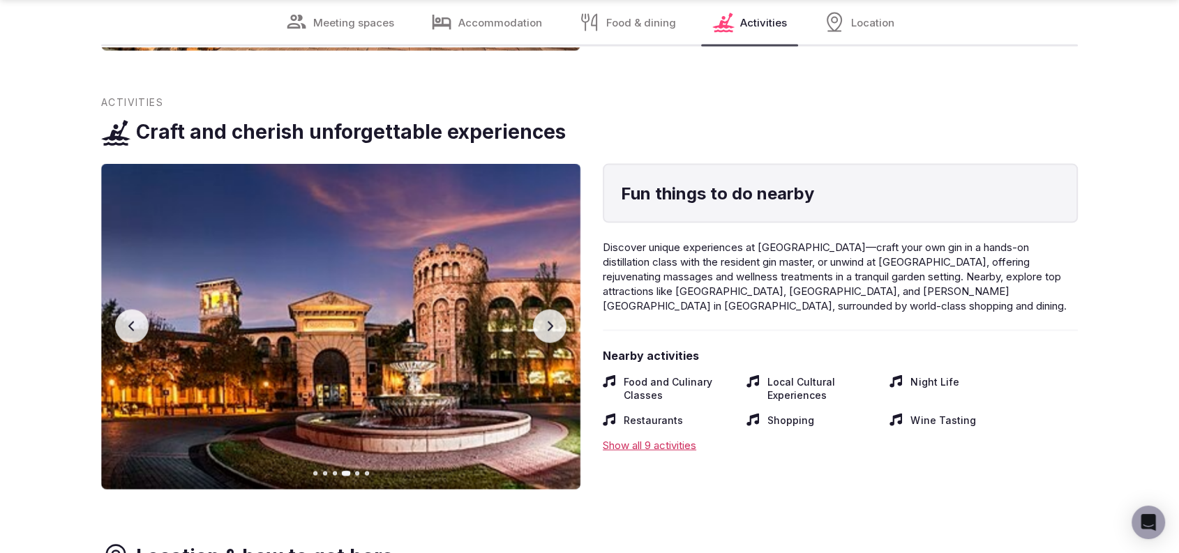
click at [560, 315] on button "Next slide" at bounding box center [549, 326] width 33 height 33
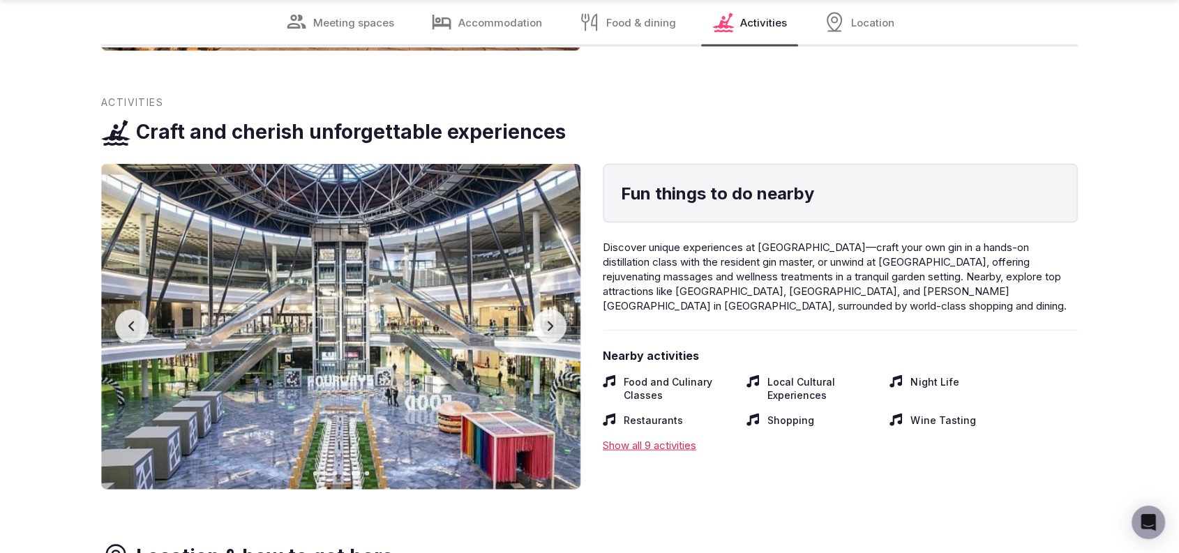
click at [559, 318] on button "Next slide" at bounding box center [549, 326] width 33 height 33
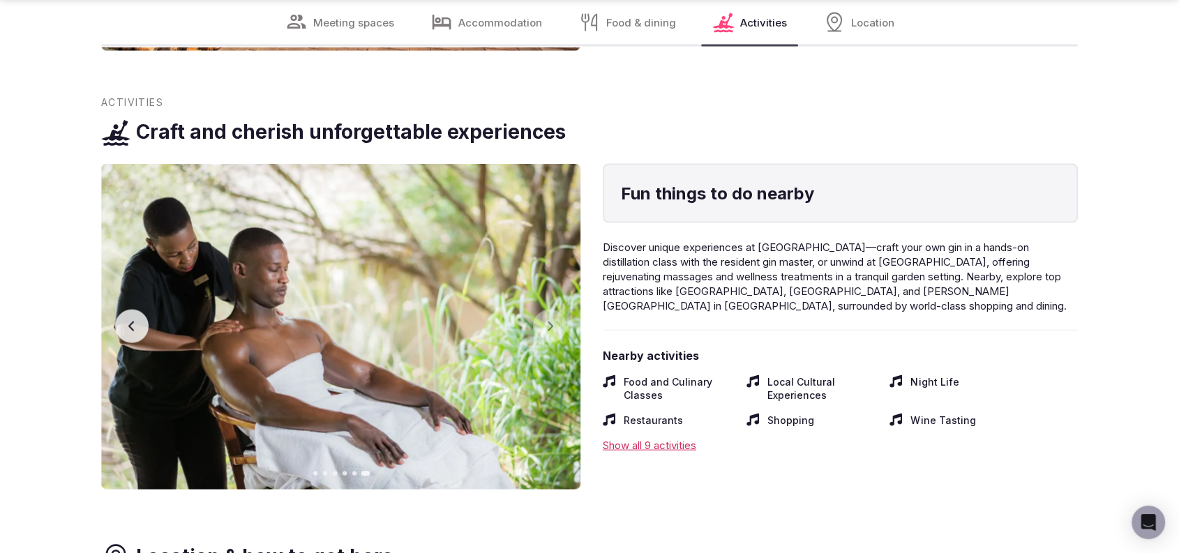
click at [138, 338] on button "Previous slide" at bounding box center [131, 326] width 33 height 33
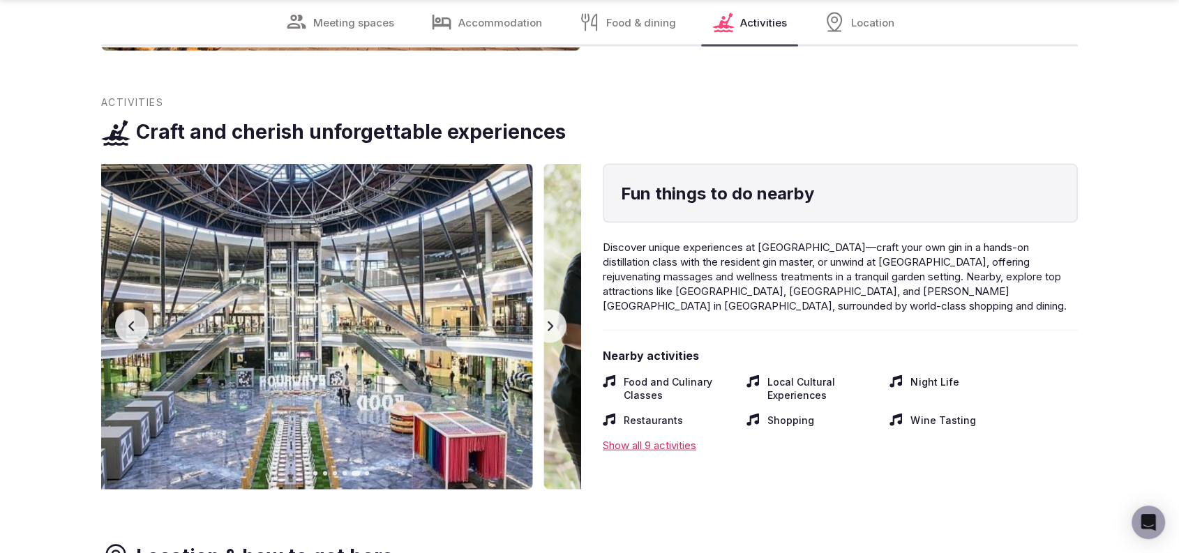
click at [138, 338] on button "Previous slide" at bounding box center [131, 326] width 33 height 33
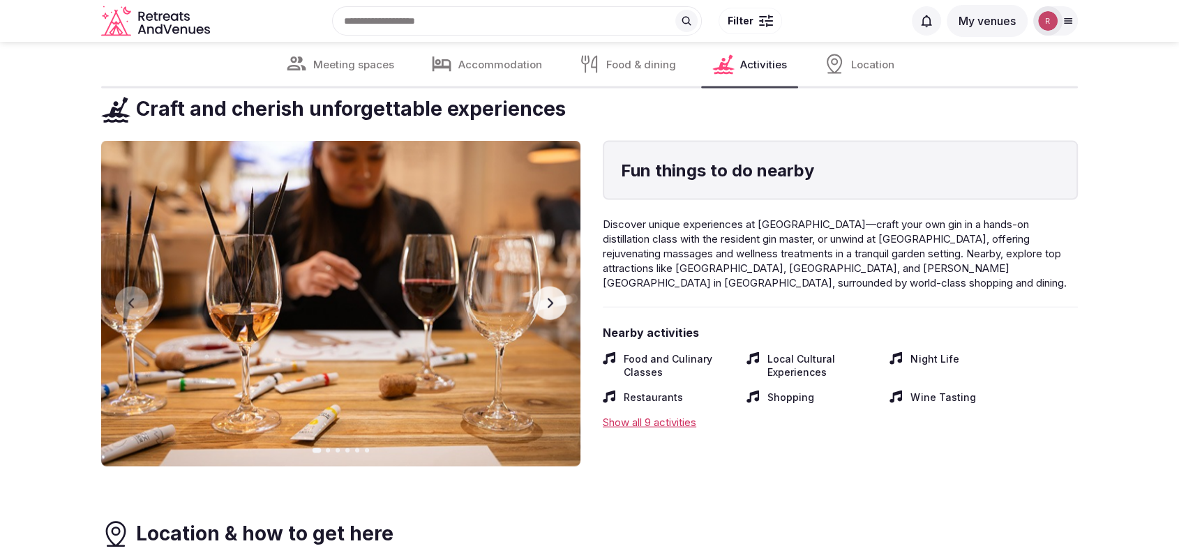
scroll to position [2982, 0]
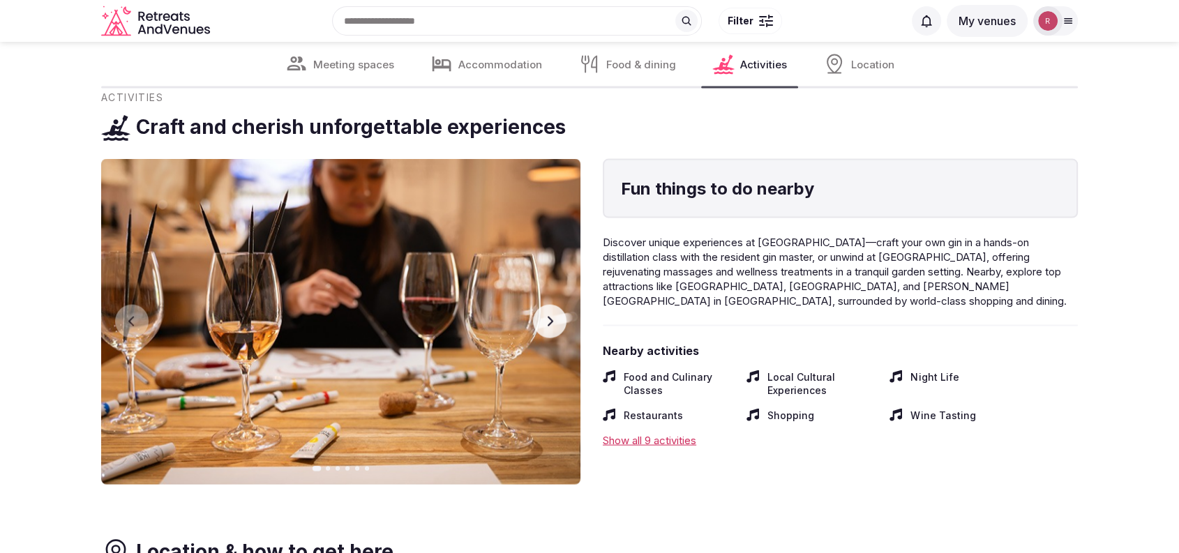
click at [548, 319] on icon "button" at bounding box center [549, 321] width 11 height 11
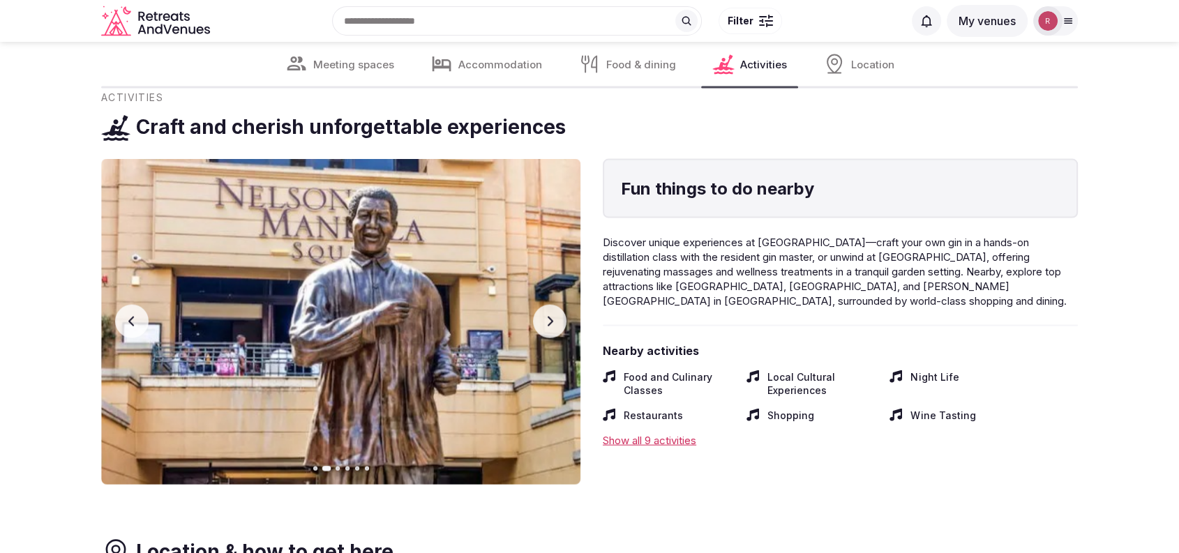
click at [548, 319] on icon "button" at bounding box center [549, 321] width 11 height 11
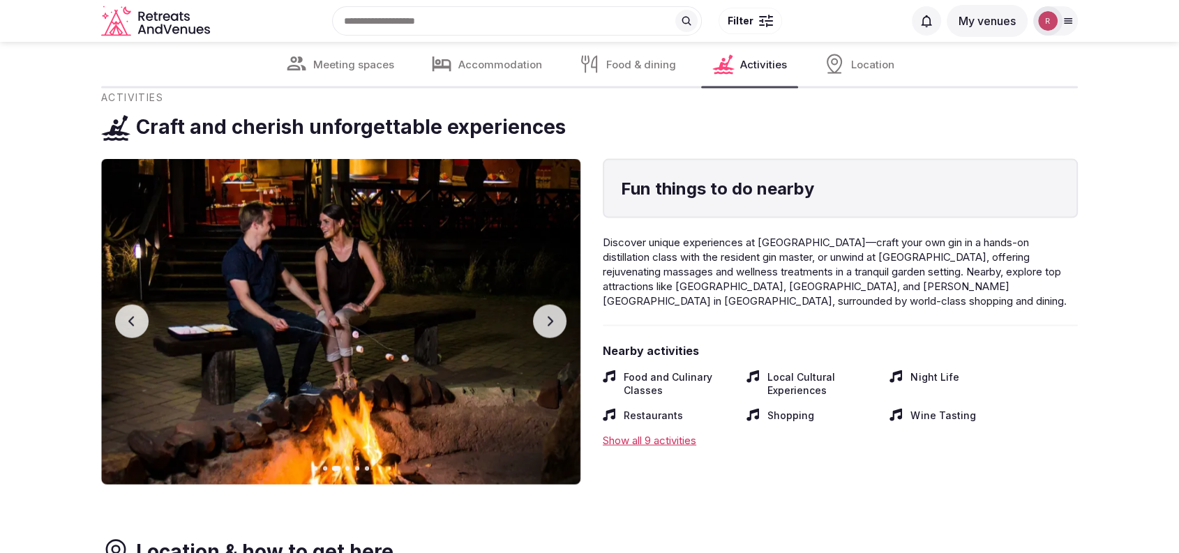
click at [548, 319] on icon "button" at bounding box center [549, 321] width 11 height 11
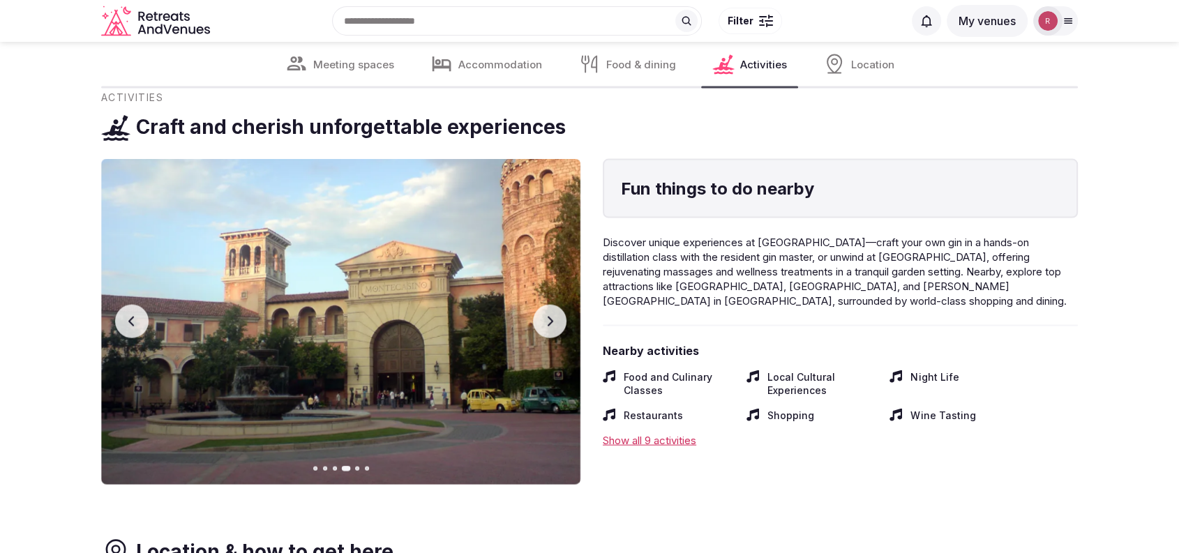
click at [552, 320] on icon "button" at bounding box center [551, 322] width 6 height 10
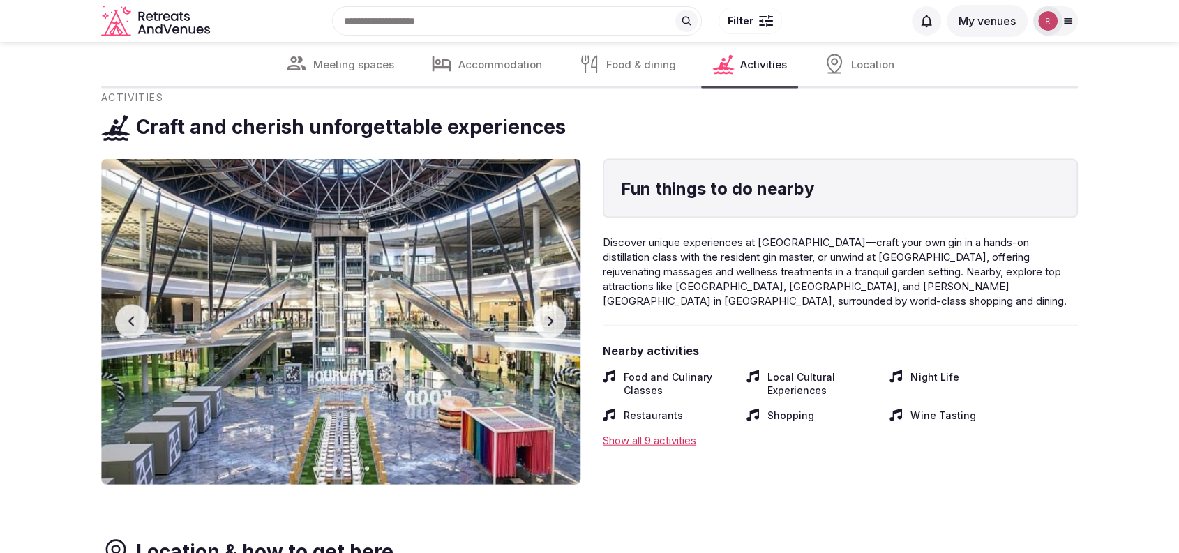
click at [556, 318] on button "Next slide" at bounding box center [549, 321] width 33 height 33
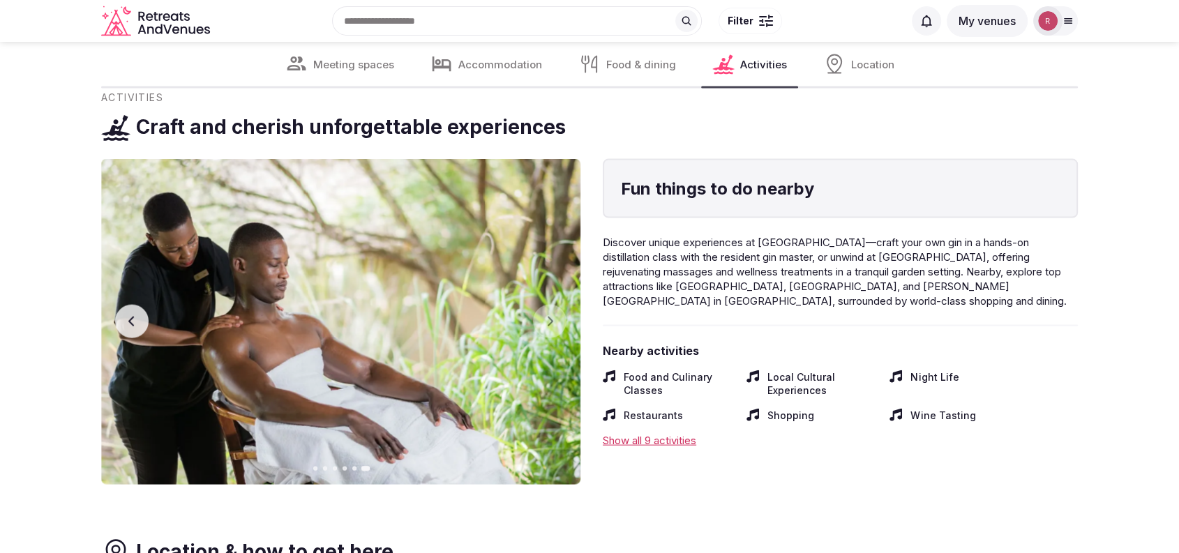
click at [639, 431] on div "Nearby activities Food and Culinary Classes Local Cultural Experiences Night Li…" at bounding box center [840, 395] width 475 height 105
click at [639, 442] on div "Show all 9 activities" at bounding box center [840, 440] width 475 height 15
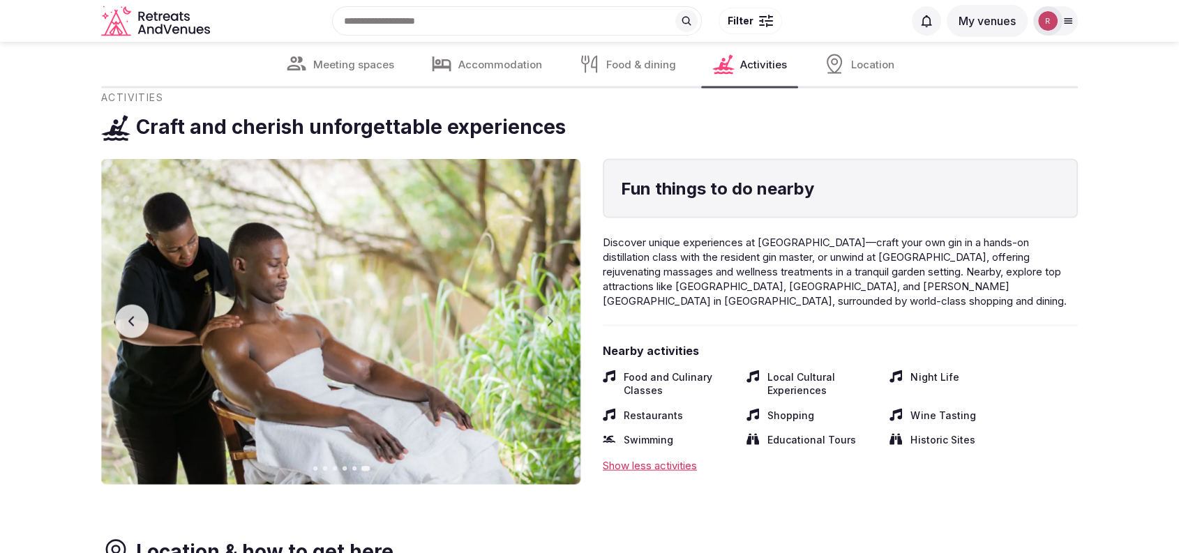
click at [156, 328] on img at bounding box center [340, 322] width 479 height 326
click at [155, 326] on img at bounding box center [340, 322] width 479 height 326
click at [141, 322] on button "Previous slide" at bounding box center [131, 321] width 33 height 33
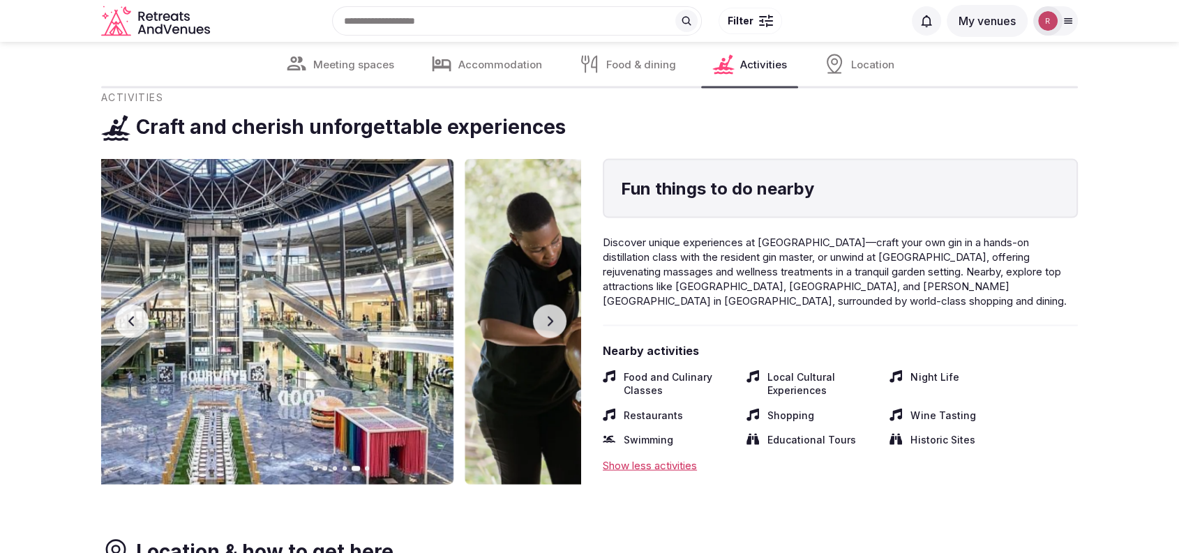
click at [141, 322] on button "Previous slide" at bounding box center [131, 321] width 33 height 33
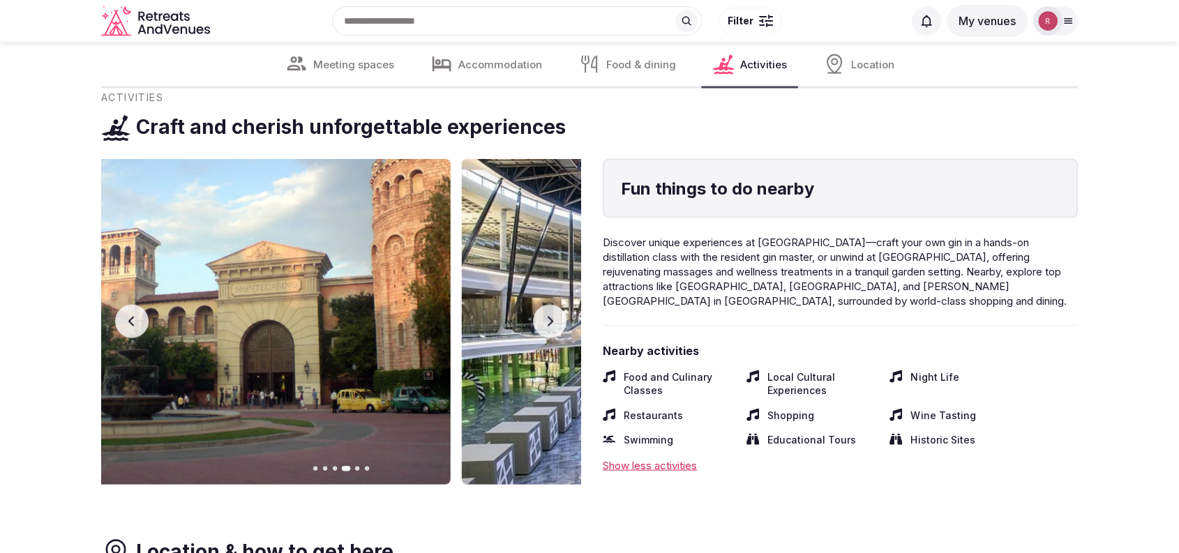
click at [141, 322] on button "Previous slide" at bounding box center [131, 321] width 33 height 33
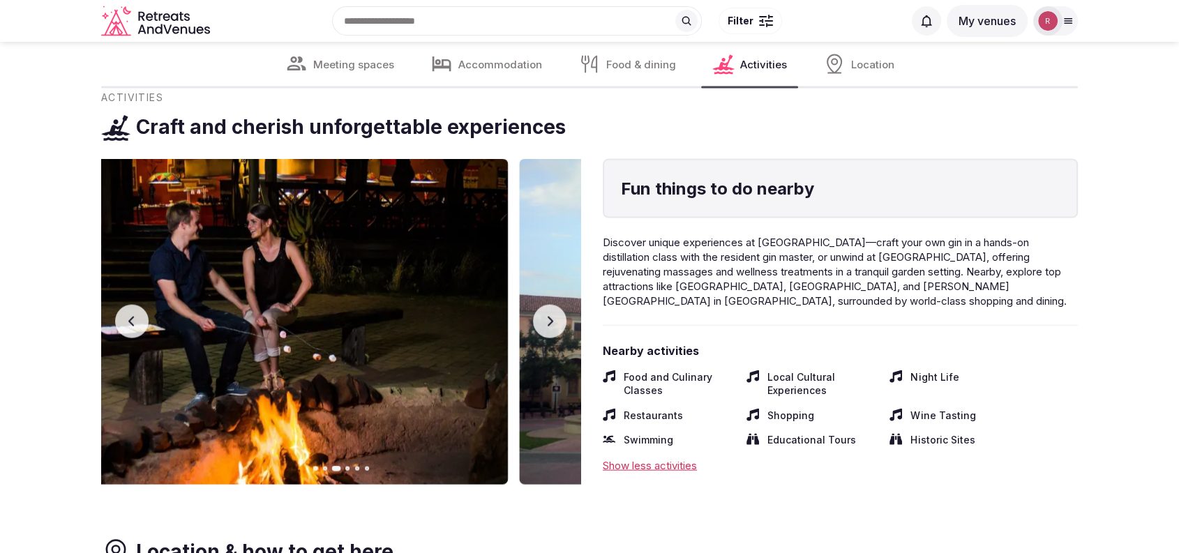
click at [141, 322] on button "Previous slide" at bounding box center [131, 321] width 33 height 33
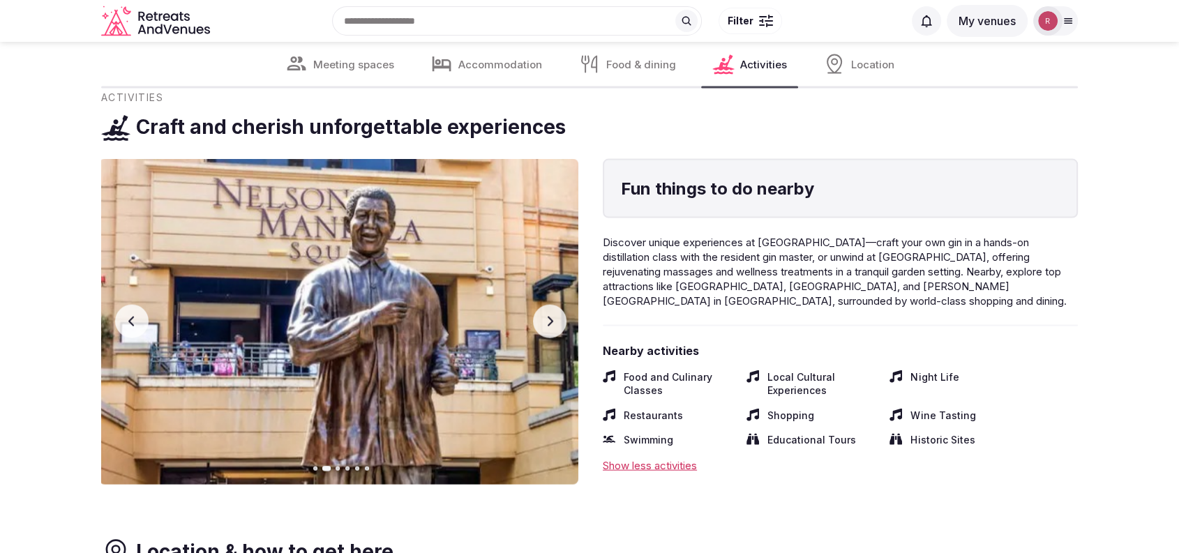
click at [141, 322] on button "Previous slide" at bounding box center [131, 321] width 33 height 33
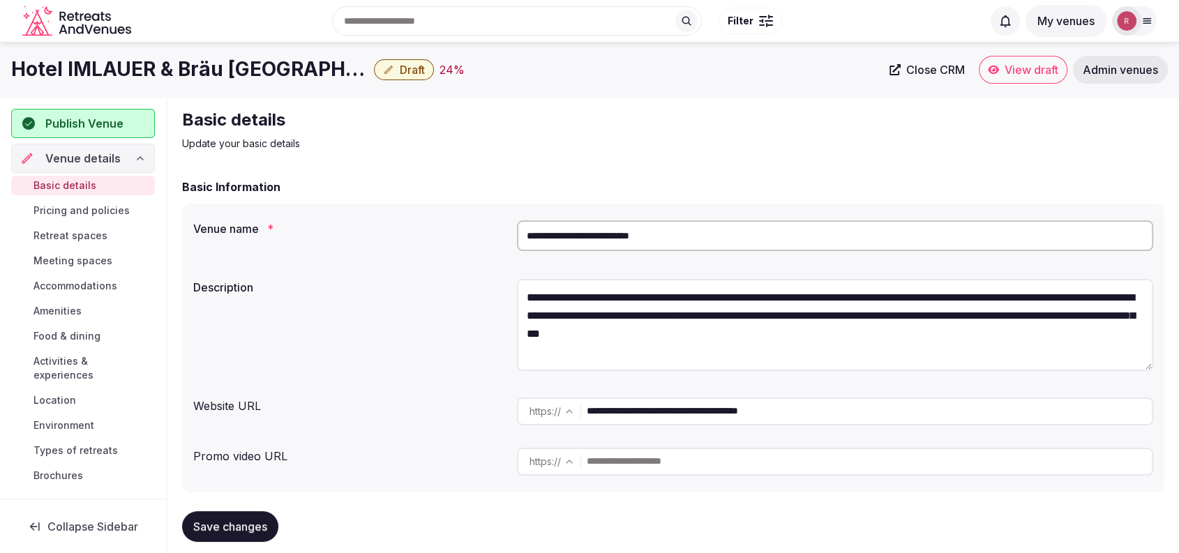
drag, startPoint x: 821, startPoint y: 416, endPoint x: 532, endPoint y: 412, distance: 288.2
click at [532, 412] on div "**********" at bounding box center [835, 412] width 636 height 28
paste input "**********"
type input "**********"
click at [731, 147] on div "Basic details Update your basic details" at bounding box center [673, 130] width 983 height 42
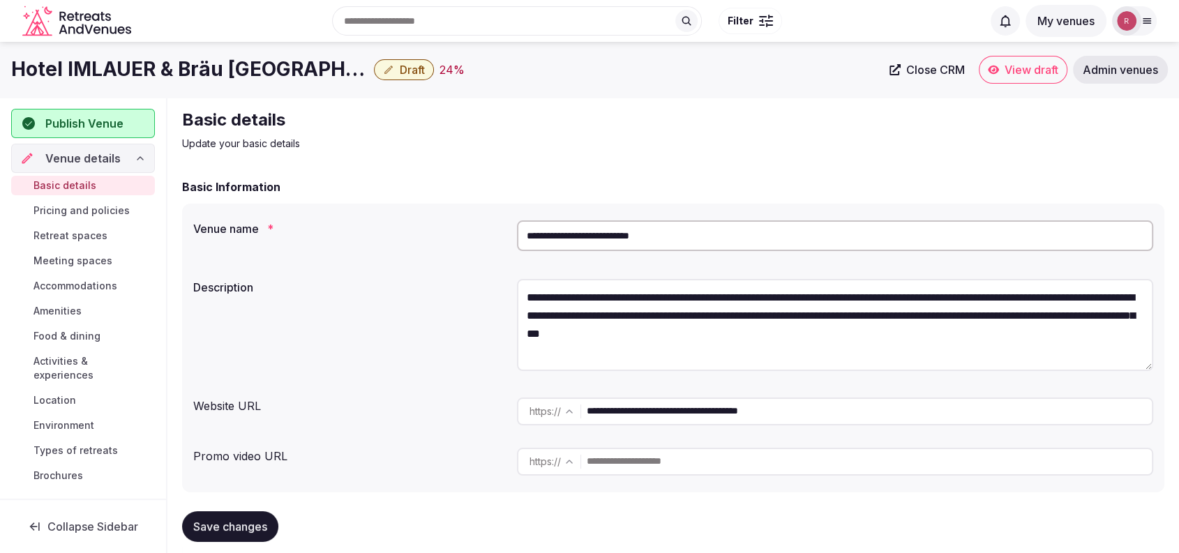
click at [606, 241] on input "**********" at bounding box center [835, 236] width 636 height 31
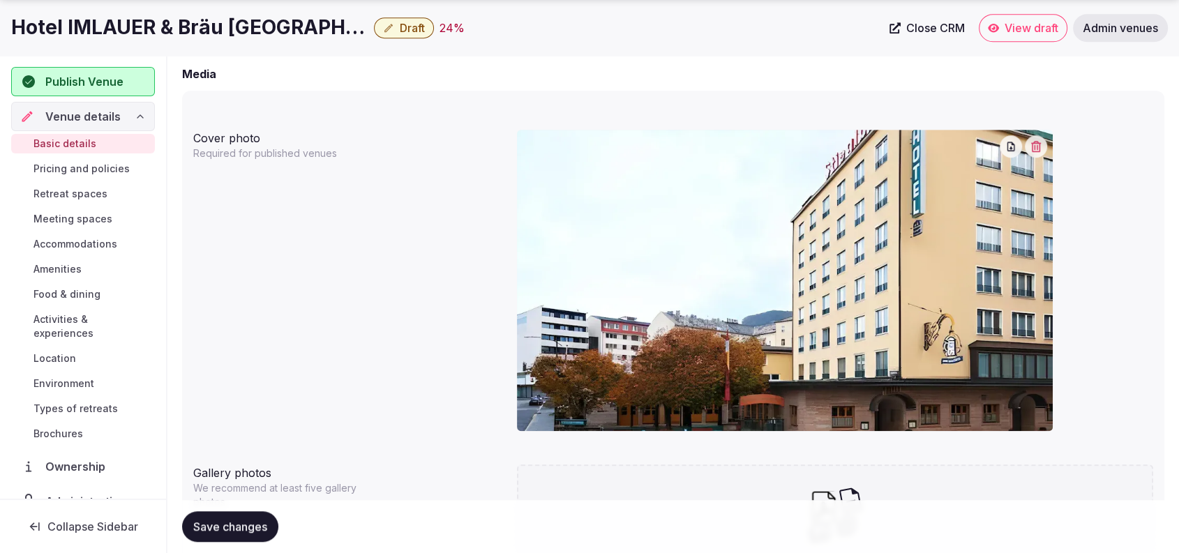
scroll to position [1142, 0]
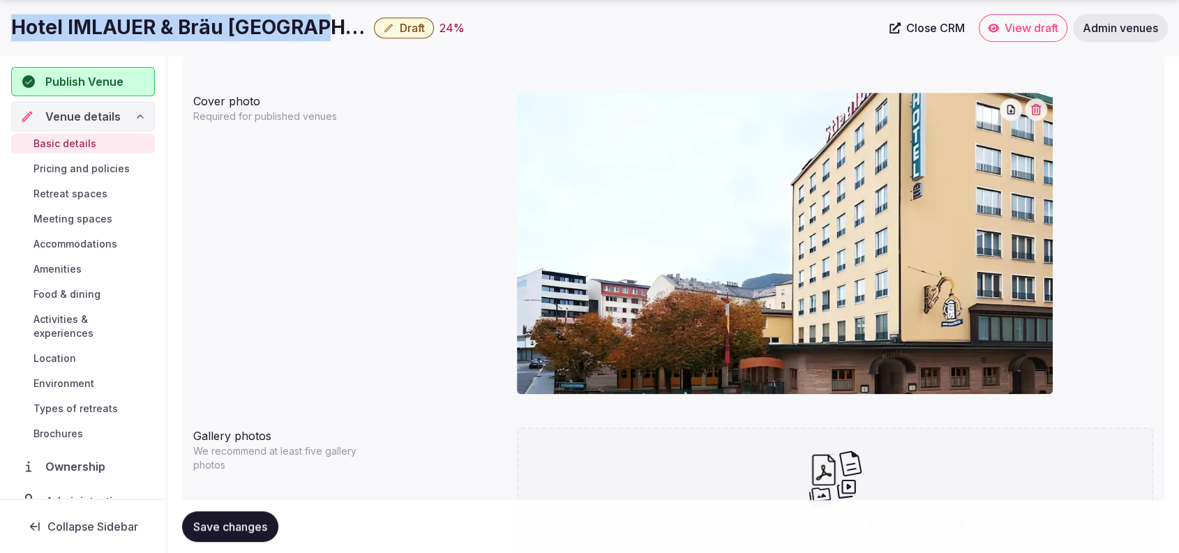
drag, startPoint x: 311, startPoint y: 32, endPoint x: 17, endPoint y: 47, distance: 294.2
click at [17, 47] on div "Hotel IMLAUER & Bräu Salzburg Draft 24 % Close CRM View draft Admin venues" at bounding box center [589, 28] width 1179 height 56
copy h1 "Hotel IMLAUER & Bräu [GEOGRAPHIC_DATA]"
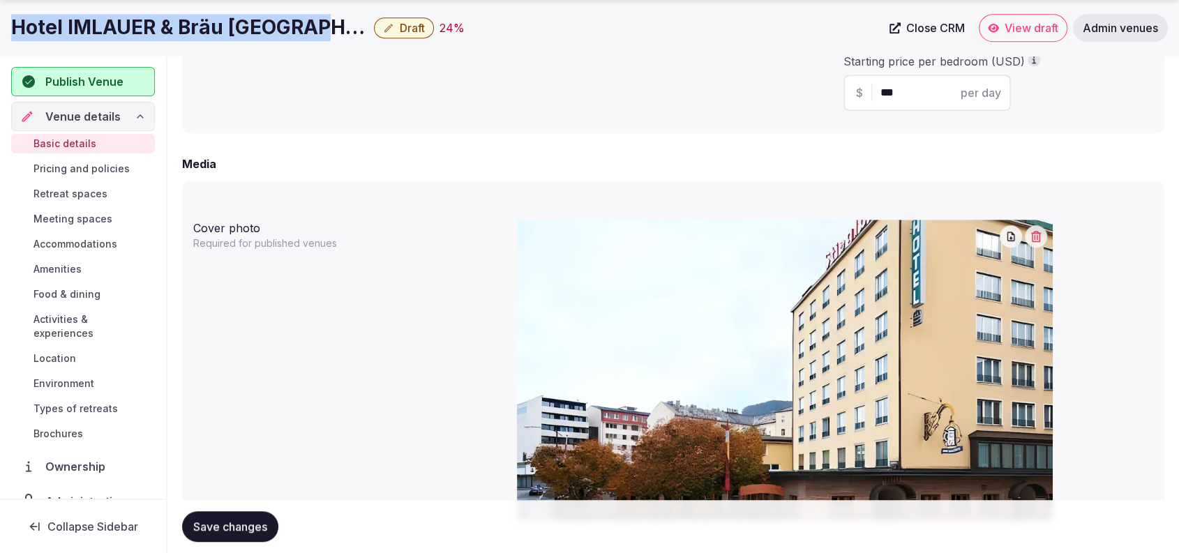
scroll to position [932, 0]
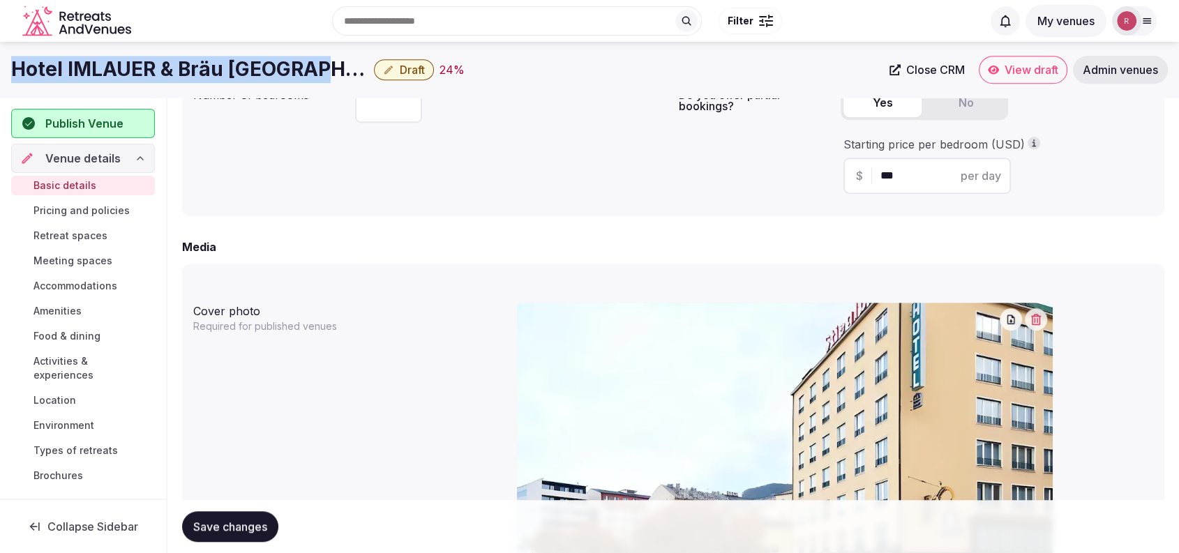
click at [1036, 314] on icon "button" at bounding box center [1036, 319] width 10 height 11
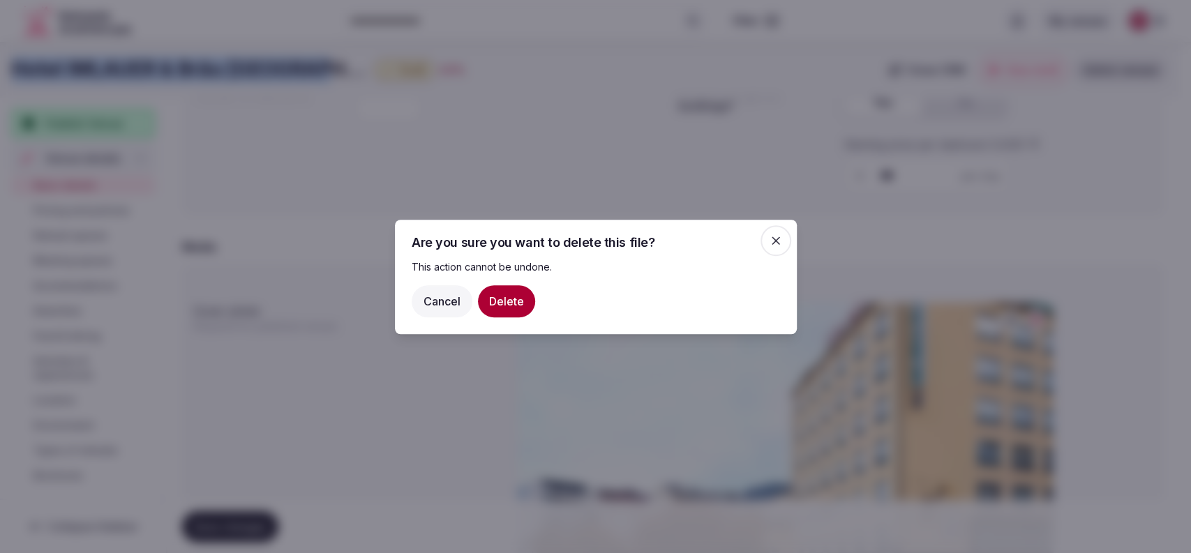
click at [484, 300] on button "Delete" at bounding box center [506, 301] width 57 height 32
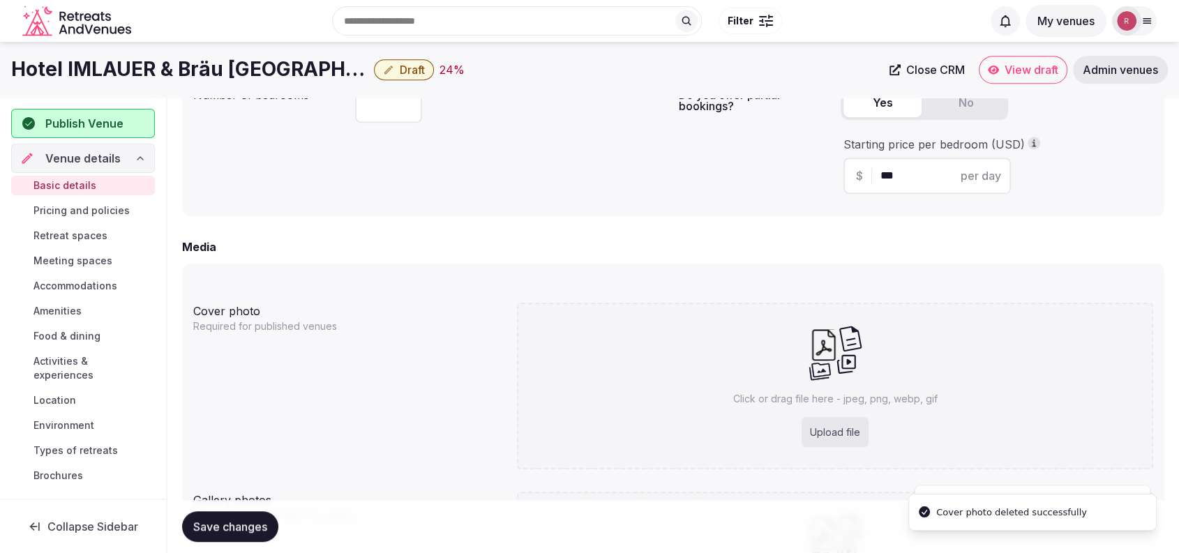
click at [837, 422] on div "Upload file" at bounding box center [835, 432] width 67 height 31
type input "**********"
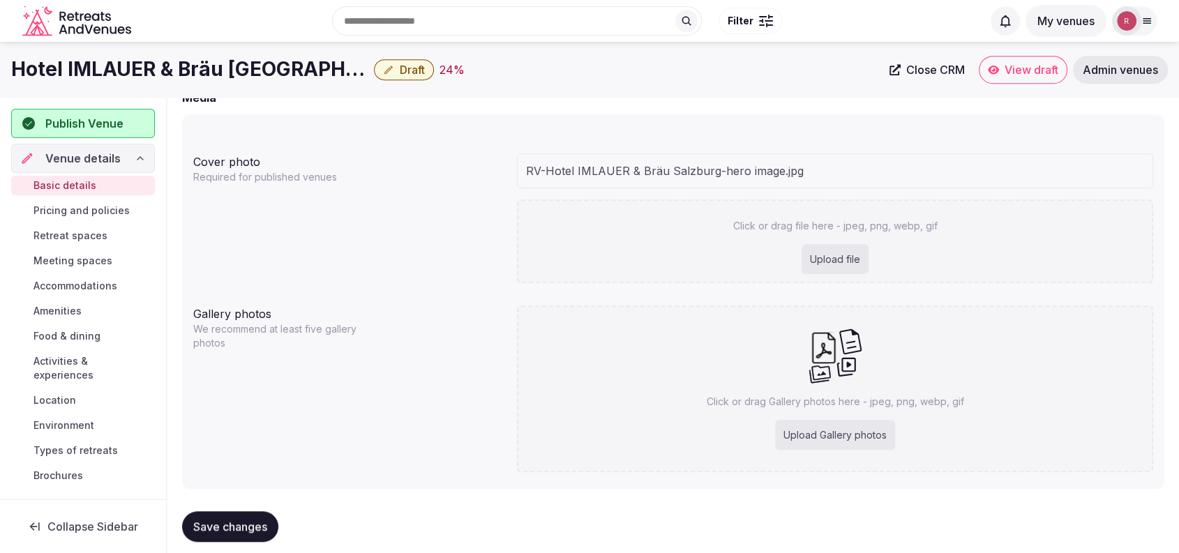
scroll to position [1103, 0]
